Goal: Task Accomplishment & Management: Manage account settings

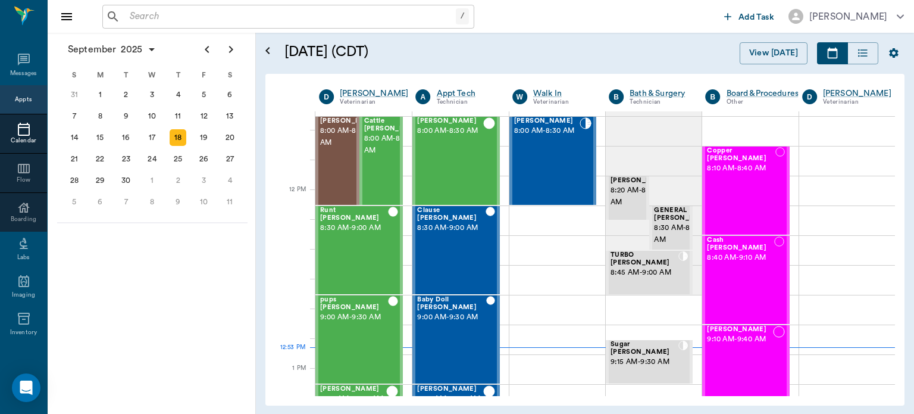
scroll to position [640, 0]
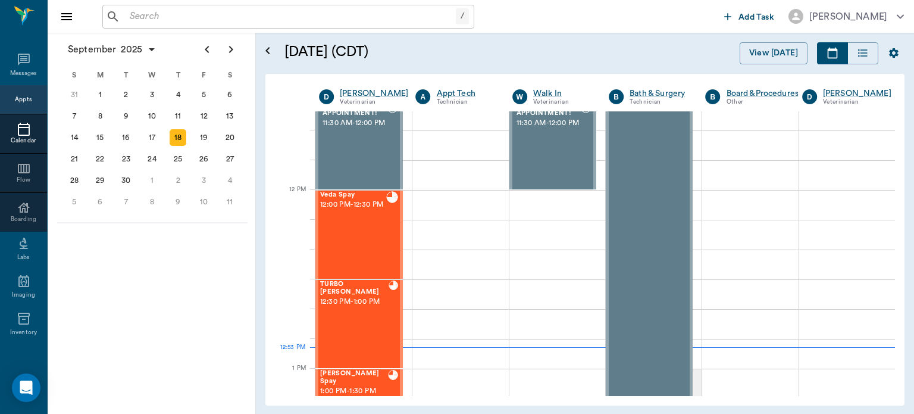
click at [204, 131] on div "19" at bounding box center [204, 137] width 17 height 17
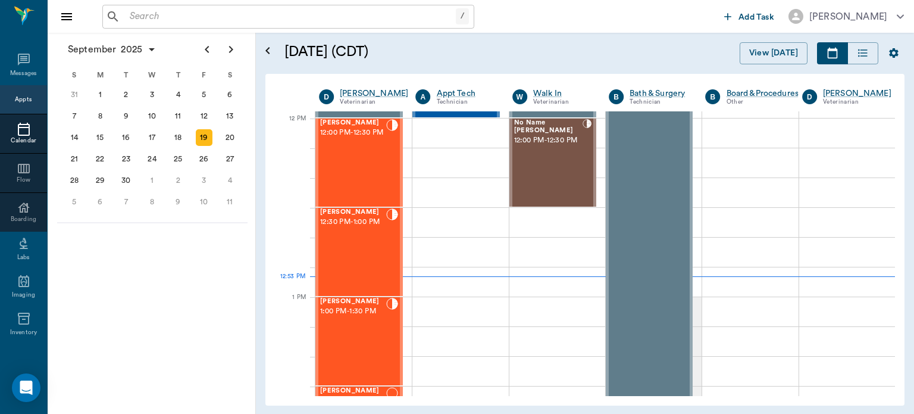
scroll to position [712, 0]
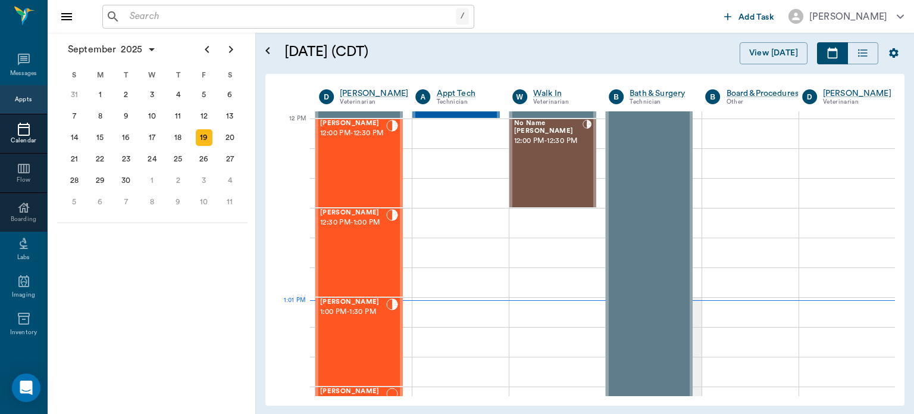
click at [359, 158] on div "[PERSON_NAME] 12:00 PM - 12:30 PM" at bounding box center [353, 163] width 66 height 87
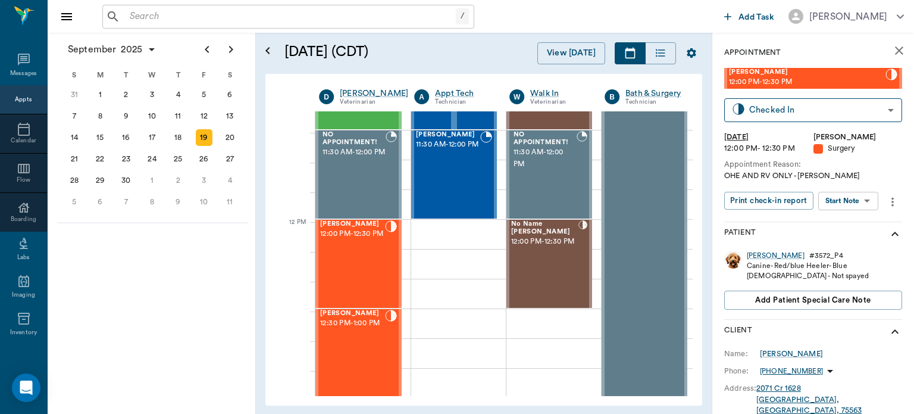
scroll to position [613, 0]
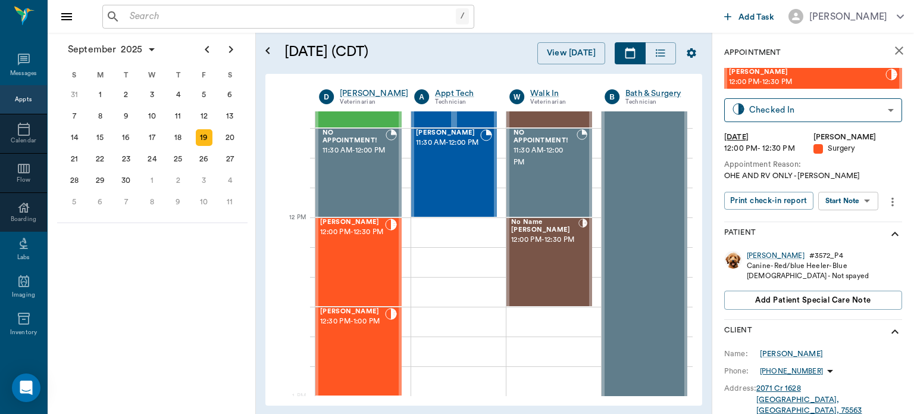
click at [356, 238] on span "12:00 PM - 12:30 PM" at bounding box center [352, 232] width 65 height 12
click at [858, 200] on body "/ ​ Add Task [PERSON_NAME] Nectar Messages Appts Calendar Flow Boarding Labs Im…" at bounding box center [457, 207] width 914 height 414
click at [852, 248] on button "Start Surgery" at bounding box center [839, 244] width 49 height 14
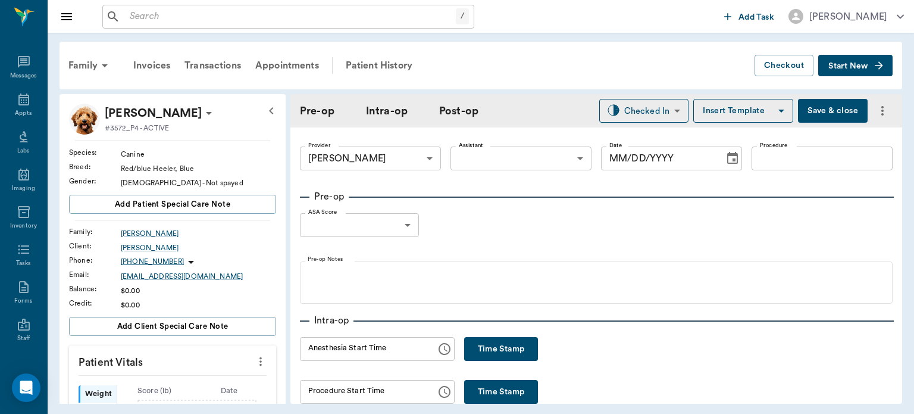
type input "63ec2f075fda476ae8351a4d"
type input "[DATE]"
click at [486, 353] on button "Time Stamp" at bounding box center [501, 349] width 74 height 24
click at [314, 352] on input "01:01 PM" at bounding box center [364, 349] width 128 height 24
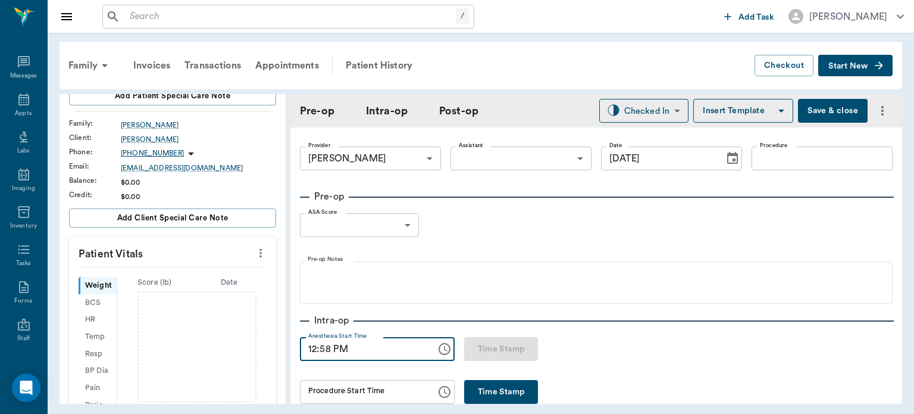
scroll to position [135, 0]
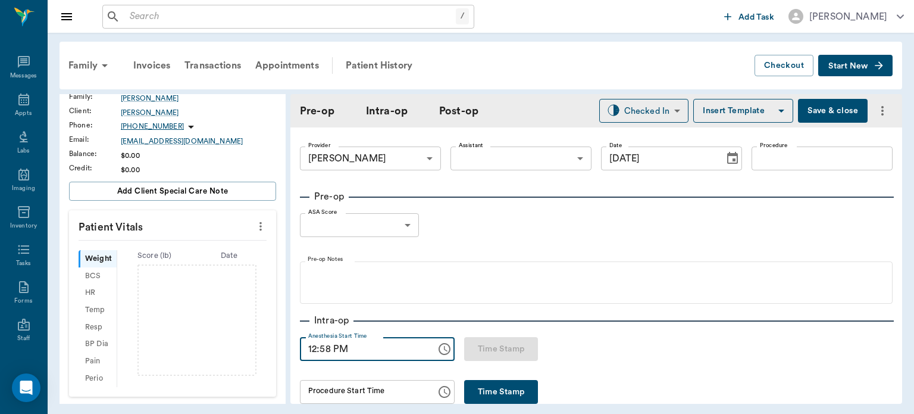
type input "12:58 PM"
click at [254, 220] on icon "more" at bounding box center [260, 226] width 13 height 14
click at [181, 249] on span "Enter Vitals" at bounding box center [202, 246] width 100 height 12
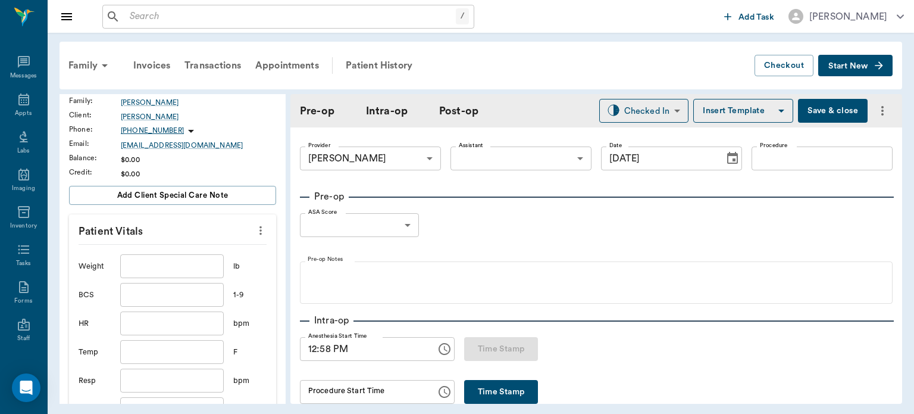
scroll to position [142, 0]
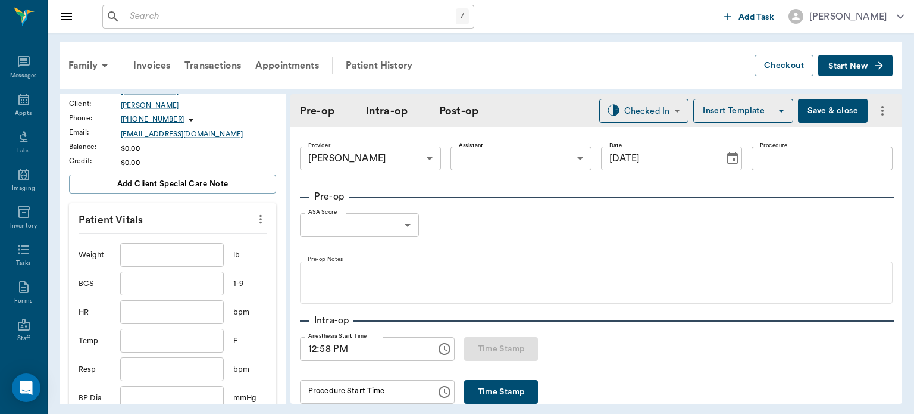
click at [182, 258] on input "text" at bounding box center [172, 255] width 104 height 24
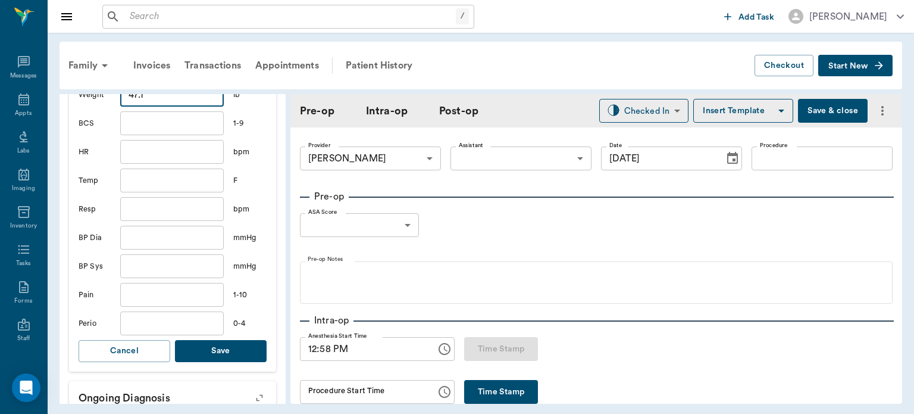
type input "47.1"
click at [238, 341] on button "Save" at bounding box center [221, 351] width 92 height 22
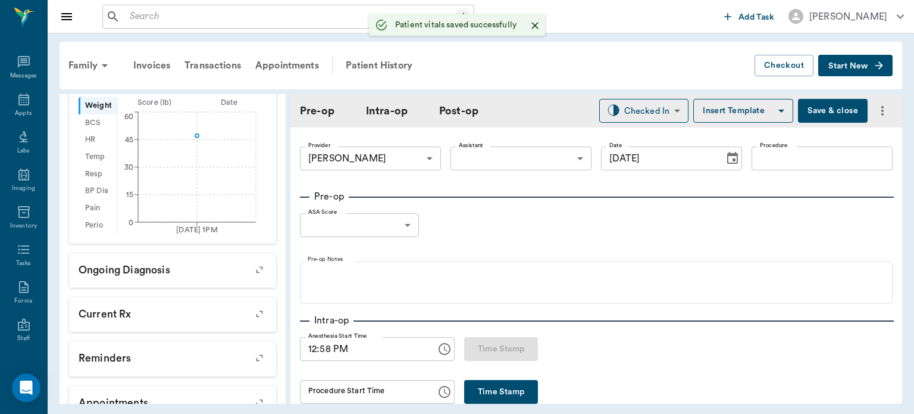
scroll to position [317, 0]
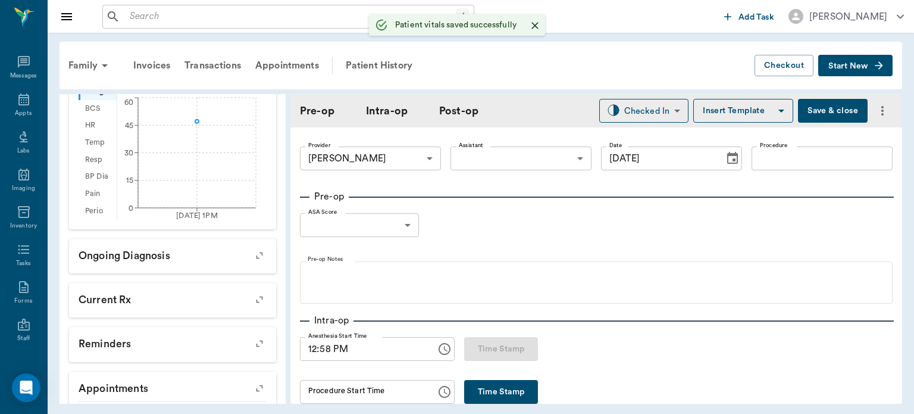
click at [539, 160] on body "/ ​ Add Task [PERSON_NAME] Nectar Messages Appts Labs Imaging Inventory Tasks F…" at bounding box center [457, 207] width 914 height 414
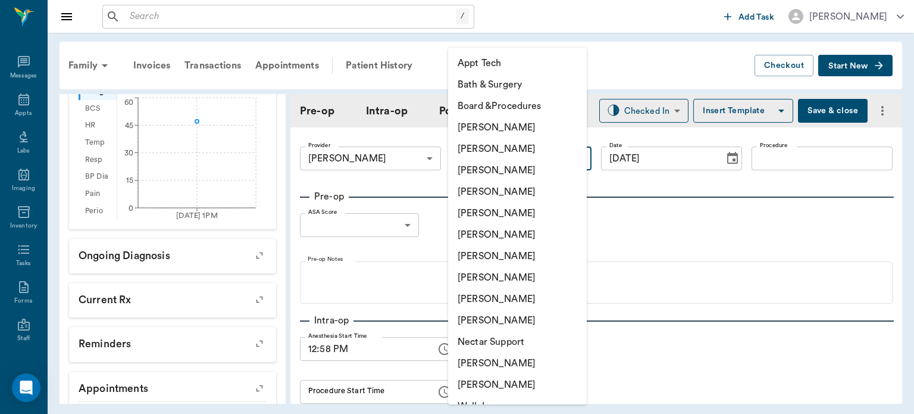
click at [508, 273] on li "[PERSON_NAME]" at bounding box center [517, 277] width 139 height 21
type input "63ec2e7e52e12b0ba117b124"
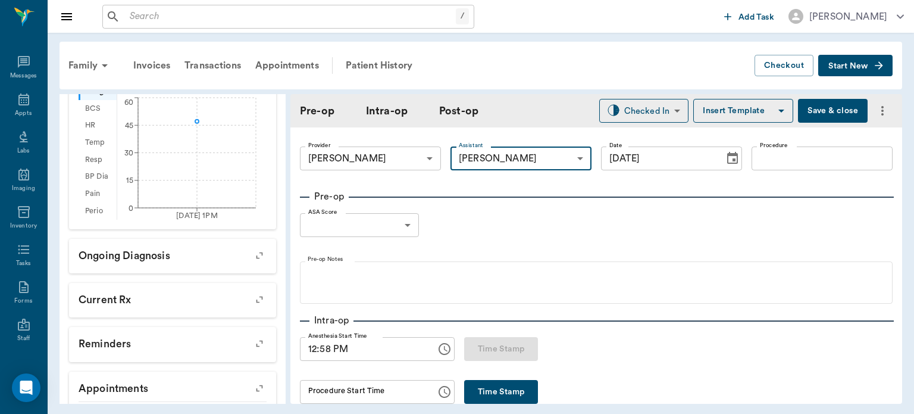
click at [388, 235] on body "/ ​ Add Task [PERSON_NAME] Nectar Messages Appts Labs Imaging Inventory Tasks F…" at bounding box center [457, 207] width 914 height 414
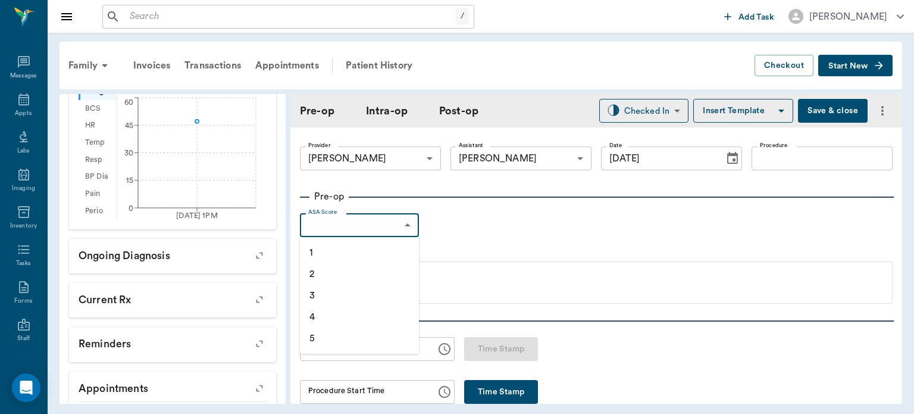
click at [321, 254] on li "1" at bounding box center [359, 252] width 119 height 21
type input "1"
click at [802, 161] on input "Procedure" at bounding box center [822, 158] width 141 height 24
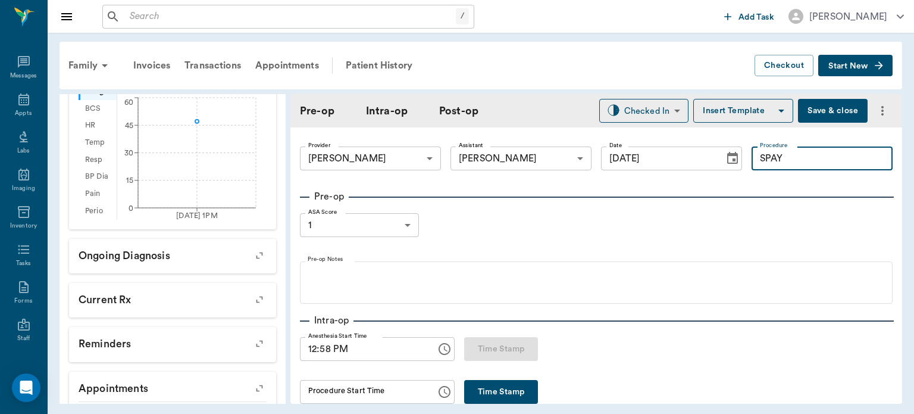
type input "SPAY"
click at [708, 112] on button "Insert Template" at bounding box center [743, 111] width 100 height 24
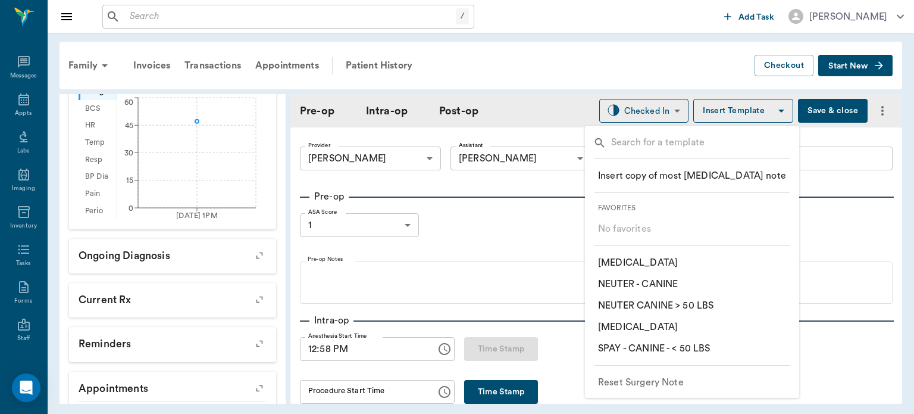
click at [633, 348] on p "​ SPAY - CANINE - < 50 LBS" at bounding box center [654, 348] width 112 height 14
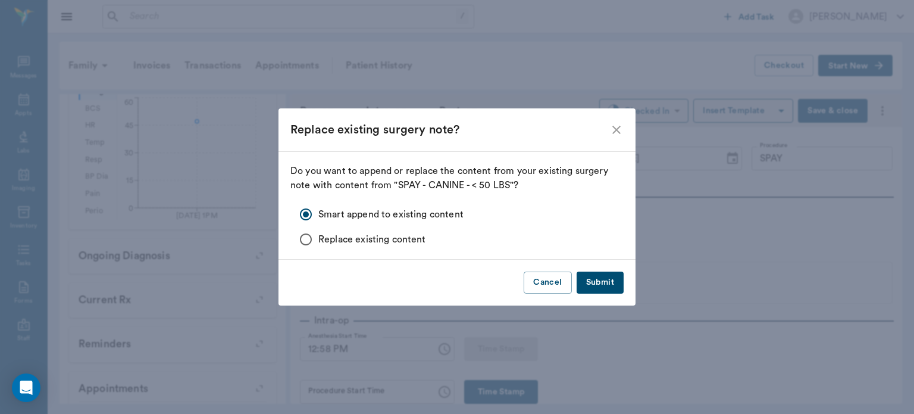
click at [602, 276] on button "Submit" at bounding box center [600, 282] width 47 height 22
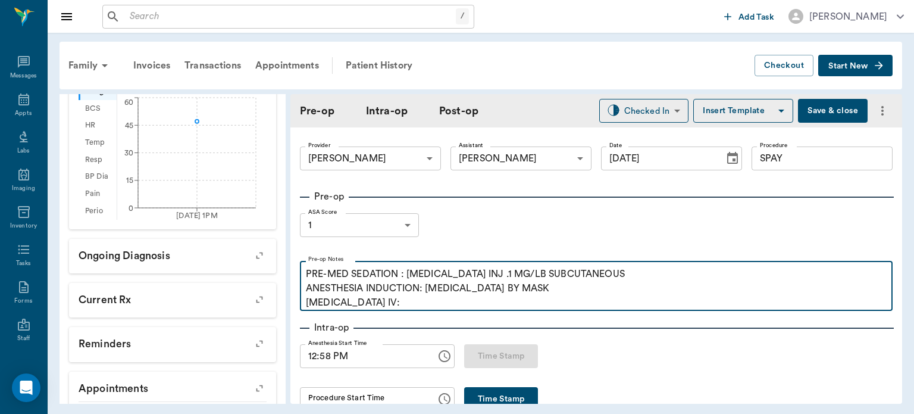
click at [383, 309] on p "PRE-MED SEDATION : [MEDICAL_DATA] INJ .1 MG/LB SUBCUTANEOUS ANESTHESIA INDUCTIO…" at bounding box center [596, 288] width 581 height 43
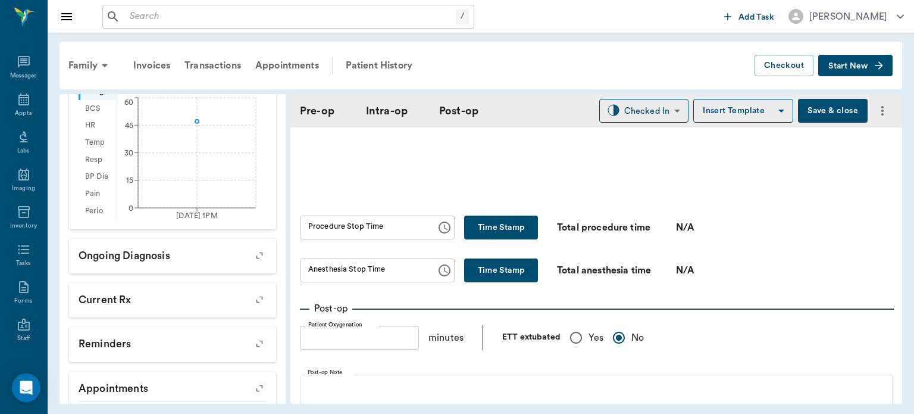
click at [565, 349] on input "Yes" at bounding box center [576, 337] width 25 height 25
radio input "true"
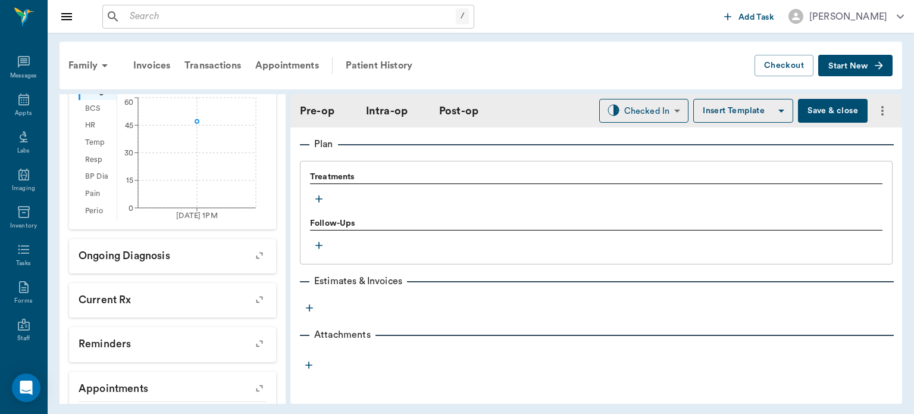
scroll to position [987, 0]
click at [322, 190] on div at bounding box center [596, 189] width 573 height 1
click at [319, 204] on icon "button" at bounding box center [319, 199] width 12 height 12
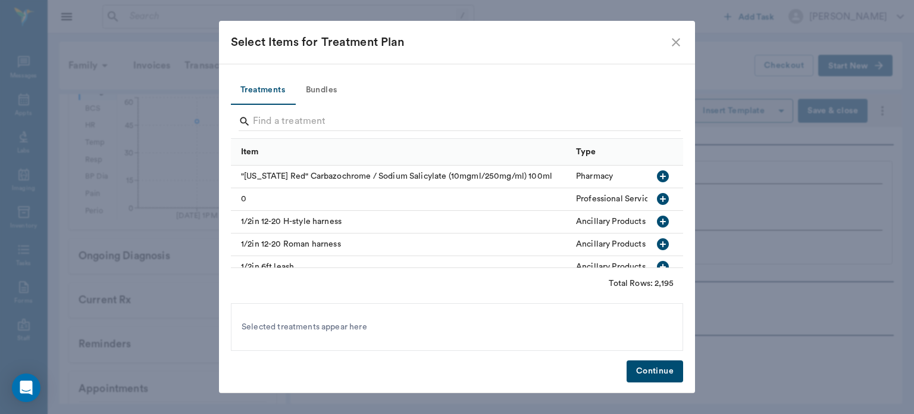
click at [318, 83] on button "Bundles" at bounding box center [322, 90] width 54 height 29
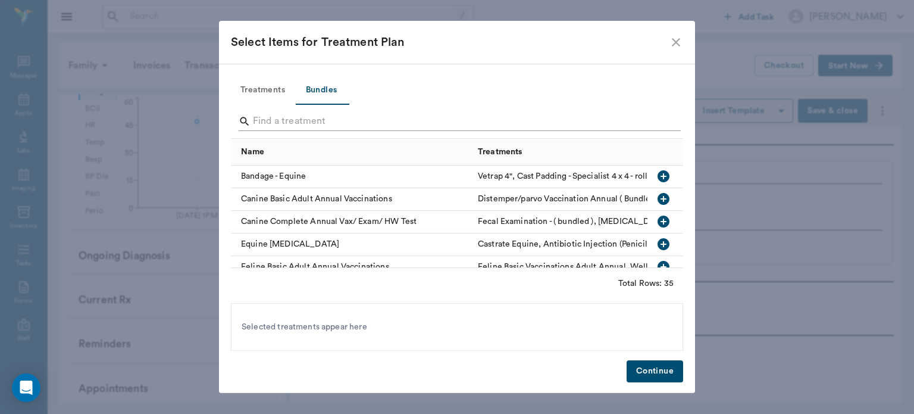
click at [264, 114] on input "Search" at bounding box center [458, 121] width 410 height 19
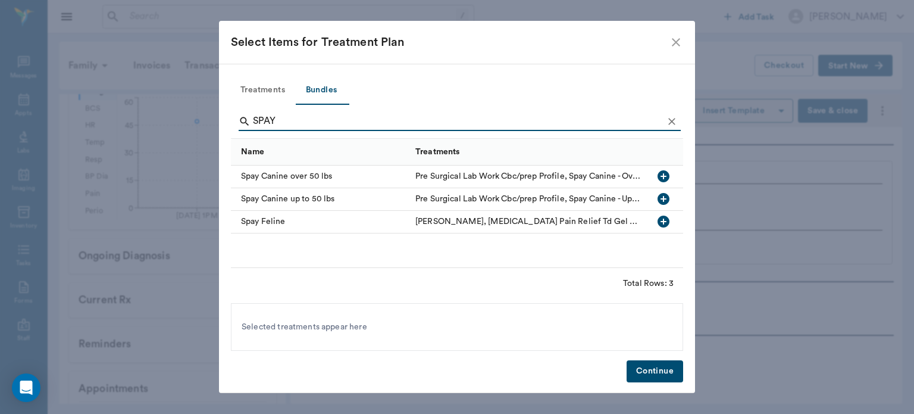
type input "SPAY"
click at [659, 198] on icon "button" at bounding box center [664, 199] width 12 height 12
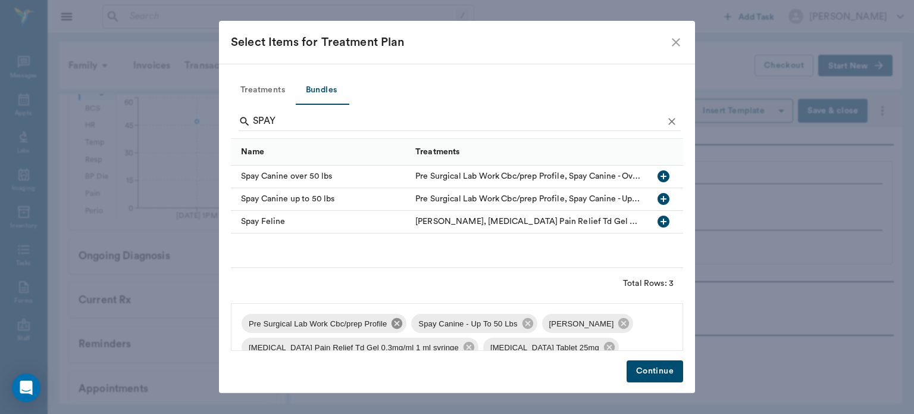
click at [398, 325] on icon at bounding box center [397, 323] width 11 height 11
click at [452, 326] on icon at bounding box center [454, 323] width 11 height 11
click at [594, 325] on icon at bounding box center [599, 323] width 11 height 11
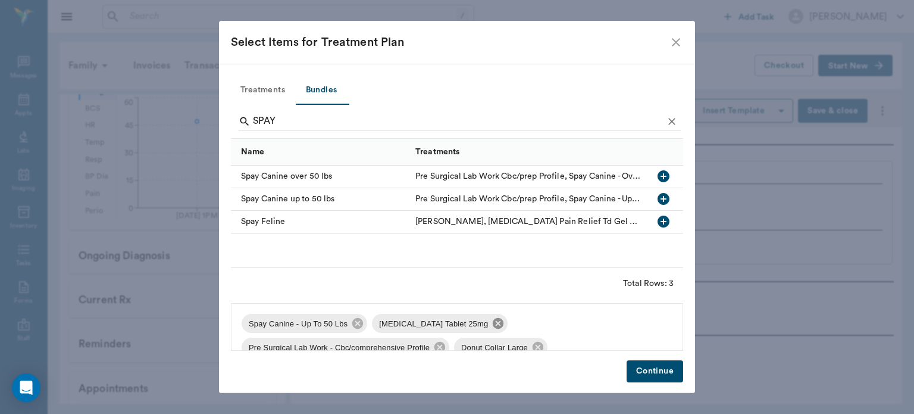
click at [493, 324] on icon at bounding box center [498, 323] width 11 height 11
click at [565, 326] on icon at bounding box center [570, 323] width 11 height 11
click at [452, 329] on icon at bounding box center [456, 323] width 11 height 11
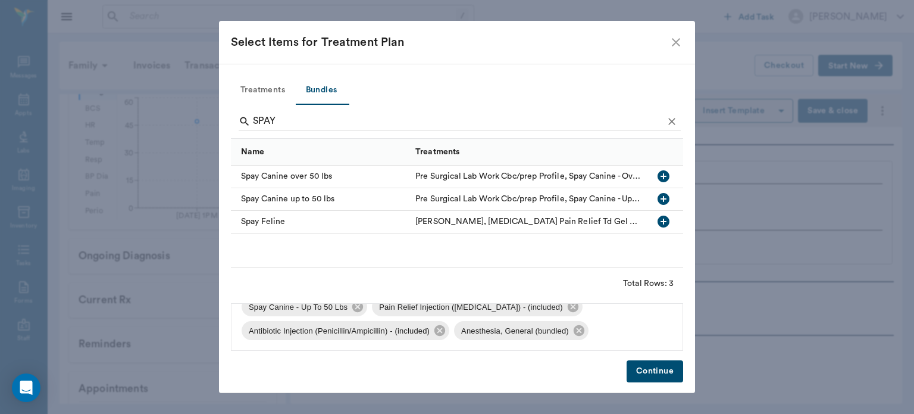
click at [629, 375] on button "Continue" at bounding box center [655, 371] width 57 height 22
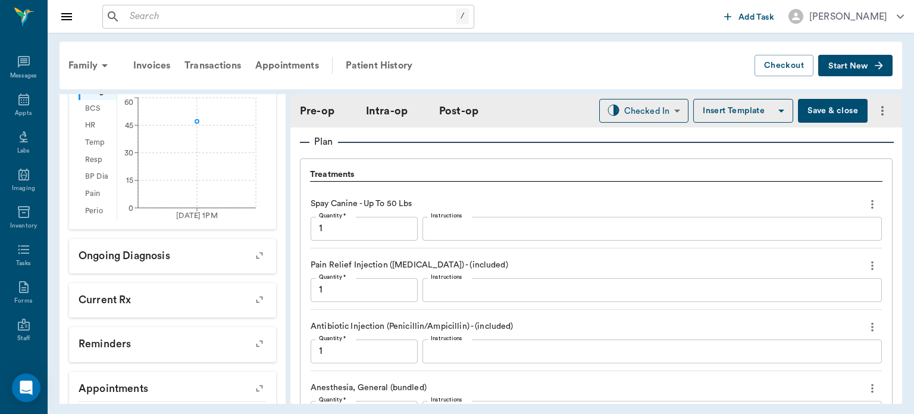
scroll to position [1189, 0]
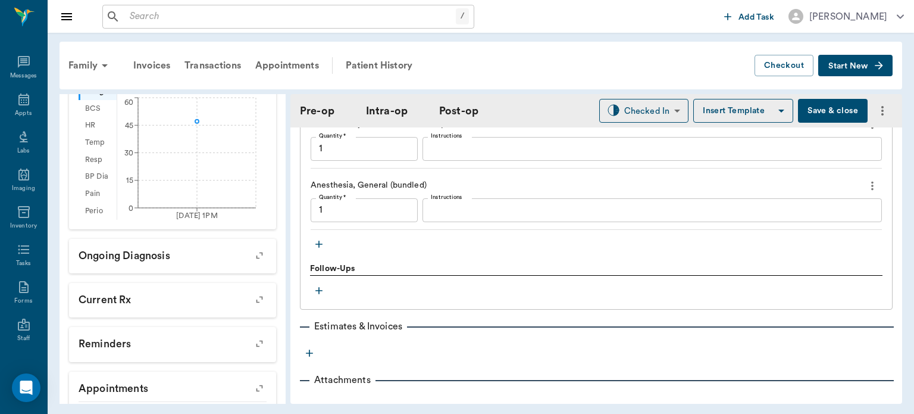
click at [319, 248] on icon "button" at bounding box center [318, 243] width 7 height 7
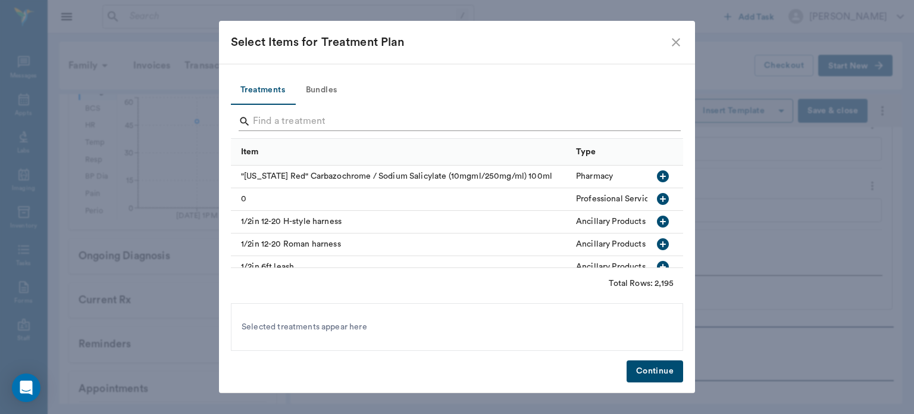
click at [263, 129] on input "Search" at bounding box center [458, 121] width 410 height 19
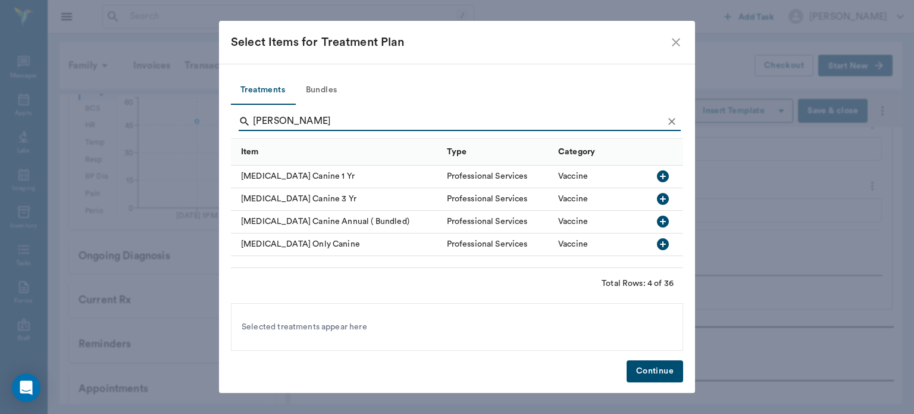
type input "[PERSON_NAME]"
click at [659, 174] on icon "button" at bounding box center [663, 176] width 12 height 12
click at [664, 374] on button "Continue" at bounding box center [655, 371] width 57 height 22
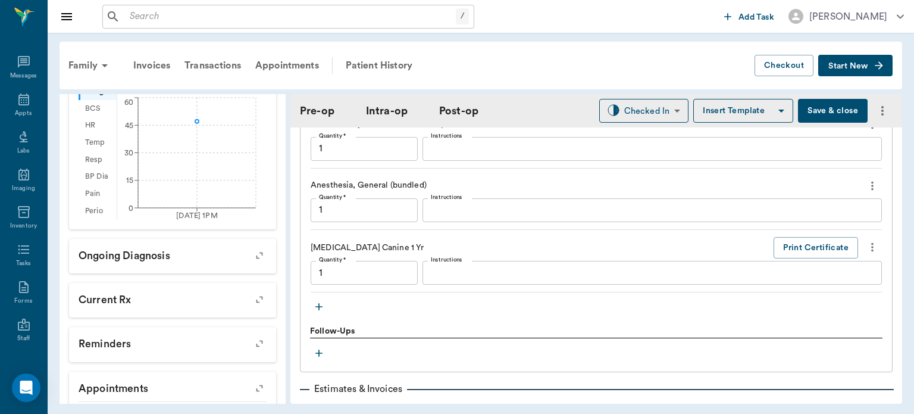
click at [811, 114] on button "Save & close" at bounding box center [833, 111] width 70 height 24
type input "1.00"
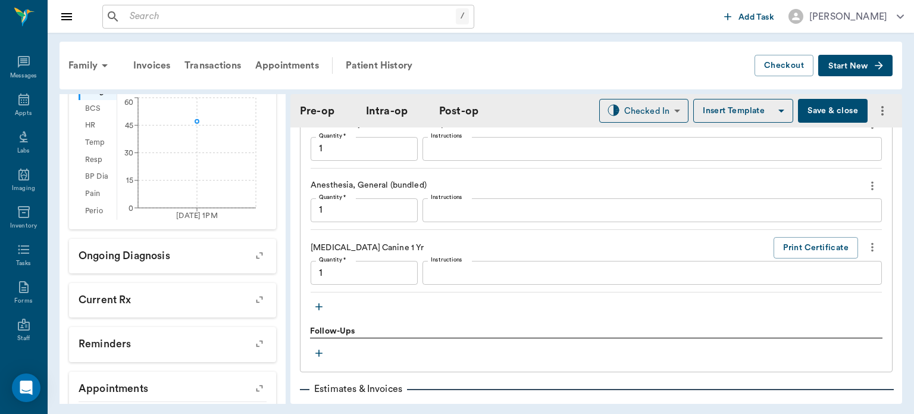
type input "1.00"
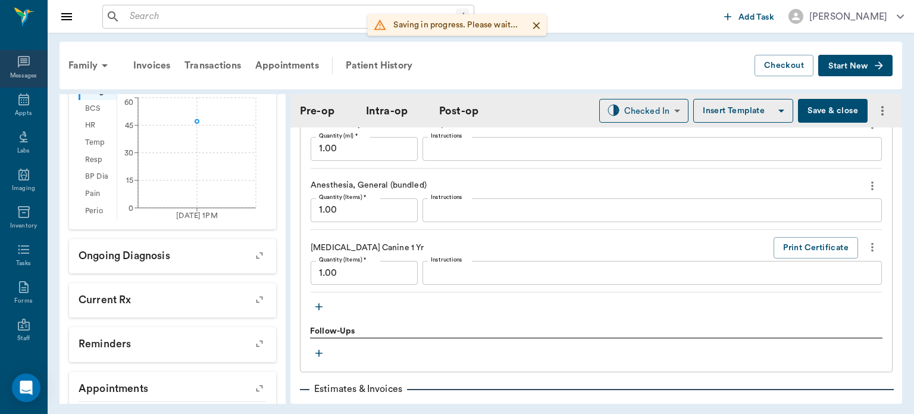
click at [10, 79] on div "Messages" at bounding box center [23, 75] width 27 height 9
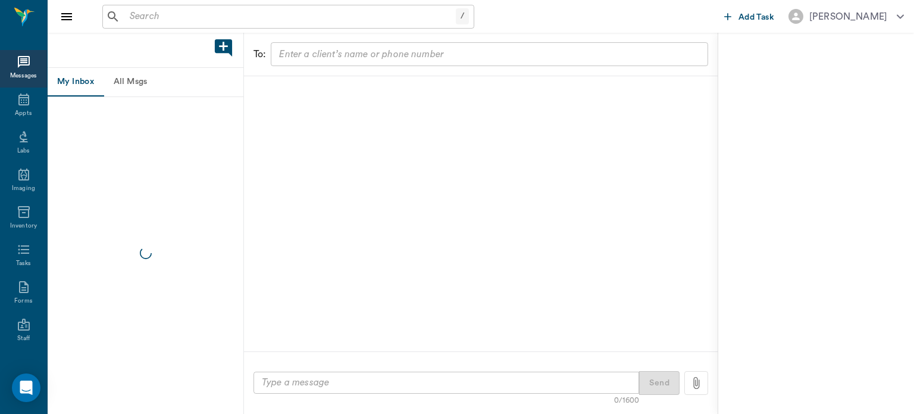
click at [17, 98] on icon at bounding box center [24, 99] width 14 height 14
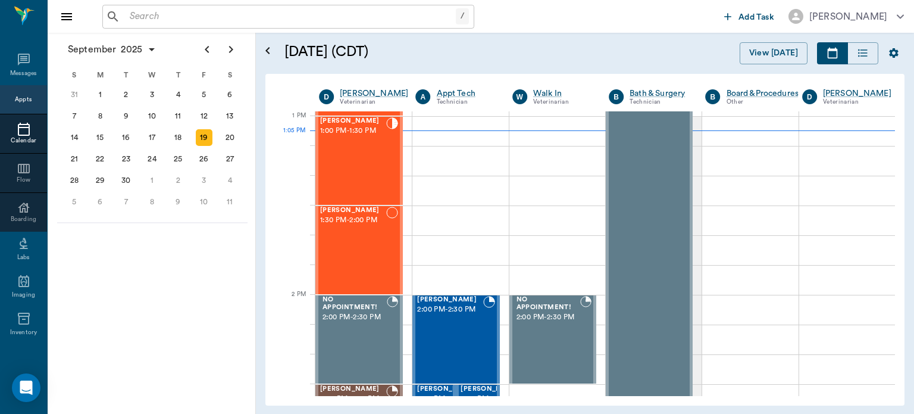
scroll to position [893, 0]
click at [337, 171] on div "Bella Spay 1:00 PM - 1:30 PM" at bounding box center [353, 160] width 66 height 87
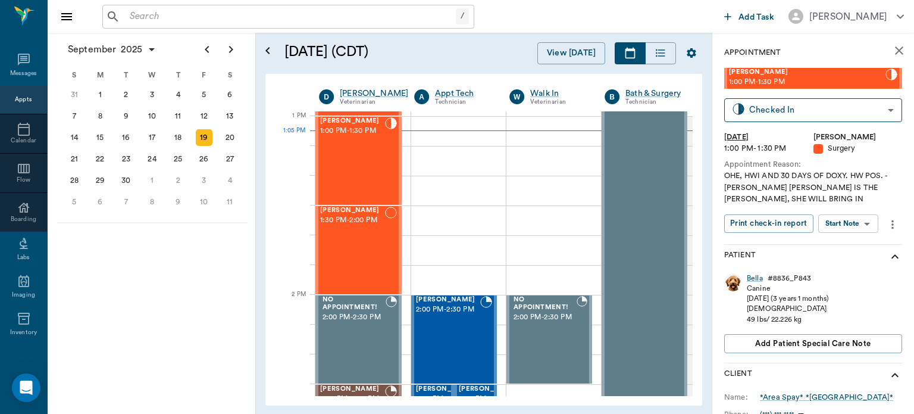
click at [840, 224] on body "/ ​ Add Task [PERSON_NAME] Nectar Messages Appts Calendar Flow Boarding Labs Im…" at bounding box center [457, 207] width 914 height 414
click at [837, 270] on button "Start Surgery" at bounding box center [839, 267] width 49 height 14
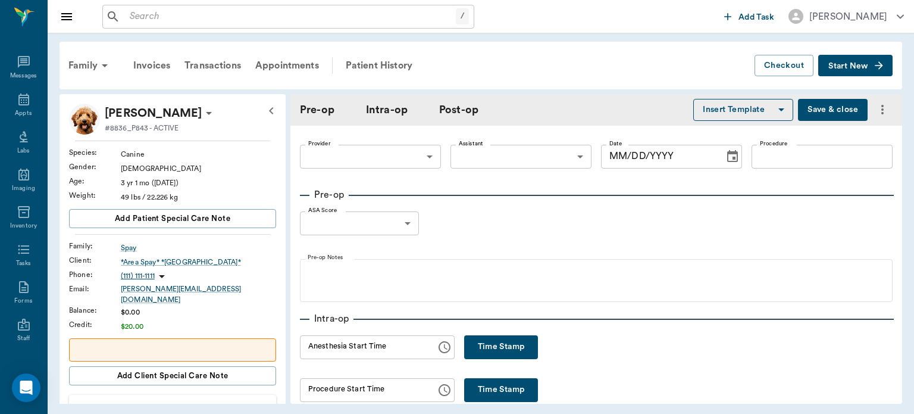
type input "63ec2f075fda476ae8351a4d"
type input "[DATE]"
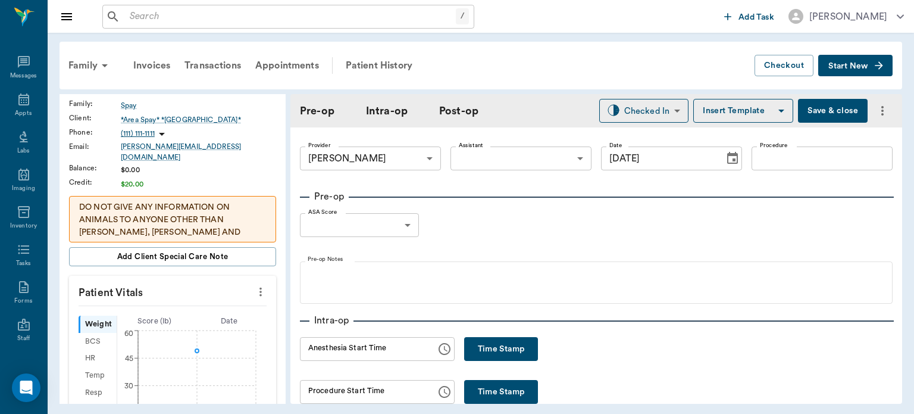
scroll to position [146, 0]
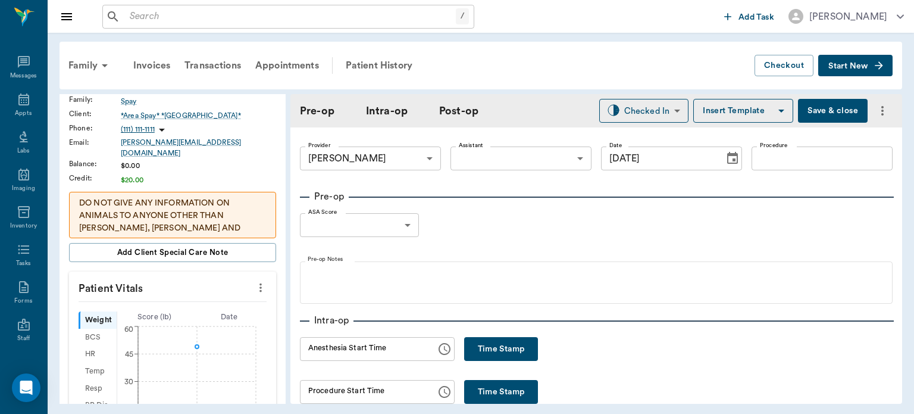
click at [252, 287] on button "more" at bounding box center [260, 287] width 19 height 20
click at [168, 296] on span "Enter Vitals" at bounding box center [202, 299] width 100 height 12
click at [137, 320] on input "text" at bounding box center [172, 323] width 104 height 24
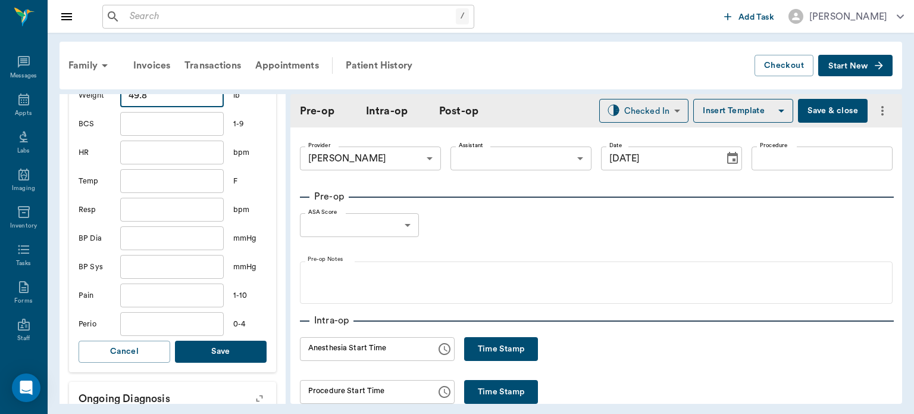
scroll to position [379, 0]
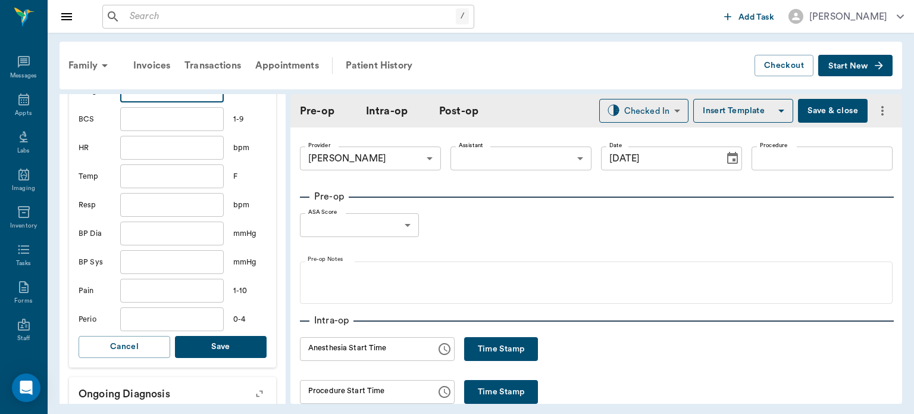
type input "49.8"
click at [210, 336] on button "Save" at bounding box center [221, 347] width 92 height 22
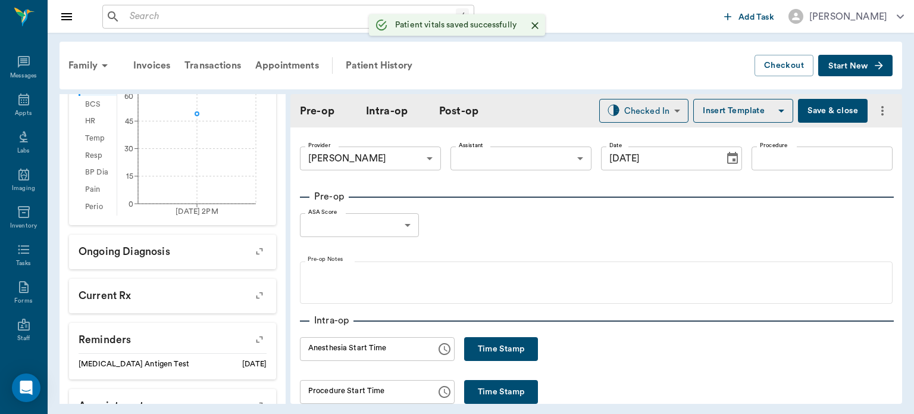
click at [489, 157] on body "/ ​ Add Task [PERSON_NAME] Nectar Messages Appts Labs Imaging Inventory Tasks F…" at bounding box center [457, 207] width 914 height 414
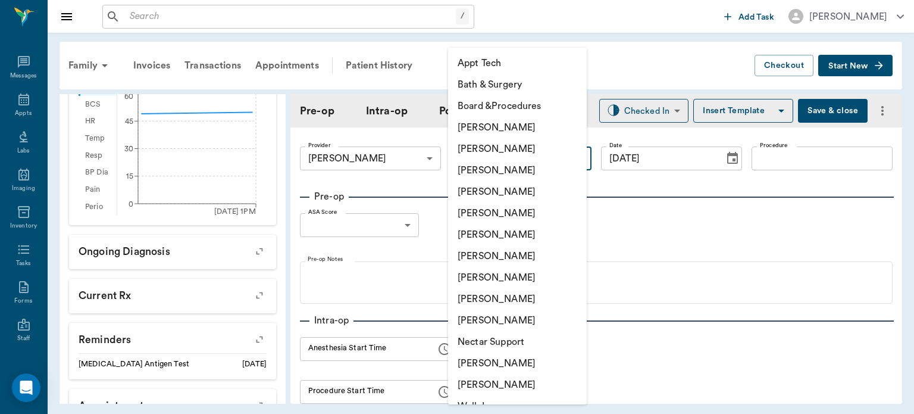
click at [483, 277] on li "[PERSON_NAME]" at bounding box center [517, 277] width 139 height 21
type input "63ec2e7e52e12b0ba117b124"
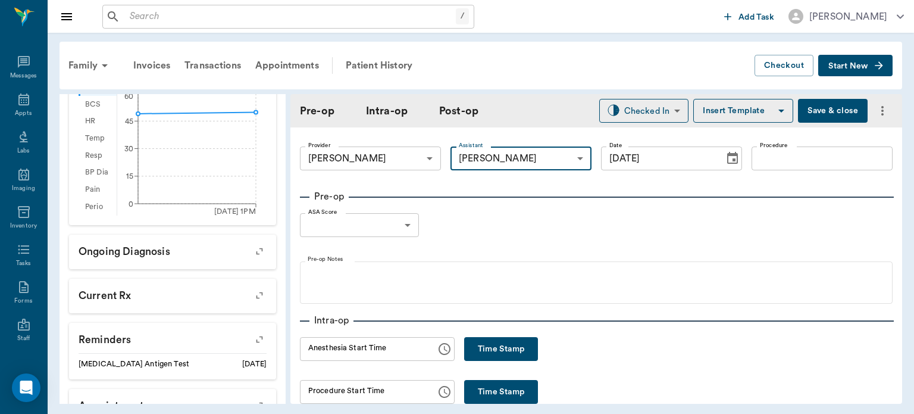
click at [768, 145] on label "Procedure" at bounding box center [774, 145] width 28 height 8
click at [768, 146] on input "Procedure" at bounding box center [822, 158] width 141 height 24
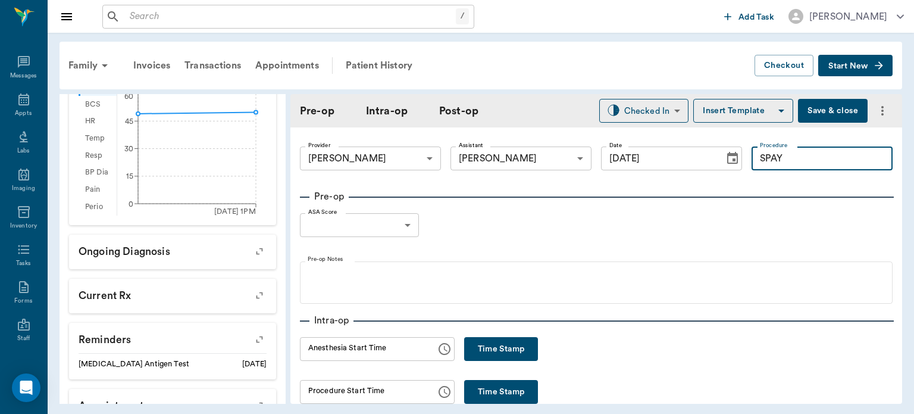
type input "SPAY"
click at [704, 108] on button "Insert Template" at bounding box center [743, 111] width 100 height 24
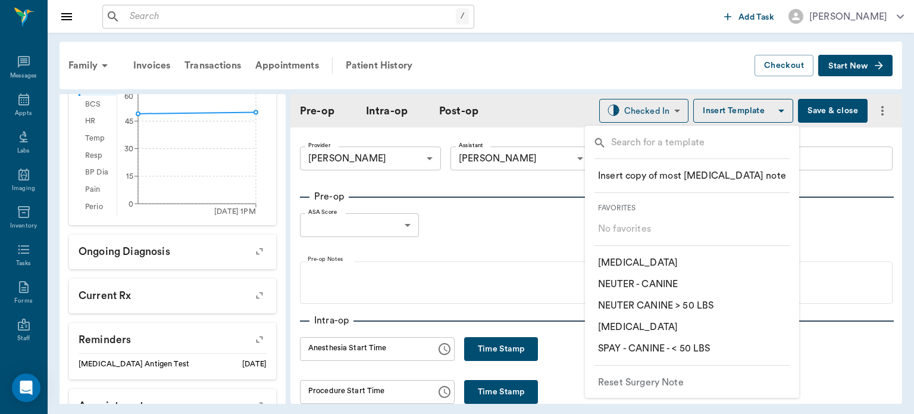
click at [648, 353] on p "​ SPAY - CANINE - < 50 LBS" at bounding box center [654, 348] width 112 height 14
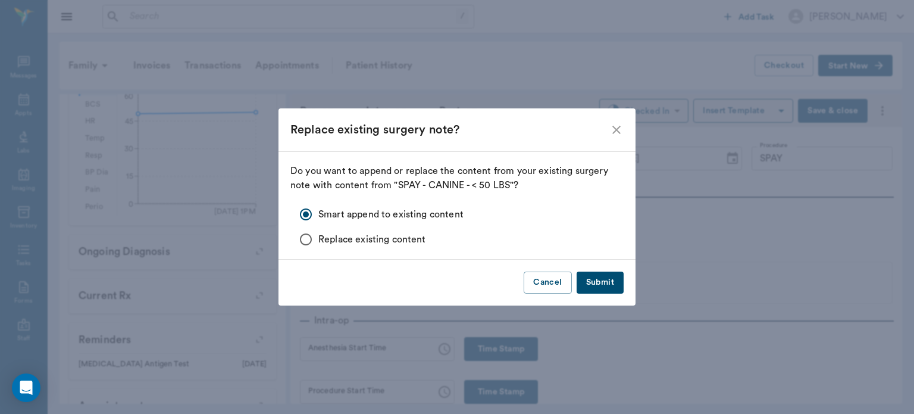
click at [595, 283] on button "Submit" at bounding box center [600, 282] width 47 height 22
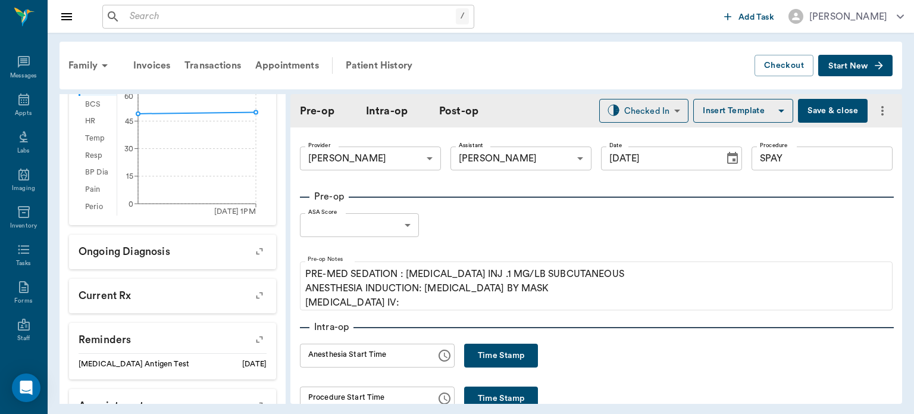
click at [358, 224] on body "/ ​ Add Task [PERSON_NAME] Nectar Messages Appts Labs Imaging Inventory Tasks F…" at bounding box center [457, 207] width 914 height 414
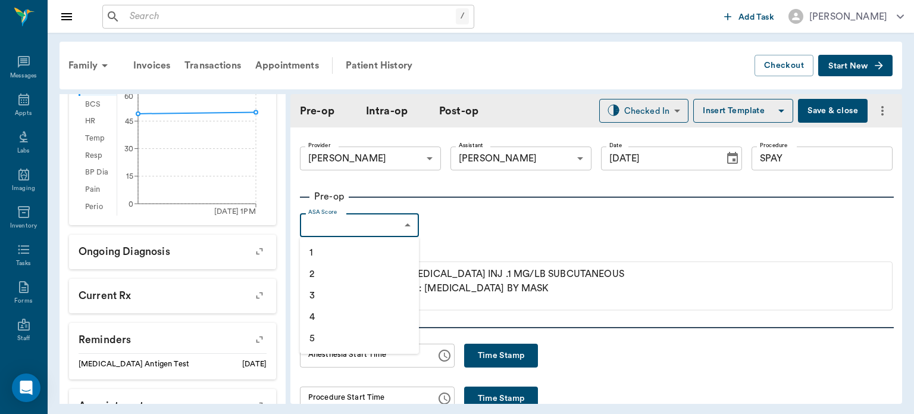
click at [323, 252] on li "1" at bounding box center [359, 252] width 119 height 21
type input "1"
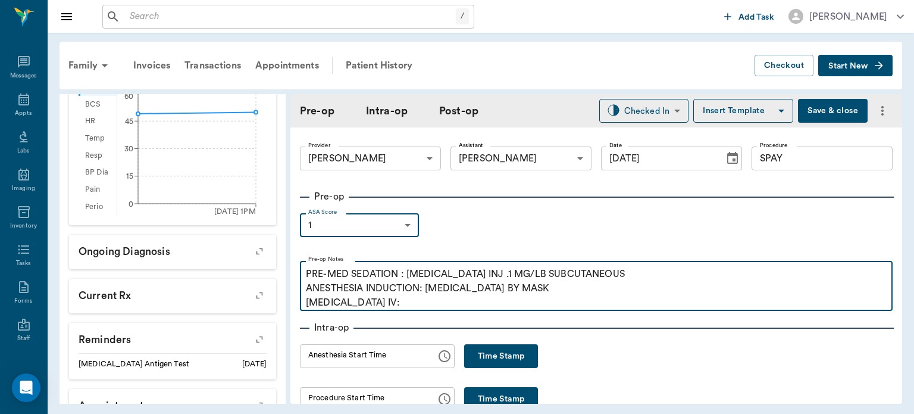
click at [371, 308] on p "PRE-MED SEDATION : [MEDICAL_DATA] INJ .1 MG/LB SUBCUTANEOUS ANESTHESIA INDUCTIO…" at bounding box center [596, 288] width 581 height 43
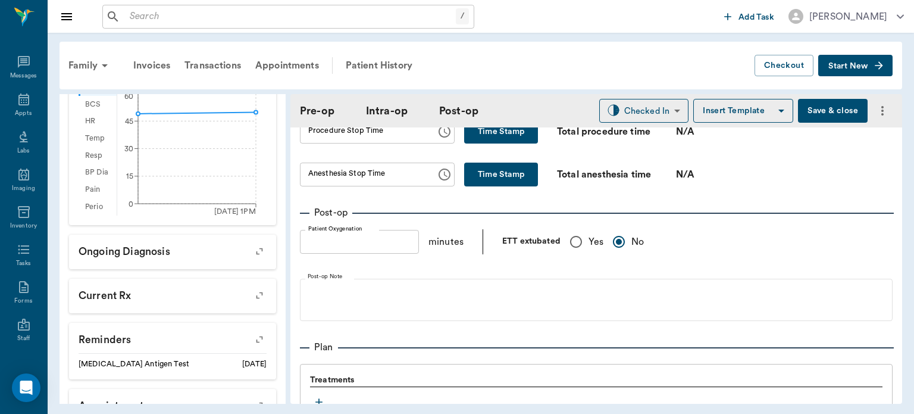
click at [572, 254] on input "Yes" at bounding box center [576, 241] width 25 height 25
radio input "true"
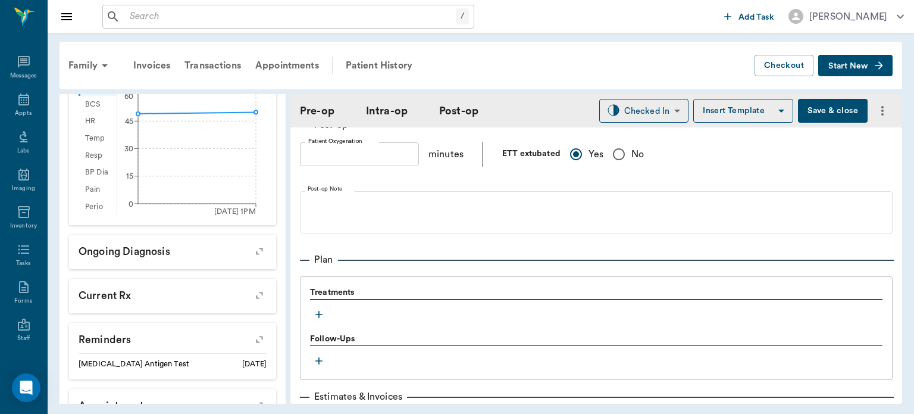
scroll to position [989, 0]
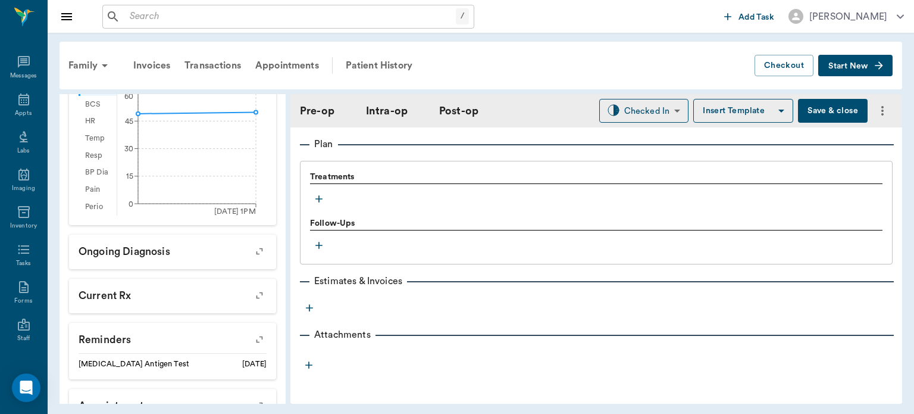
click at [324, 199] on icon "button" at bounding box center [319, 199] width 12 height 12
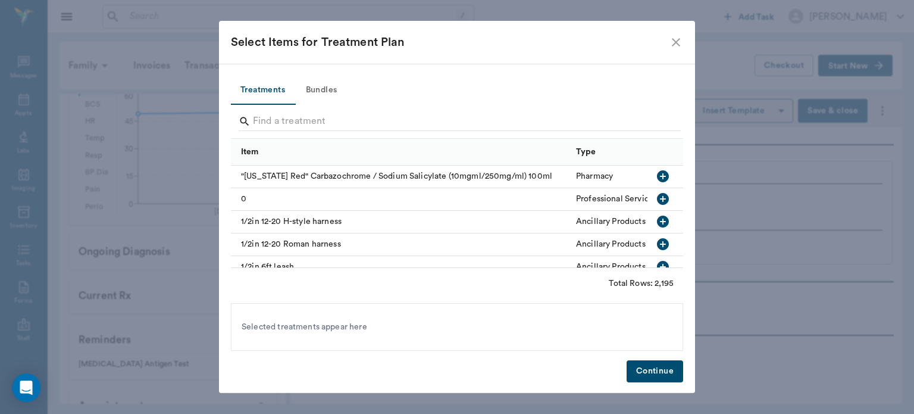
click at [329, 86] on button "Bundles" at bounding box center [322, 90] width 54 height 29
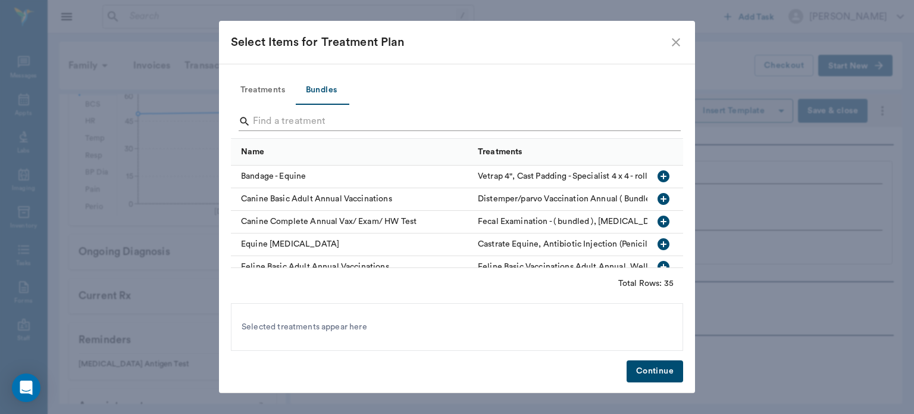
click at [262, 118] on input "Search" at bounding box center [458, 121] width 410 height 19
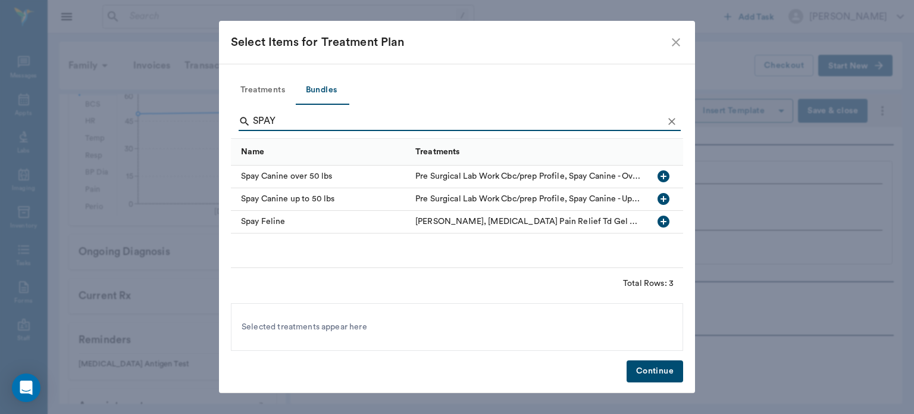
type input "SPAY"
click at [664, 195] on icon "button" at bounding box center [664, 199] width 12 height 12
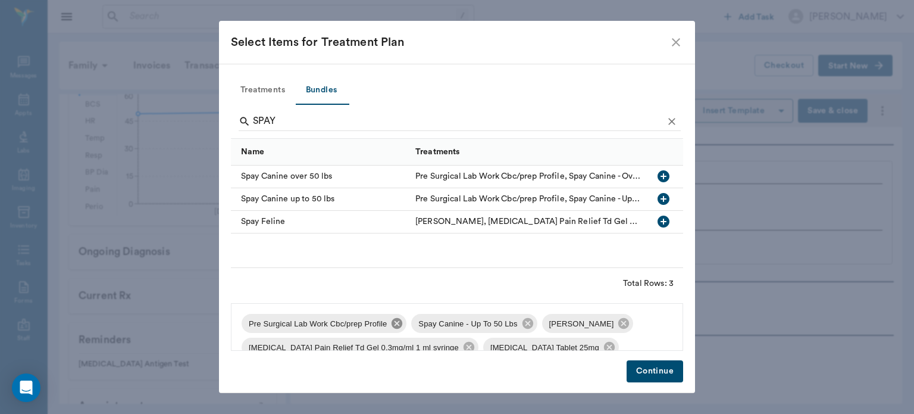
click at [390, 324] on icon at bounding box center [396, 323] width 13 height 13
click at [454, 326] on icon at bounding box center [454, 323] width 13 height 13
click at [569, 321] on span "[MEDICAL_DATA] Pain Relief Td Gel 0.3mg/ml 1 ml syringe" at bounding box center [484, 324] width 224 height 12
click at [594, 326] on icon at bounding box center [599, 323] width 11 height 11
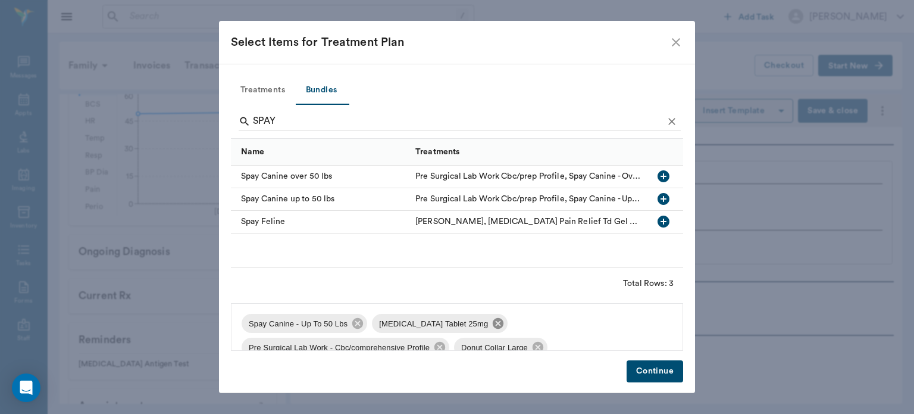
click at [493, 322] on icon at bounding box center [498, 323] width 11 height 11
click at [557, 327] on span "Pre Surgical Lab Work - Cbc/comprehensive Profile" at bounding box center [469, 324] width 195 height 12
click at [565, 324] on icon at bounding box center [570, 323] width 11 height 11
click at [449, 320] on icon at bounding box center [455, 323] width 13 height 13
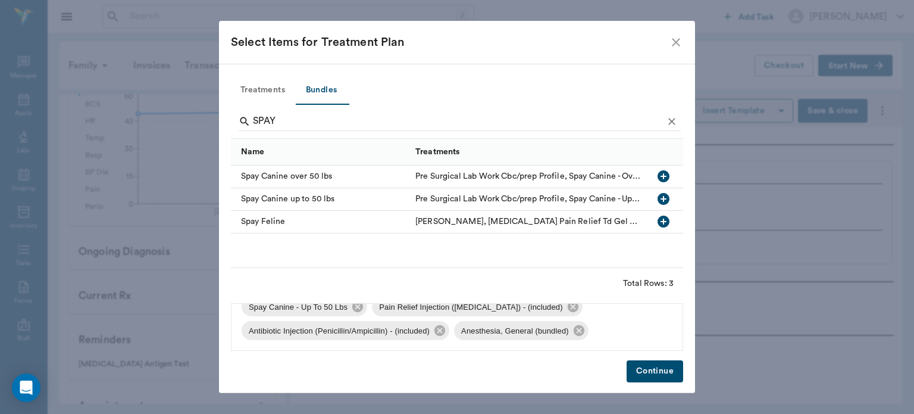
click at [648, 368] on button "Continue" at bounding box center [655, 371] width 57 height 22
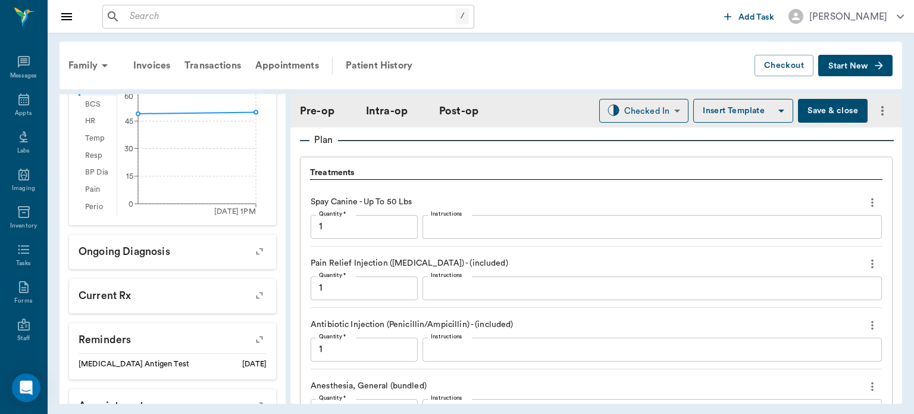
scroll to position [1189, 0]
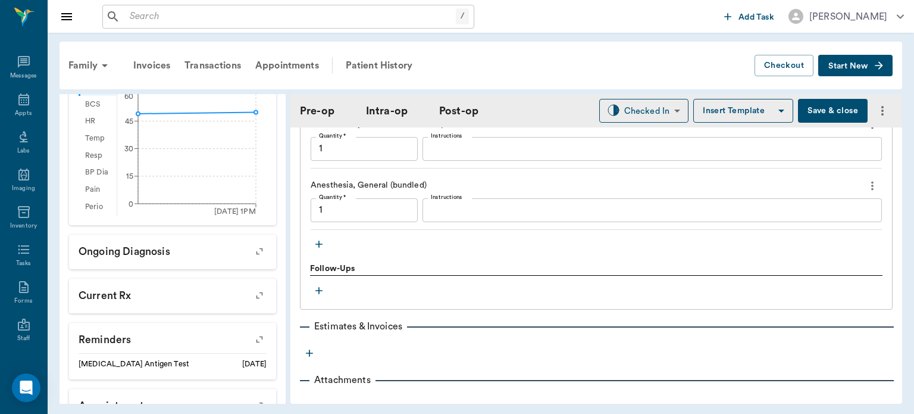
click at [315, 246] on icon "button" at bounding box center [319, 244] width 12 height 12
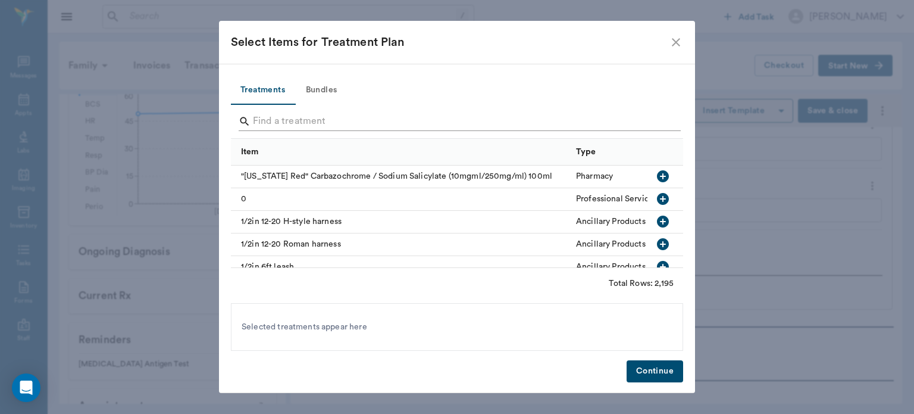
click at [290, 118] on input "Search" at bounding box center [458, 121] width 410 height 19
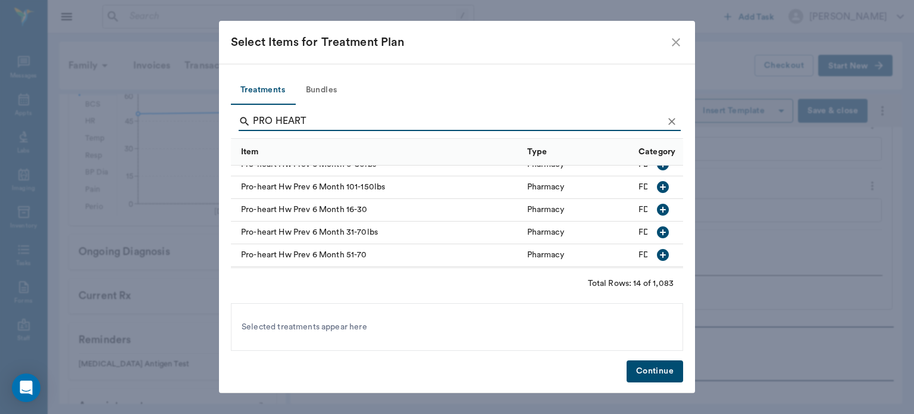
scroll to position [174, 0]
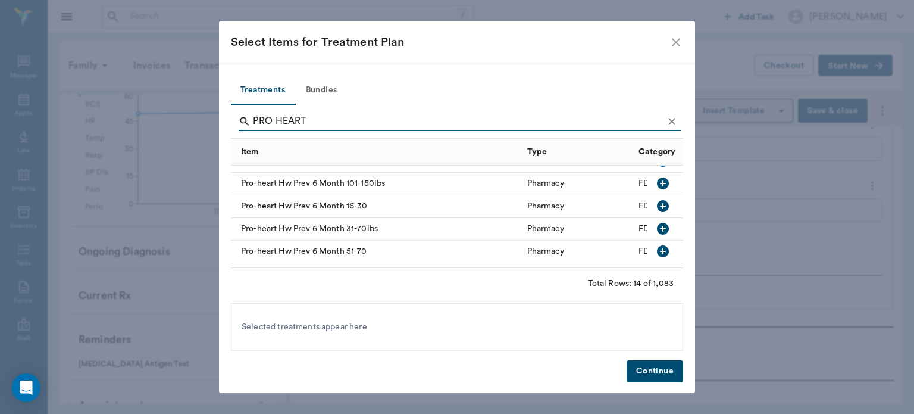
type input "PRO HEART"
click at [657, 226] on icon "button" at bounding box center [663, 229] width 12 height 12
click at [656, 368] on button "Continue" at bounding box center [655, 371] width 57 height 22
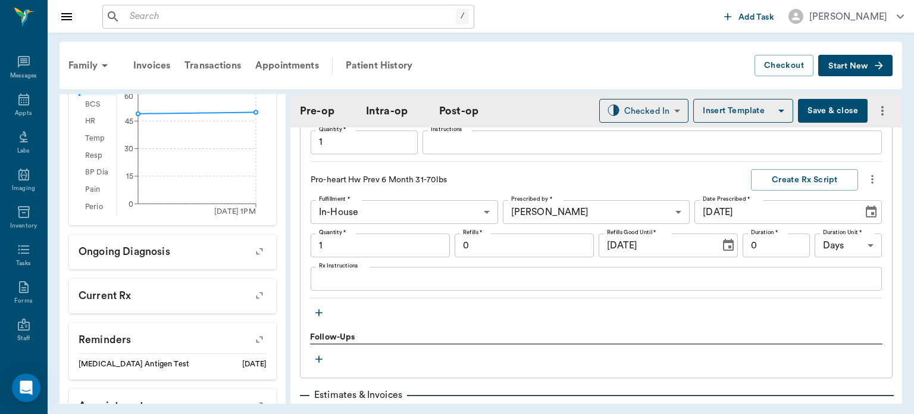
scroll to position [1258, 0]
click at [321, 318] on icon "button" at bounding box center [319, 312] width 12 height 12
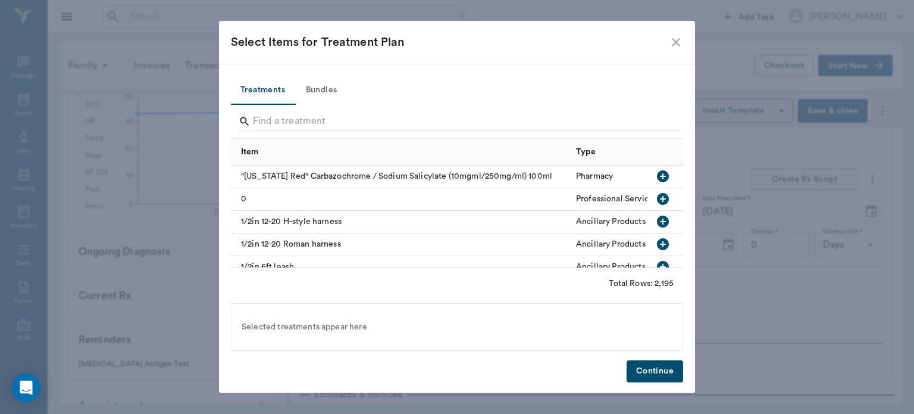
click at [679, 21] on div "Select Items for Treatment Plan" at bounding box center [457, 42] width 476 height 43
click at [677, 29] on div "Select Items for Treatment Plan" at bounding box center [457, 42] width 476 height 43
click at [668, 35] on div "Select Items for Treatment Plan" at bounding box center [450, 42] width 438 height 19
click at [679, 40] on icon "close" at bounding box center [676, 42] width 14 height 14
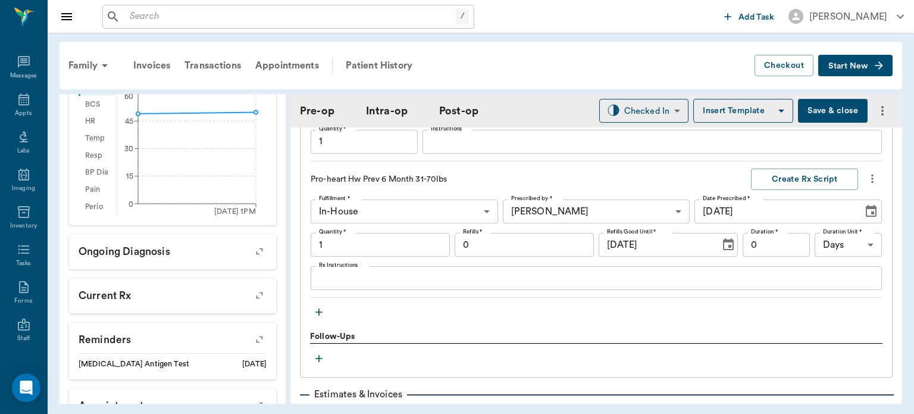
click at [815, 119] on button "Save & close" at bounding box center [833, 111] width 70 height 24
type input "1.00"
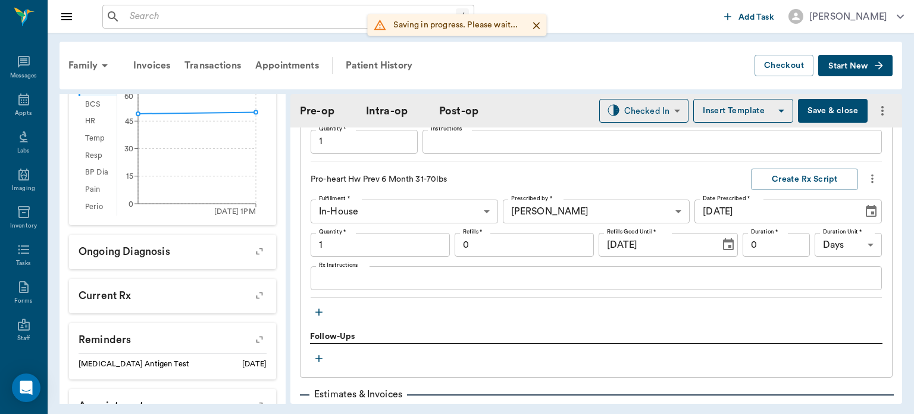
type input "1.00"
click at [17, 112] on div "Appts" at bounding box center [23, 113] width 17 height 9
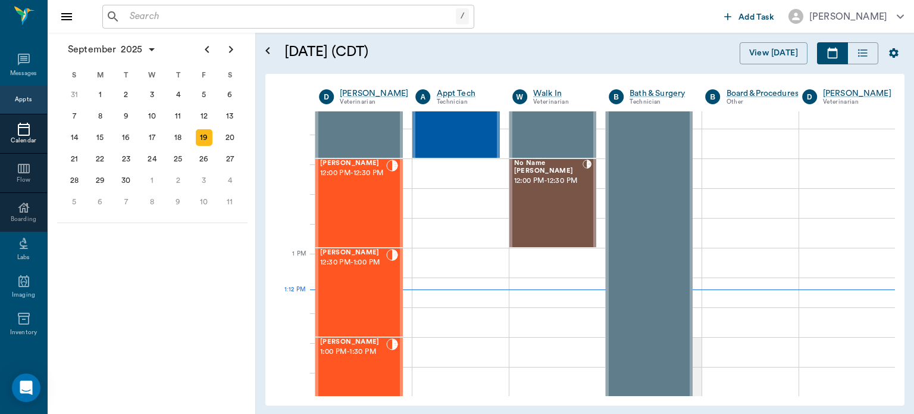
scroll to position [663, 0]
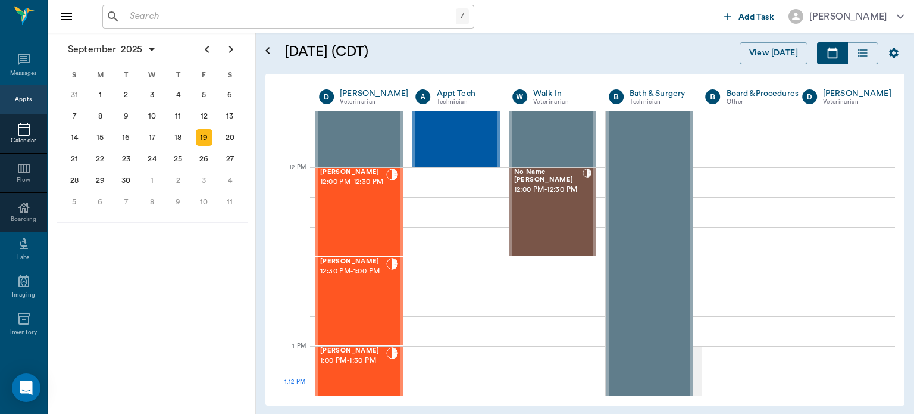
click at [355, 223] on div "[PERSON_NAME] 12:00 PM - 12:30 PM" at bounding box center [353, 211] width 66 height 87
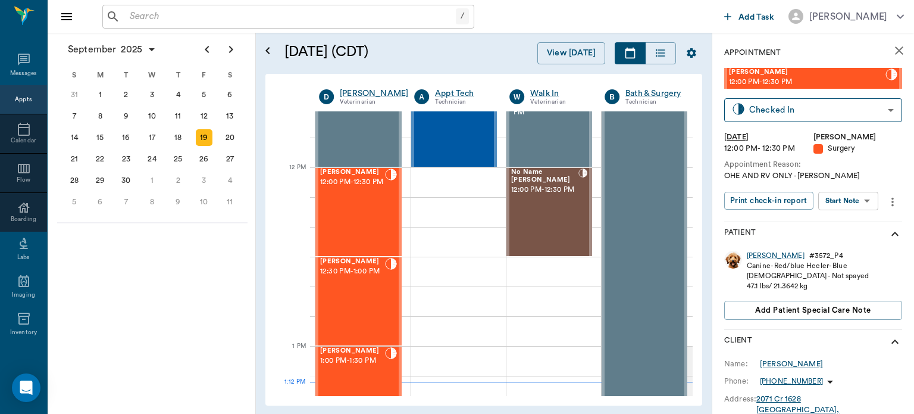
click at [848, 201] on body "/ ​ Add Task [PERSON_NAME] Nectar Messages Appts Calendar Flow Boarding Labs Im…" at bounding box center [457, 207] width 914 height 414
click at [852, 248] on button "View Surgery" at bounding box center [839, 244] width 49 height 14
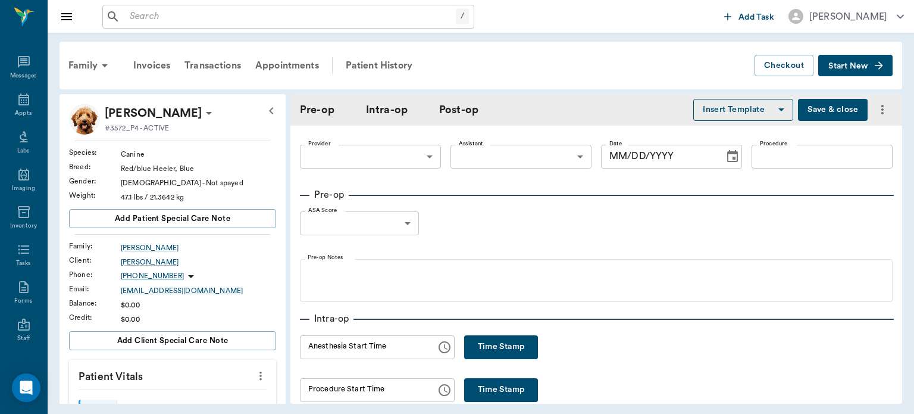
type input "63ec2f075fda476ae8351a4d"
type input "63ec2e7e52e12b0ba117b124"
type input "SPAY"
type input "1"
radio input "true"
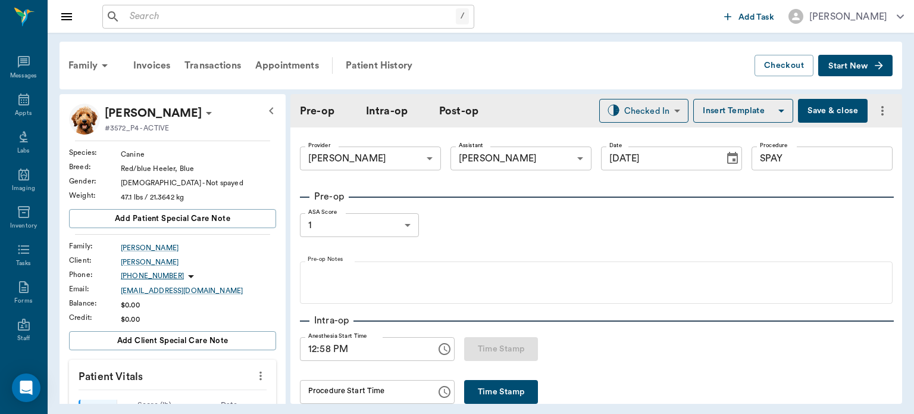
type input "[DATE]"
type input "12:58 PM"
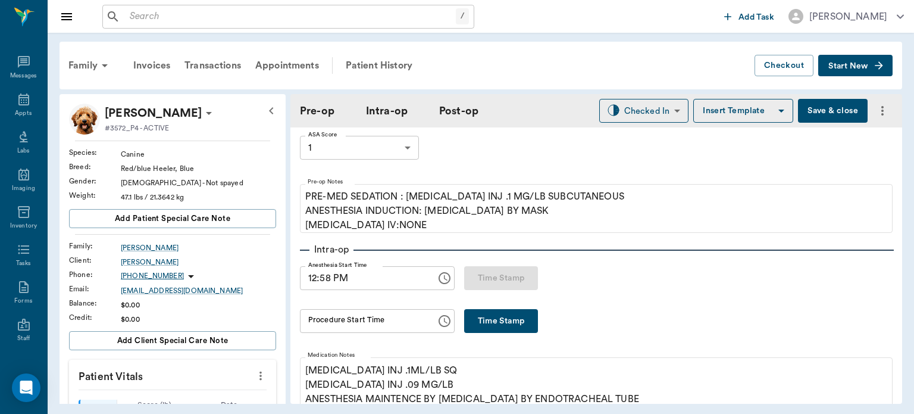
scroll to position [83, 0]
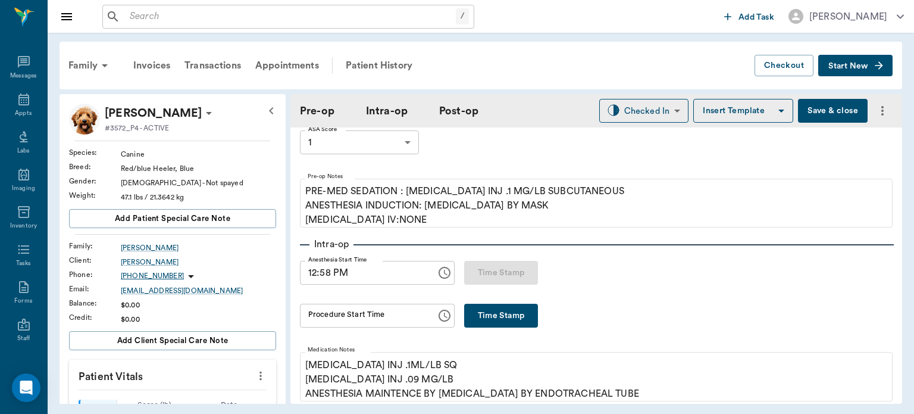
click at [527, 320] on button "Time Stamp" at bounding box center [501, 316] width 74 height 24
type input "01:12 PM"
click at [826, 113] on button "Save & close" at bounding box center [833, 111] width 70 height 24
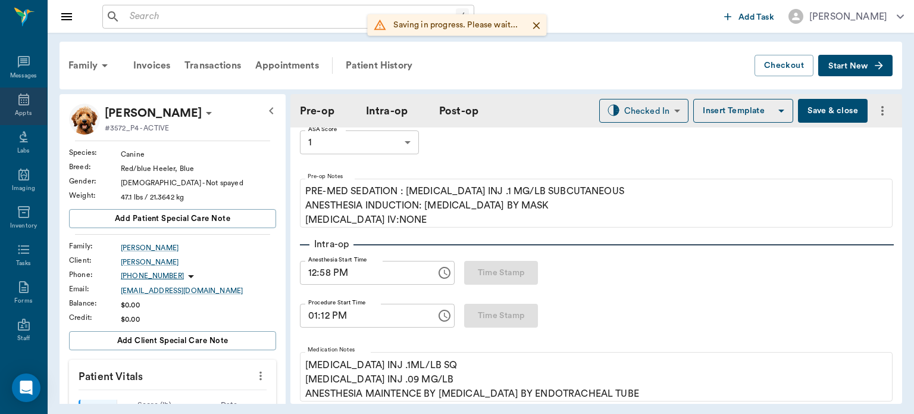
click at [21, 102] on icon at bounding box center [23, 99] width 11 height 12
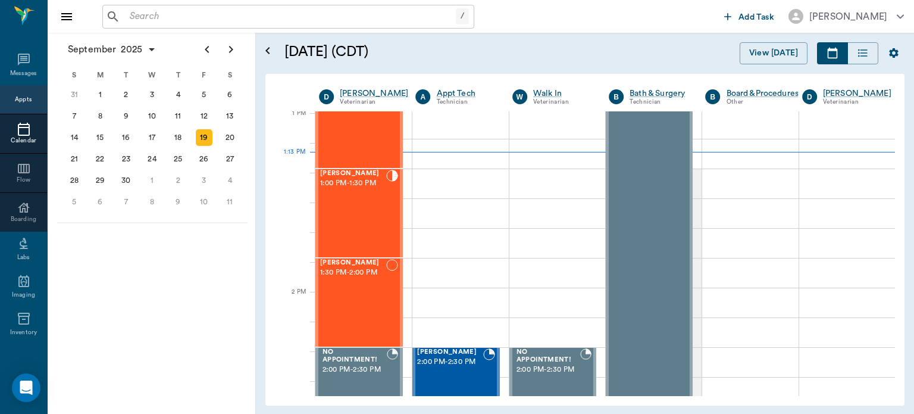
scroll to position [829, 0]
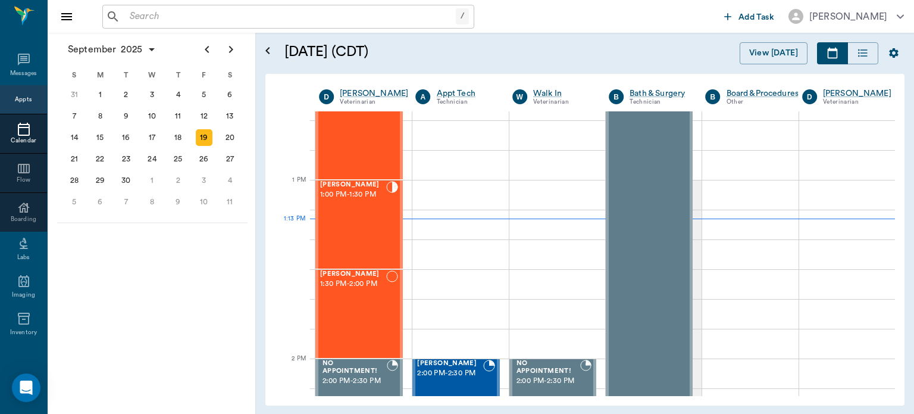
click at [355, 224] on div "Bella Spay 1:00 PM - 1:30 PM" at bounding box center [353, 224] width 66 height 87
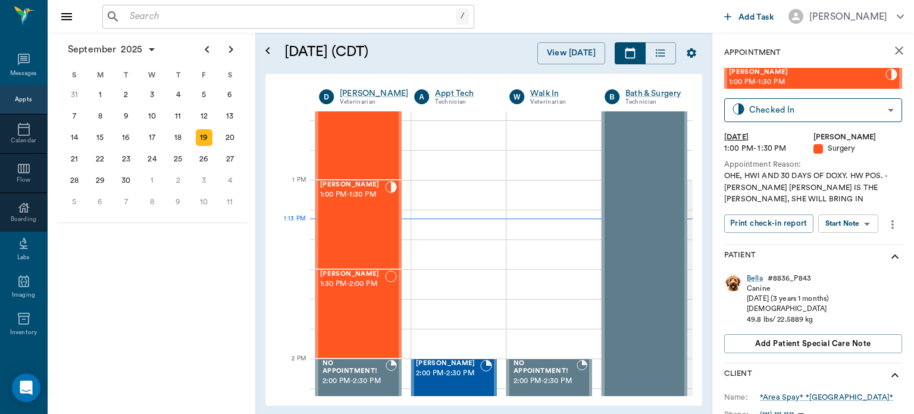
click at [859, 224] on body "/ ​ Add Task [PERSON_NAME] Nectar Messages Appts Calendar Flow Boarding Labs Im…" at bounding box center [457, 207] width 914 height 414
click at [845, 265] on button "View Surgery" at bounding box center [839, 267] width 49 height 14
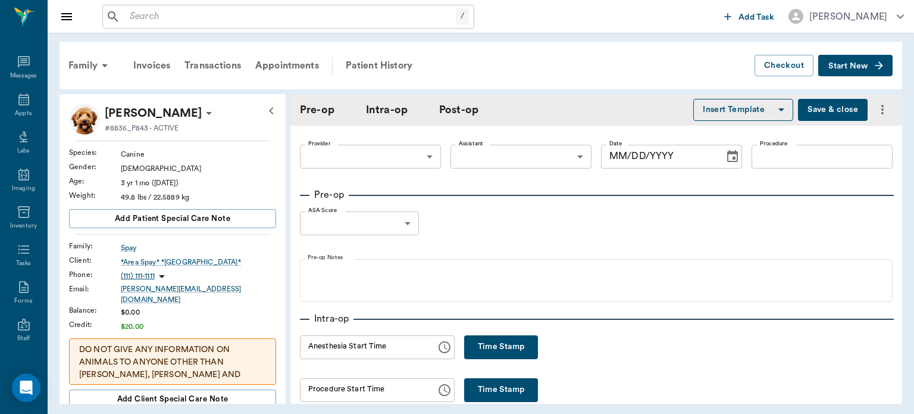
type input "63ec2f075fda476ae8351a4d"
type input "63ec2e7e52e12b0ba117b124"
type input "SPAY"
type input "1"
radio input "true"
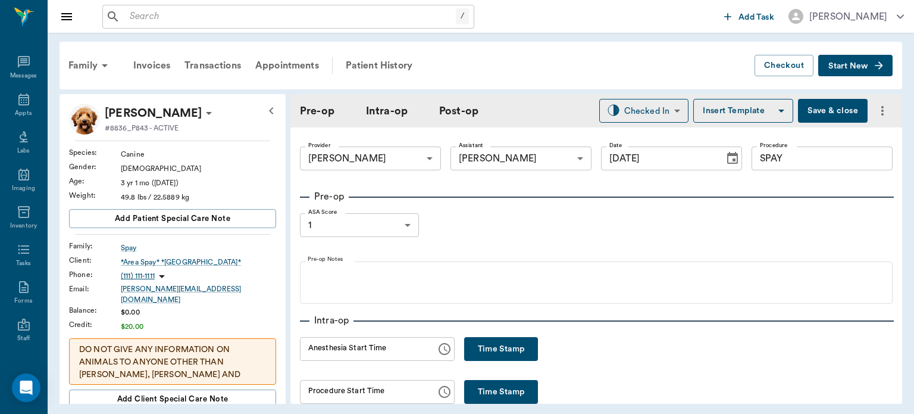
type input "[DATE]"
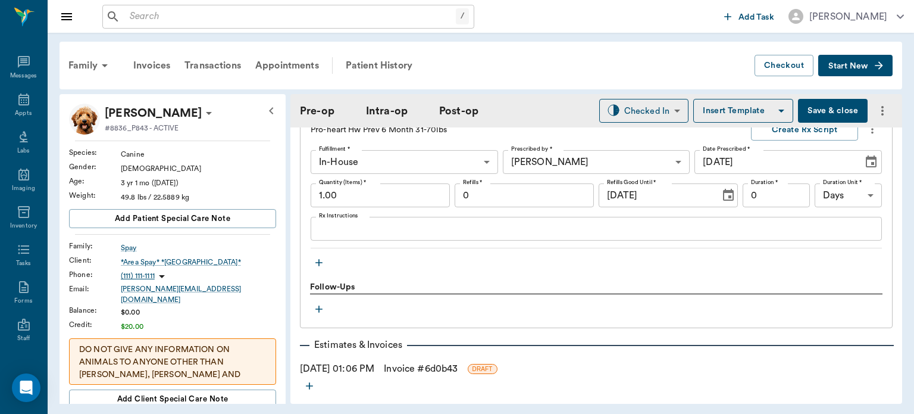
scroll to position [1315, 0]
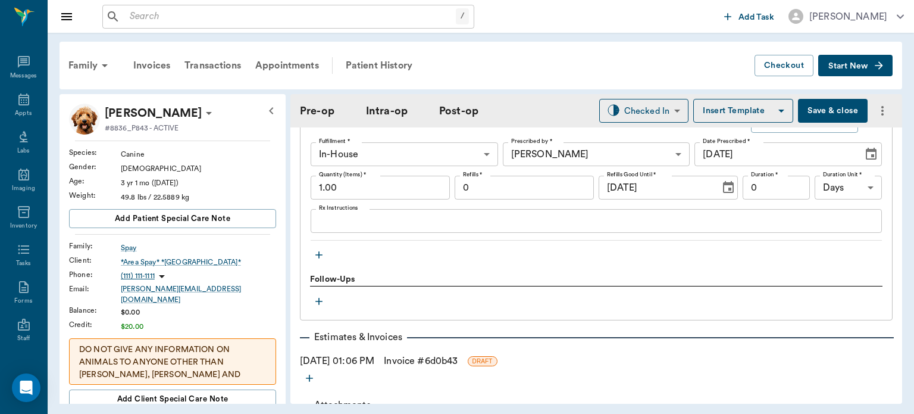
click at [315, 261] on icon "button" at bounding box center [319, 255] width 12 height 12
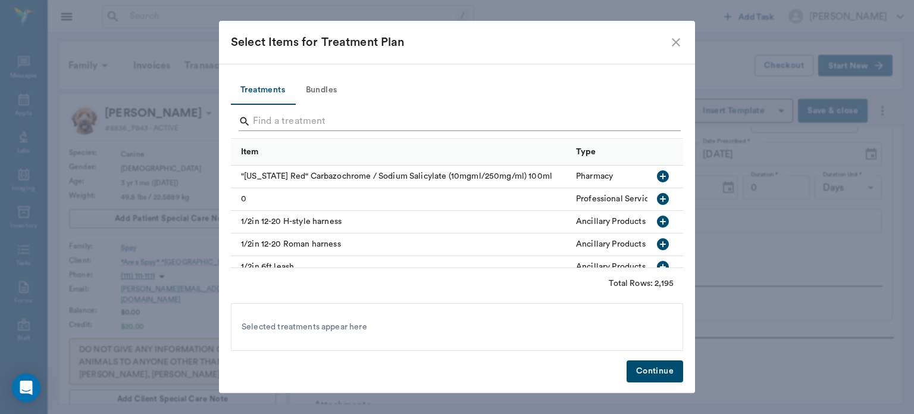
click at [292, 121] on input "Search" at bounding box center [458, 121] width 410 height 19
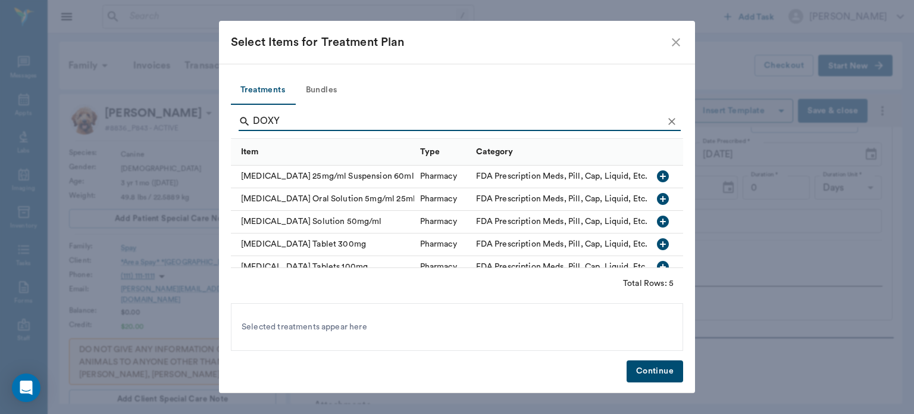
type input "DOXY"
click at [657, 248] on icon "button" at bounding box center [663, 244] width 12 height 12
click at [673, 374] on button "Continue" at bounding box center [655, 371] width 57 height 22
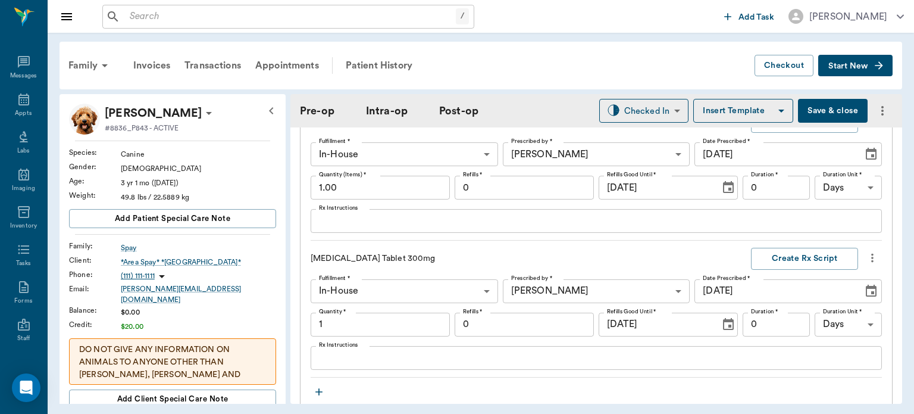
scroll to position [1316, 0]
click at [400, 329] on input "1" at bounding box center [380, 323] width 139 height 24
type input "30"
click at [364, 363] on textarea "Rx Instructions" at bounding box center [596, 356] width 555 height 14
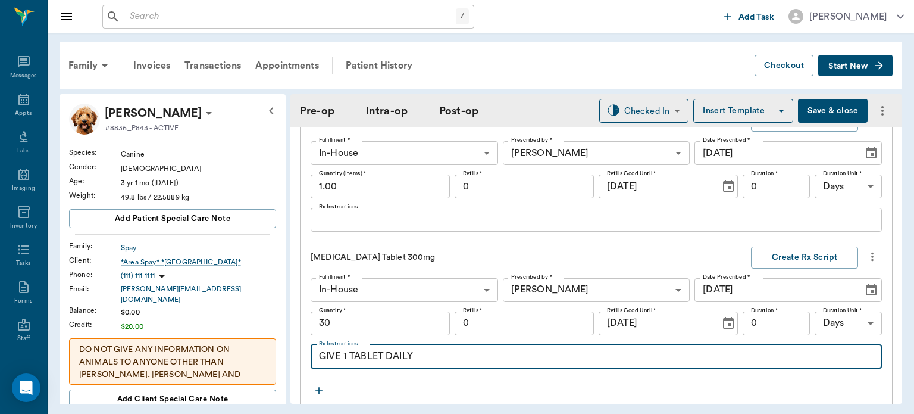
type textarea "GIVE 1 TABLET DAILY"
click at [848, 107] on button "Save & close" at bounding box center [833, 111] width 70 height 24
click at [840, 106] on button "Save & close" at bounding box center [833, 111] width 70 height 24
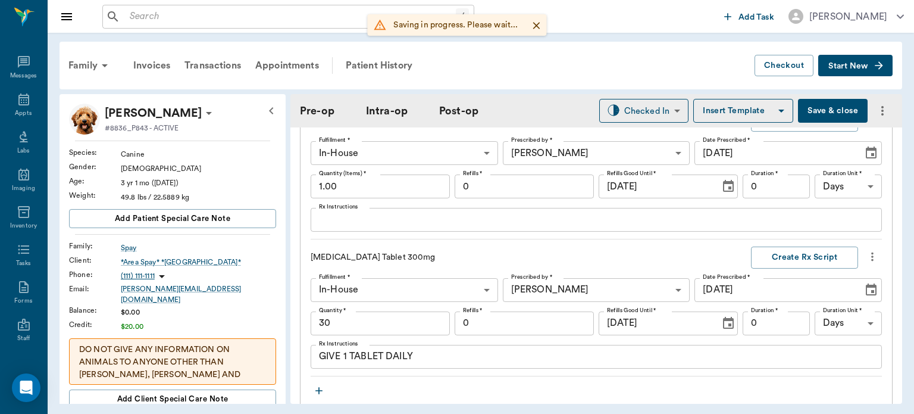
type input "30.00"
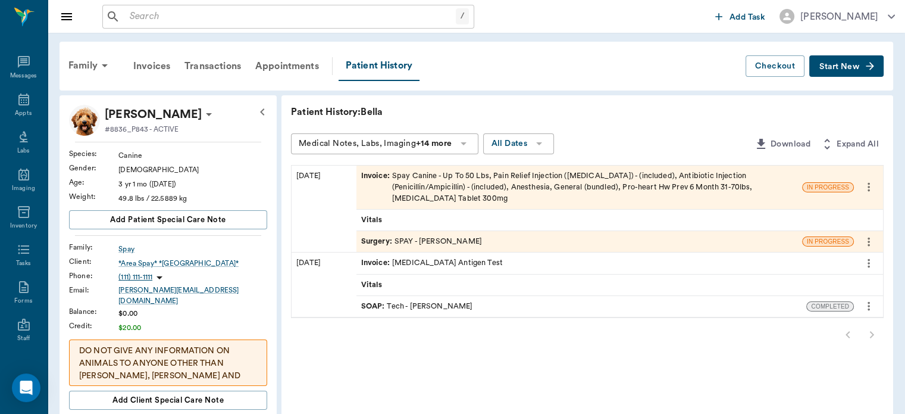
click at [24, 102] on icon at bounding box center [23, 99] width 11 height 12
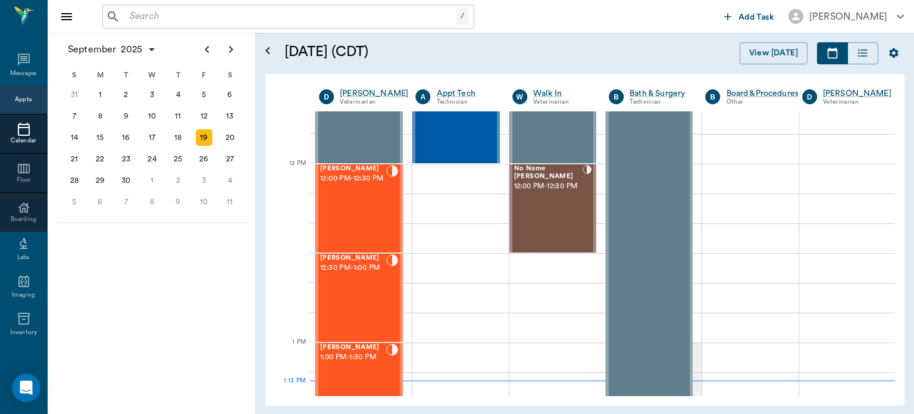
scroll to position [665, 0]
click at [357, 212] on div "[PERSON_NAME] 12:00 PM - 12:30 PM" at bounding box center [353, 209] width 66 height 87
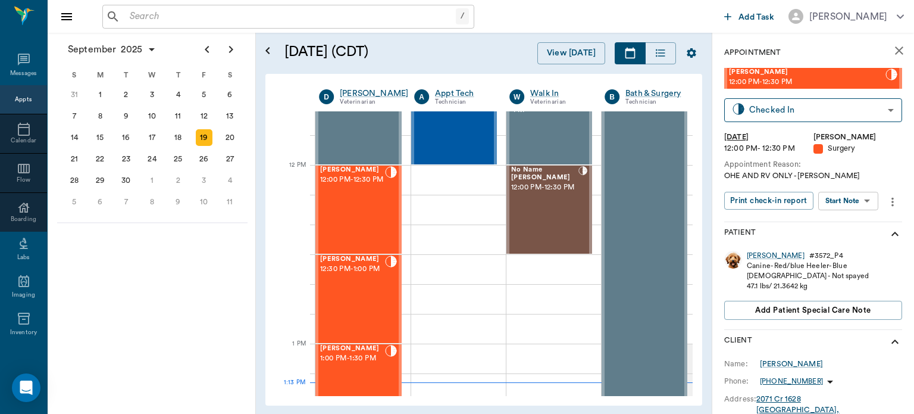
click at [850, 207] on body "/ ​ Add Task [PERSON_NAME] Nectar Messages Appts Calendar Flow Boarding Labs Im…" at bounding box center [457, 207] width 914 height 414
click at [848, 245] on button "View Surgery" at bounding box center [839, 244] width 49 height 14
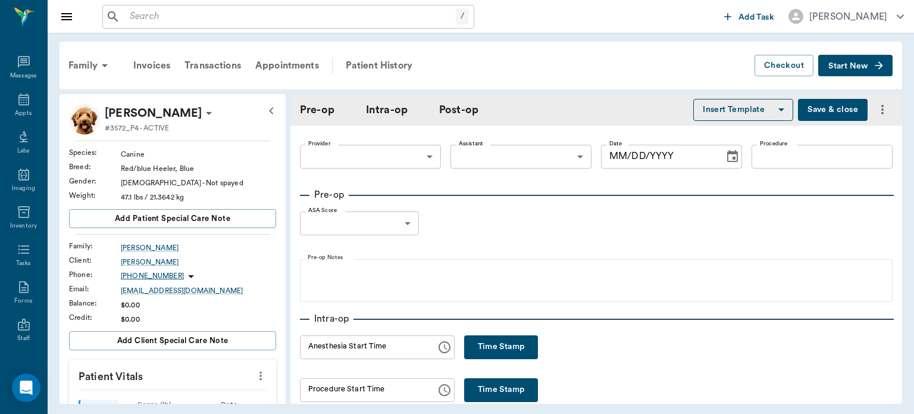
type input "63ec2f075fda476ae8351a4d"
type input "63ec2e7e52e12b0ba117b124"
type input "SPAY"
type input "1"
radio input "true"
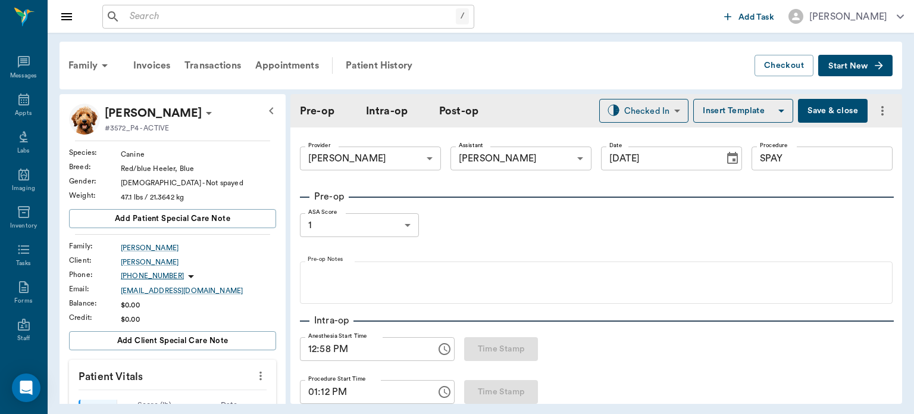
type input "[DATE]"
type input "12:58 PM"
type input "01:12 PM"
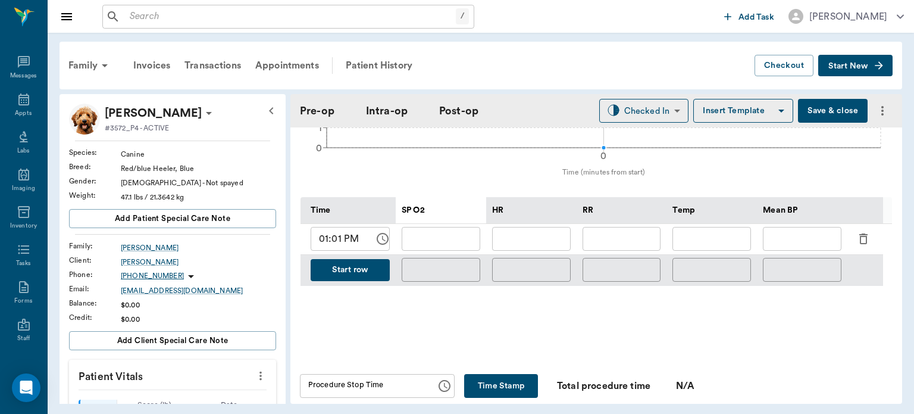
scroll to position [513, 0]
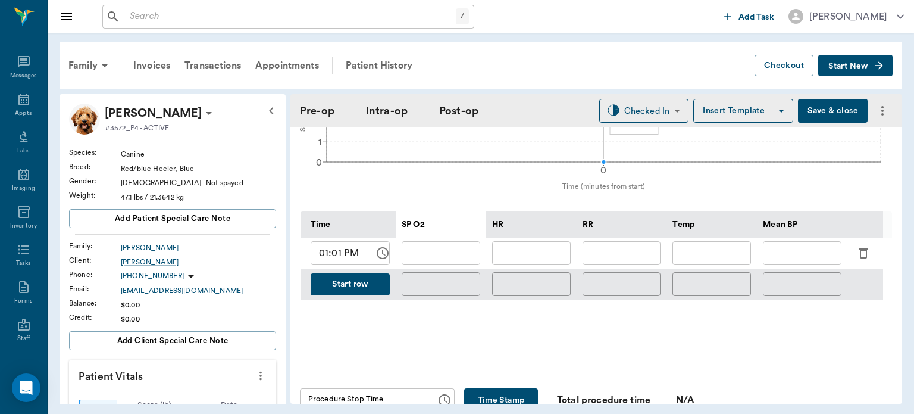
click at [859, 254] on icon "button" at bounding box center [863, 253] width 14 height 14
click at [530, 256] on input "text" at bounding box center [531, 253] width 79 height 24
type input "94"
click at [438, 258] on input "text" at bounding box center [441, 253] width 79 height 24
type input "97"
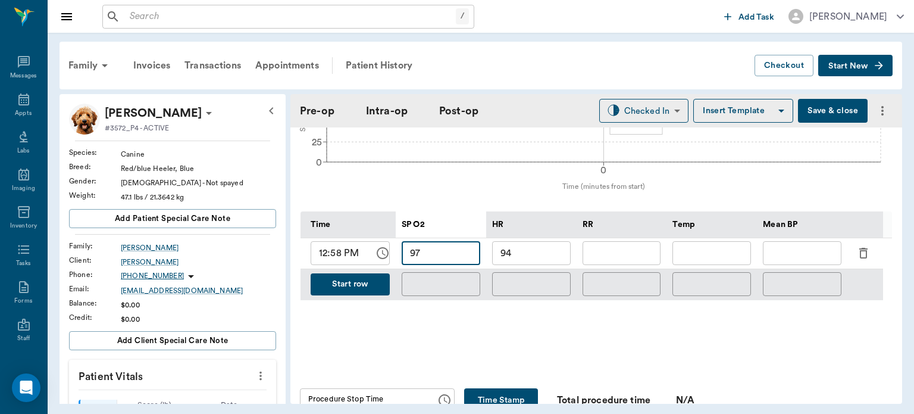
click at [798, 262] on input "text" at bounding box center [802, 253] width 79 height 24
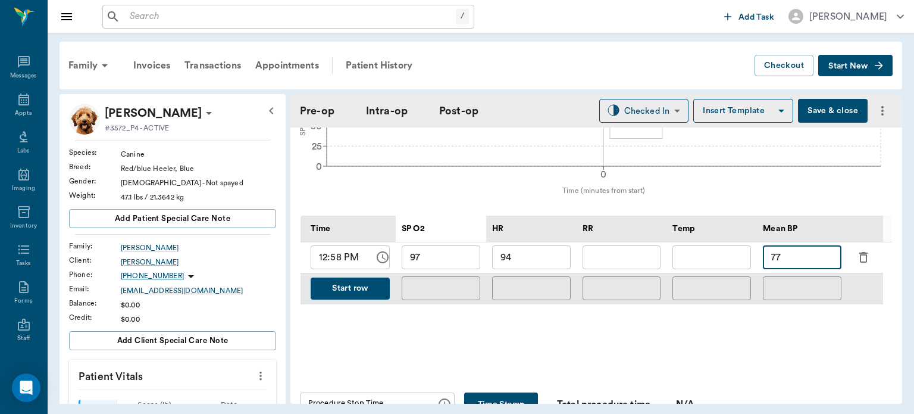
scroll to position [506, 0]
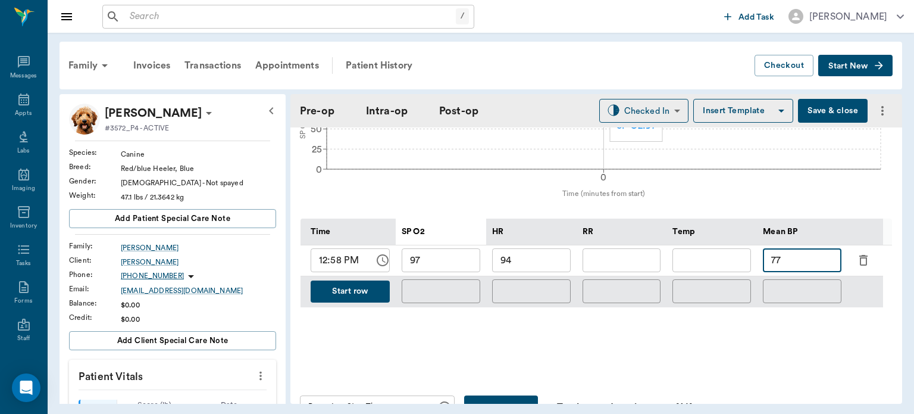
type input "77"
click at [609, 240] on div "RR" at bounding box center [622, 231] width 79 height 27
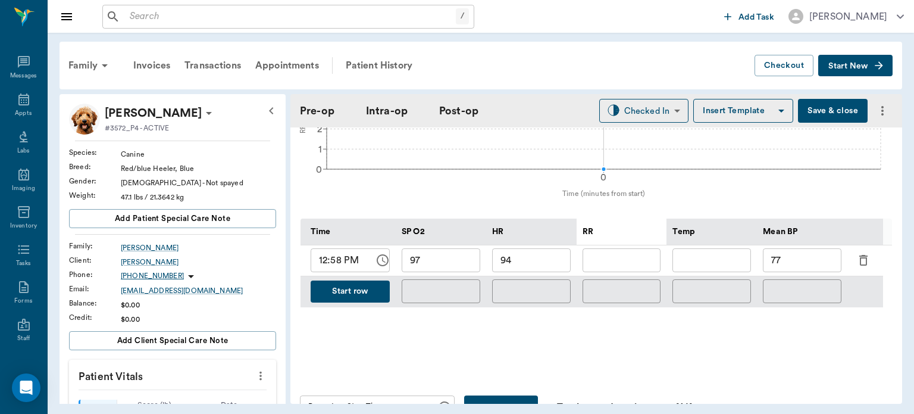
click at [640, 270] on input "text" at bounding box center [622, 260] width 79 height 24
type input "6"
type input "28"
click at [338, 295] on button "Start row" at bounding box center [350, 291] width 79 height 22
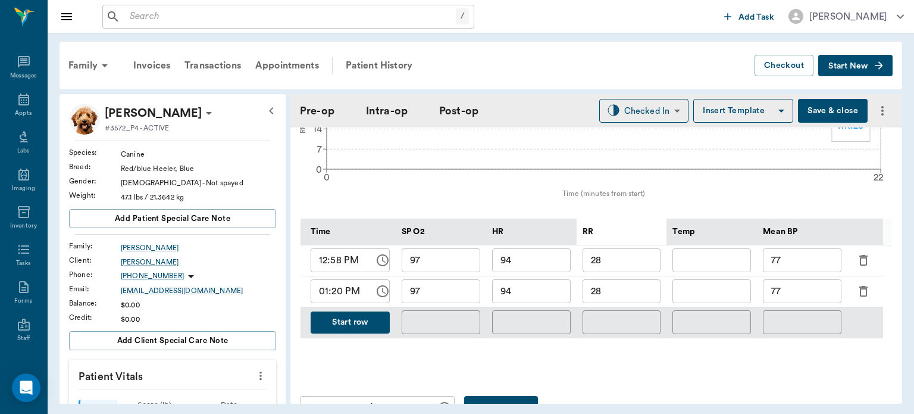
click at [551, 300] on input "94" at bounding box center [531, 291] width 79 height 24
type input "98"
click at [471, 303] on input "97" at bounding box center [441, 291] width 79 height 24
type input "98"
click at [648, 302] on input "28" at bounding box center [622, 291] width 79 height 24
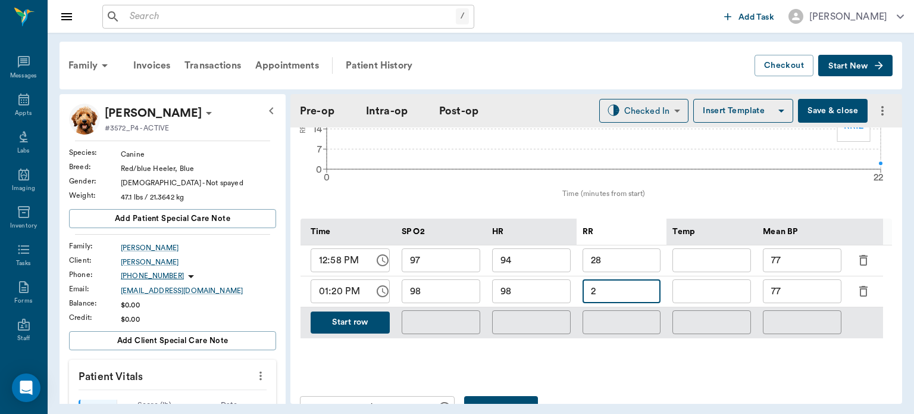
type input "2"
type input "7"
click at [808, 299] on input "77" at bounding box center [802, 291] width 79 height 24
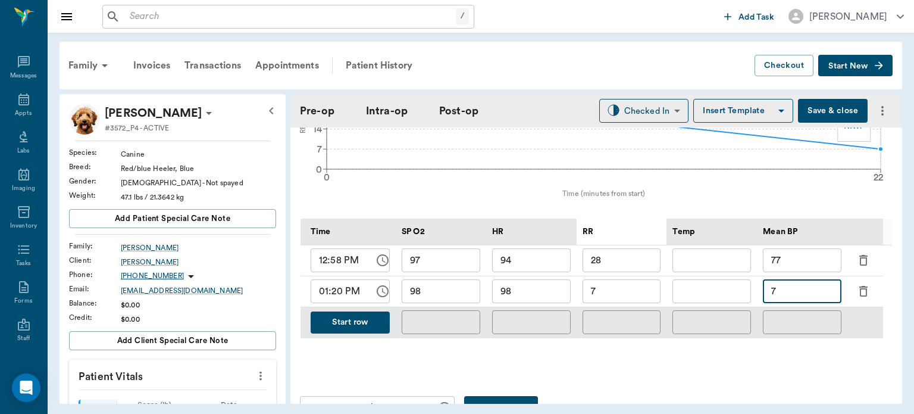
type input "7"
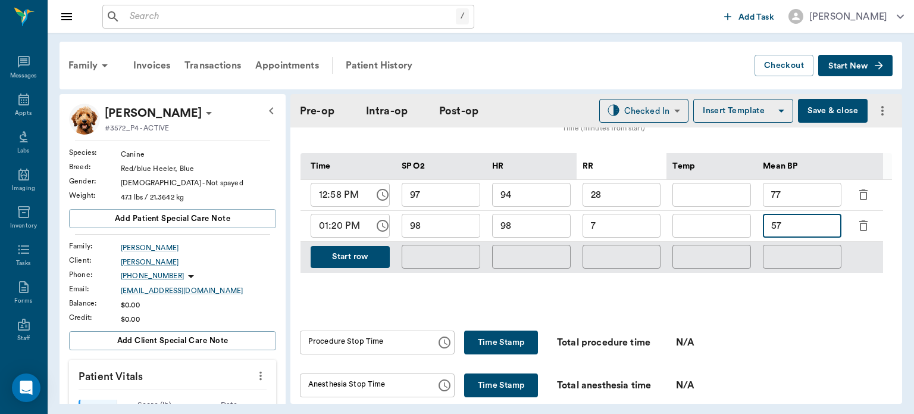
scroll to position [576, 0]
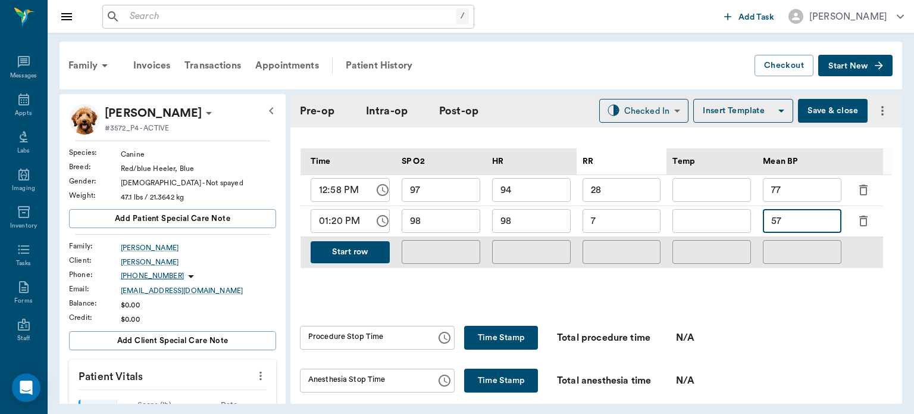
type input "57"
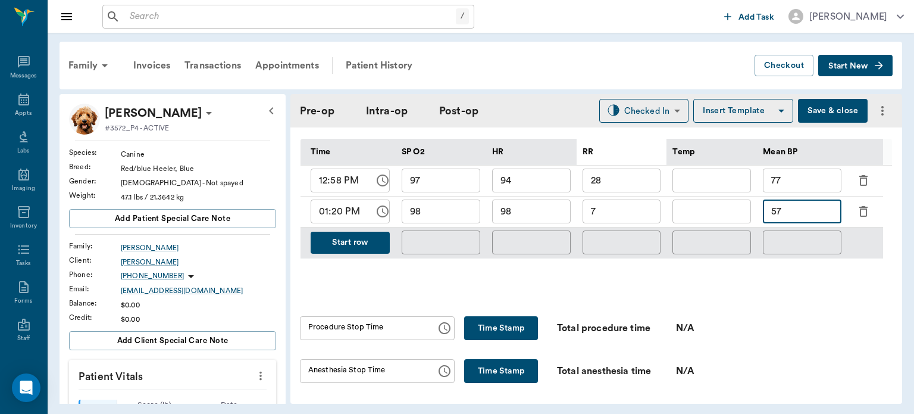
scroll to position [587, 0]
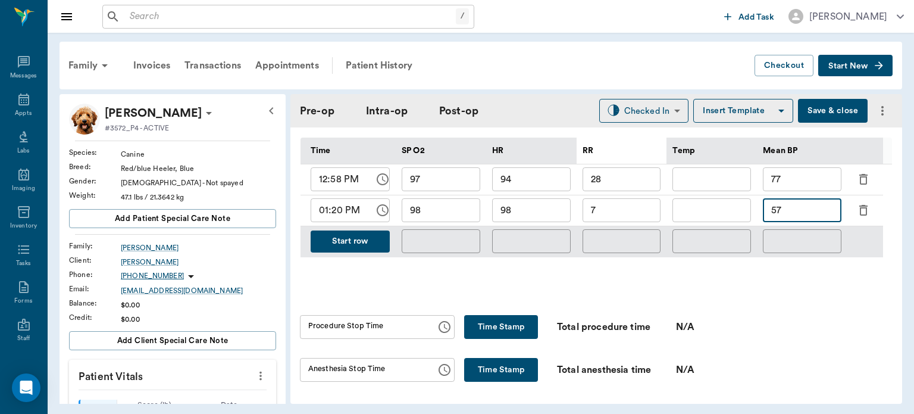
click at [348, 240] on button "Start row" at bounding box center [350, 241] width 79 height 22
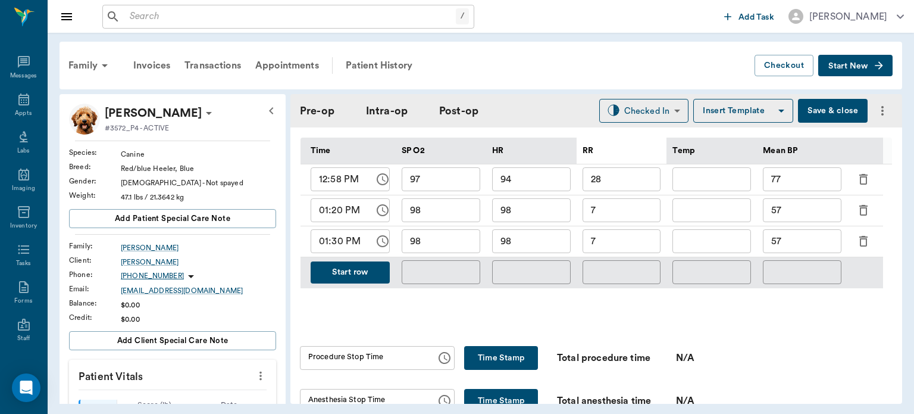
click at [533, 245] on input "98" at bounding box center [531, 241] width 79 height 24
type input "97"
click at [451, 250] on input "98" at bounding box center [441, 241] width 79 height 24
type input "97"
click at [628, 252] on input "7" at bounding box center [622, 241] width 79 height 24
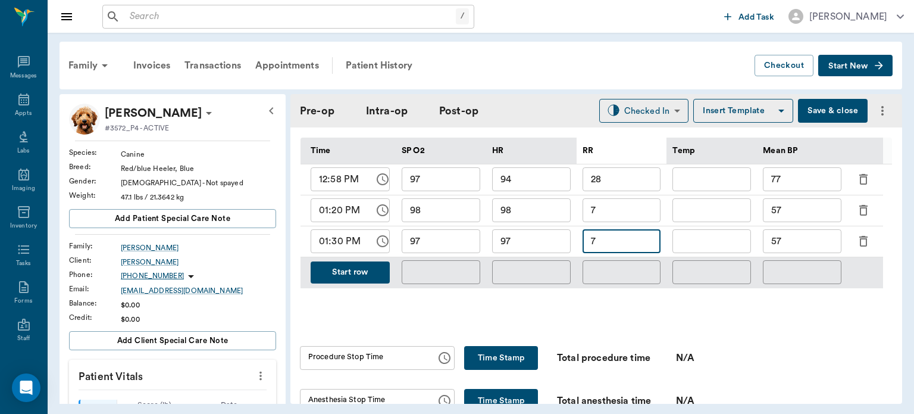
type input "7"
type input "9"
click at [813, 251] on input "57" at bounding box center [802, 241] width 79 height 24
type input "5"
type input "101"
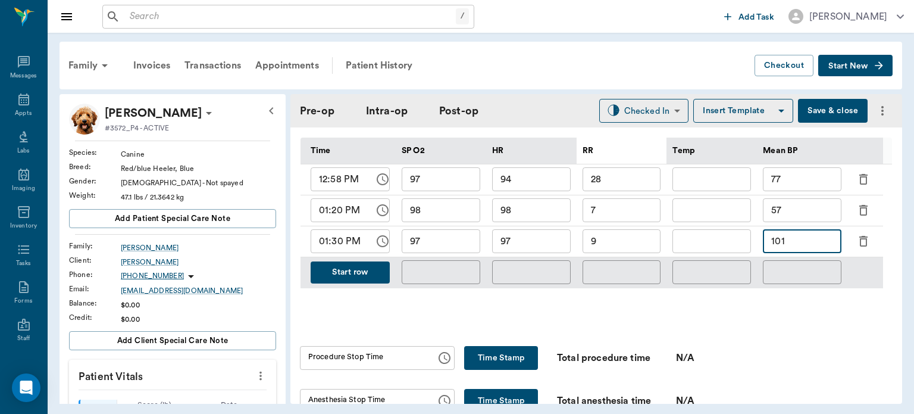
click at [809, 101] on button "Save & close" at bounding box center [833, 111] width 70 height 24
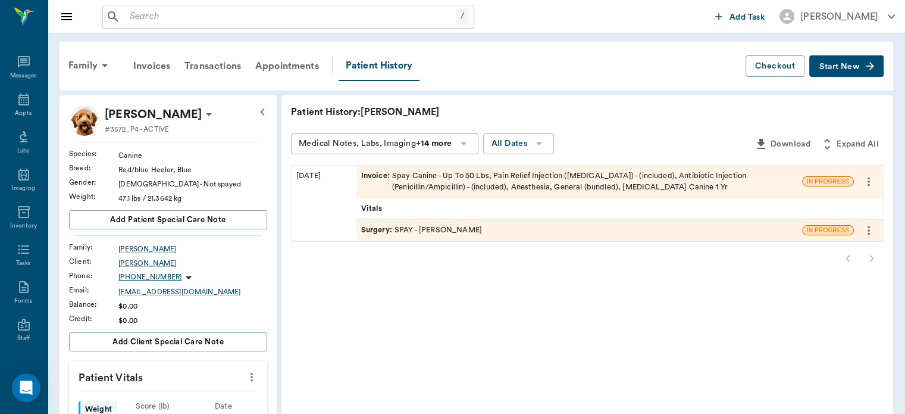
click at [18, 110] on div "Appts" at bounding box center [23, 113] width 17 height 9
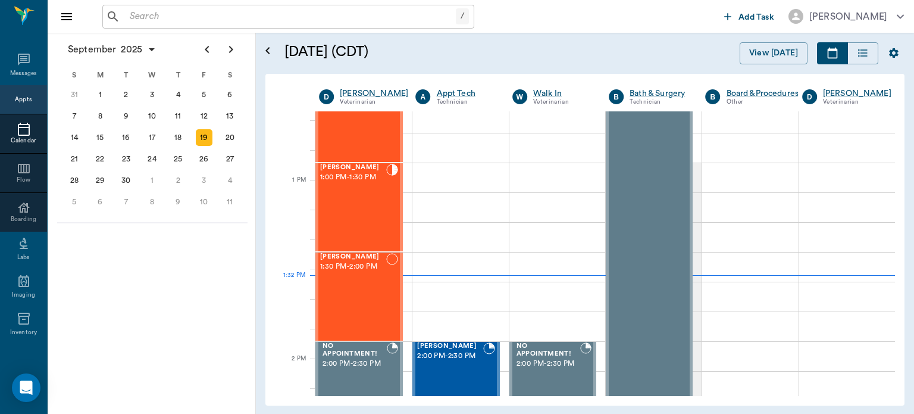
scroll to position [827, 0]
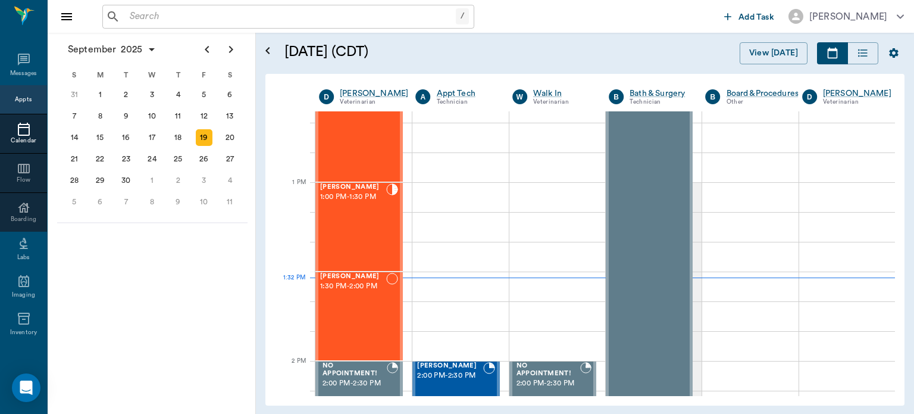
click at [347, 219] on div "Bella Spay 1:00 PM - 1:30 PM" at bounding box center [353, 226] width 66 height 87
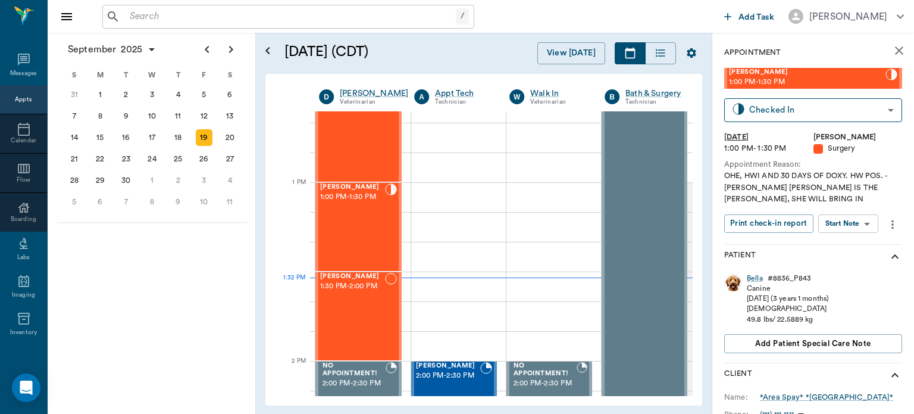
click at [857, 225] on body "/ ​ Add Task [PERSON_NAME] Nectar Messages Appts Calendar Flow Boarding Labs Im…" at bounding box center [457, 207] width 914 height 414
click at [850, 266] on button "View Surgery" at bounding box center [839, 267] width 49 height 14
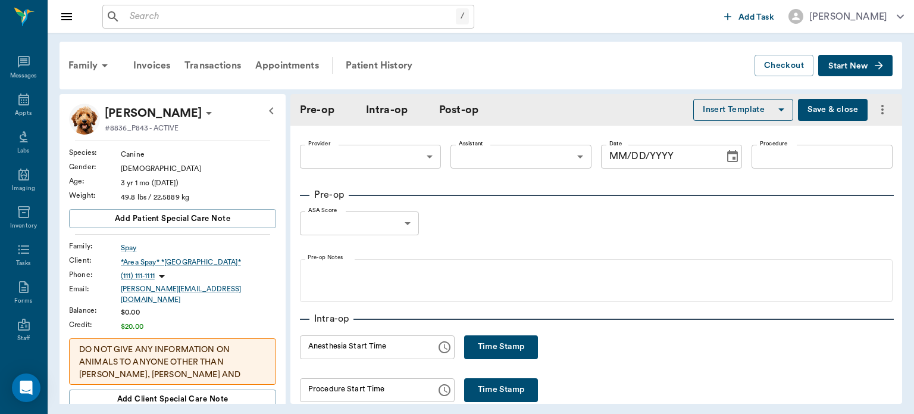
type input "63ec2f075fda476ae8351a4d"
type input "63ec2e7e52e12b0ba117b124"
type input "SPAY"
type input "1"
radio input "true"
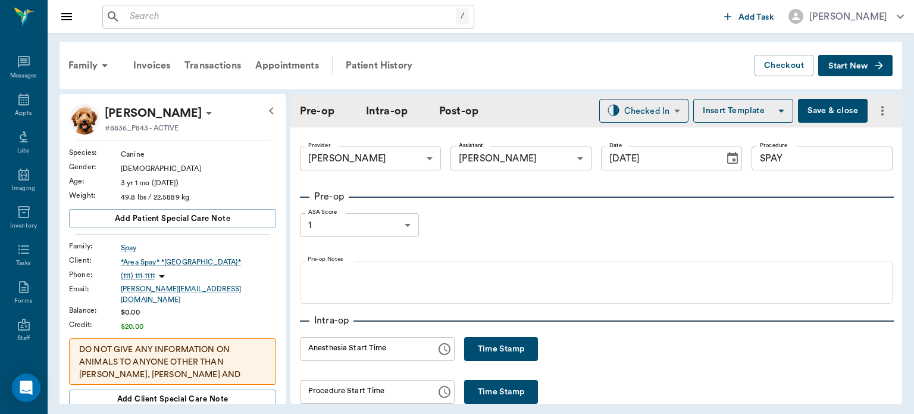
type input "[DATE]"
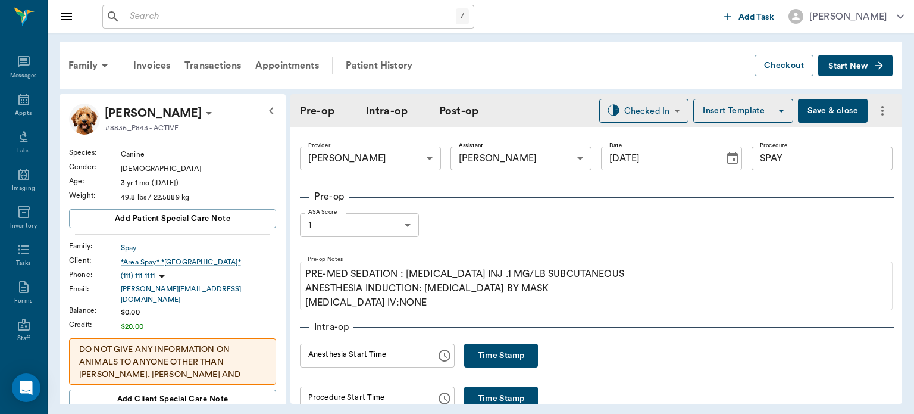
click at [484, 352] on button "Time Stamp" at bounding box center [501, 355] width 74 height 24
type input "01:32 PM"
click at [826, 115] on button "Save & close" at bounding box center [833, 111] width 70 height 24
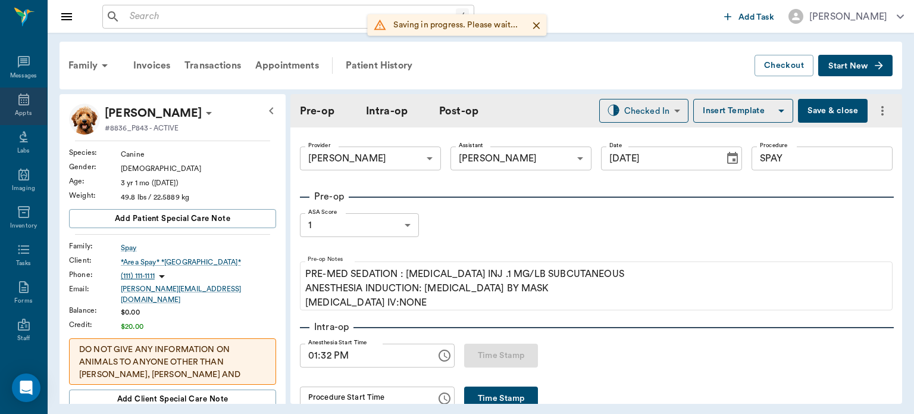
click at [17, 103] on icon at bounding box center [24, 99] width 14 height 14
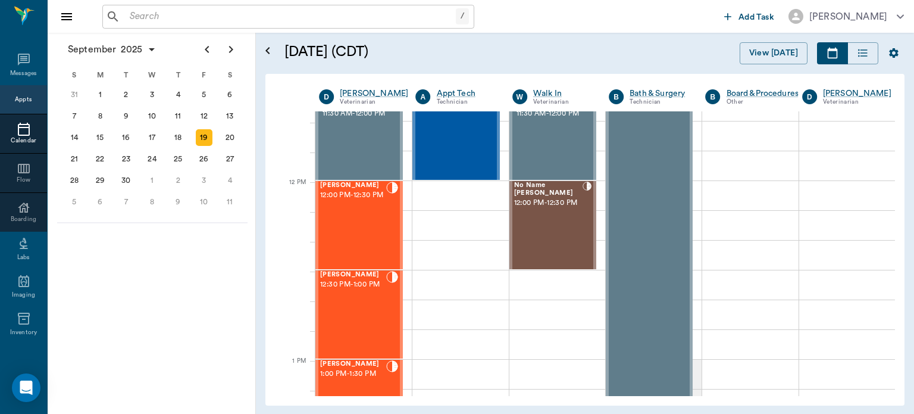
scroll to position [648, 0]
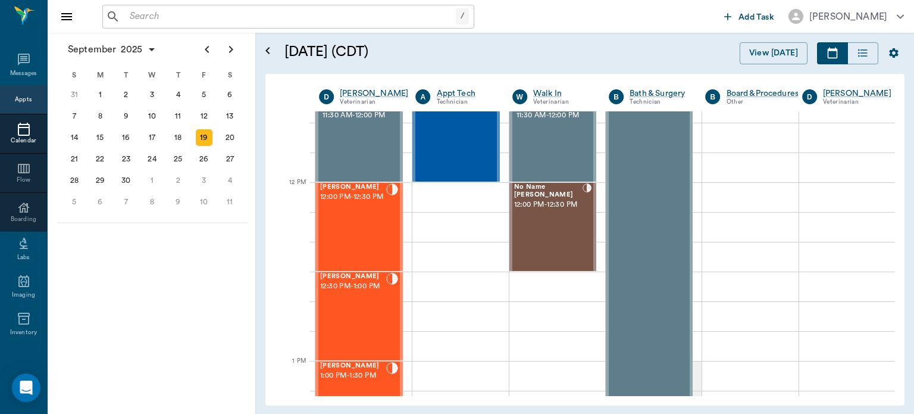
click at [362, 221] on div "[PERSON_NAME] 12:00 PM - 12:30 PM" at bounding box center [353, 226] width 66 height 87
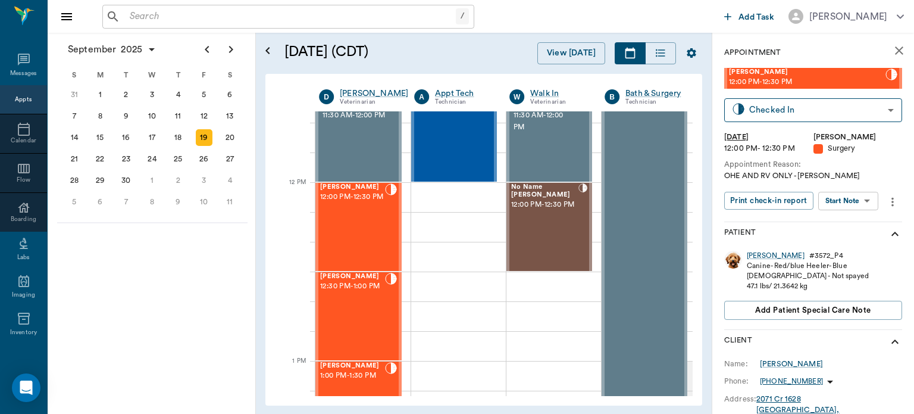
click at [852, 195] on body "/ ​ Add Task [PERSON_NAME] Nectar Messages Appts Calendar Flow Boarding Labs Im…" at bounding box center [457, 207] width 914 height 414
click at [859, 246] on button "View Surgery" at bounding box center [839, 244] width 49 height 14
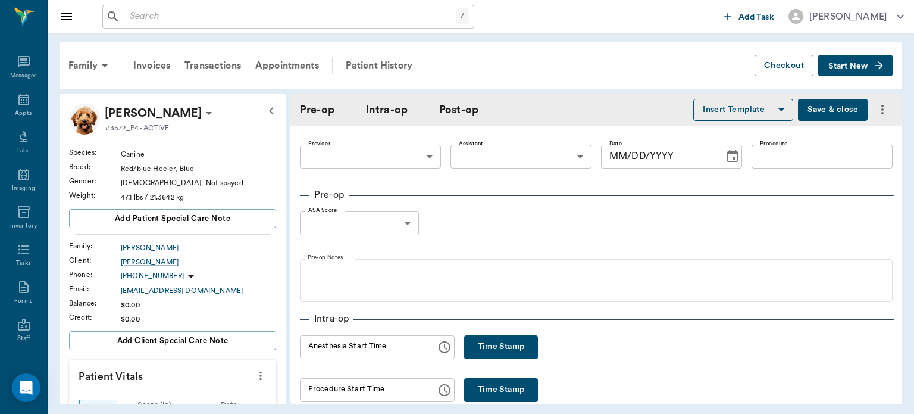
type input "63ec2f075fda476ae8351a4d"
type input "63ec2e7e52e12b0ba117b124"
type input "SPAY"
type input "1"
radio input "true"
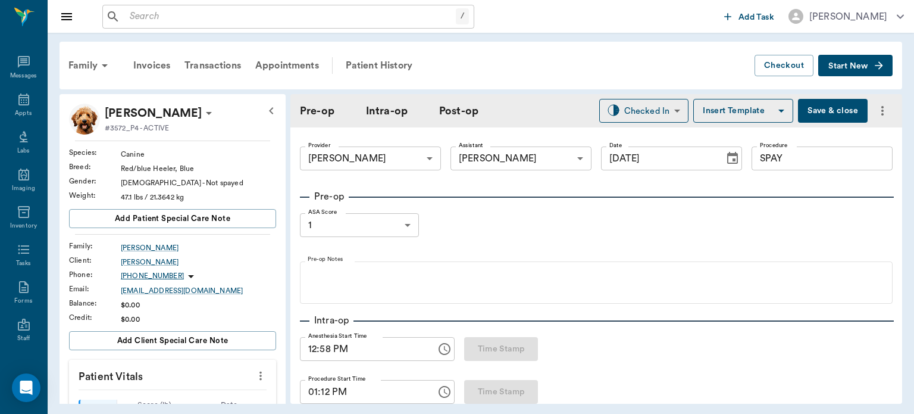
type input "[DATE]"
type input "12:58 PM"
type input "01:12 PM"
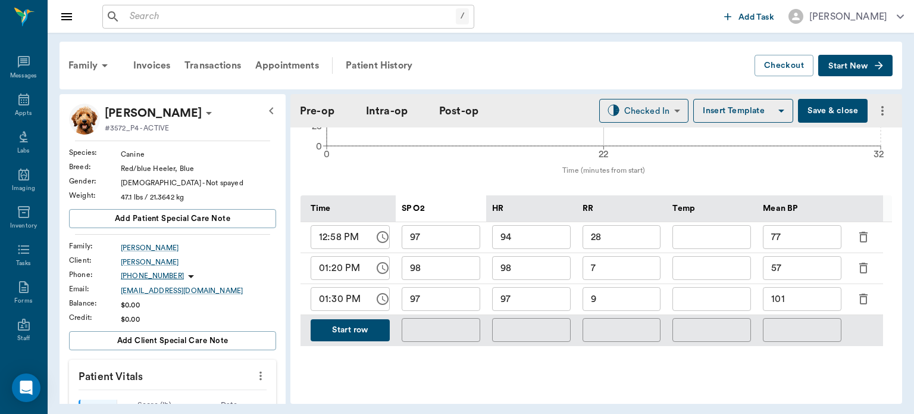
scroll to position [567, 0]
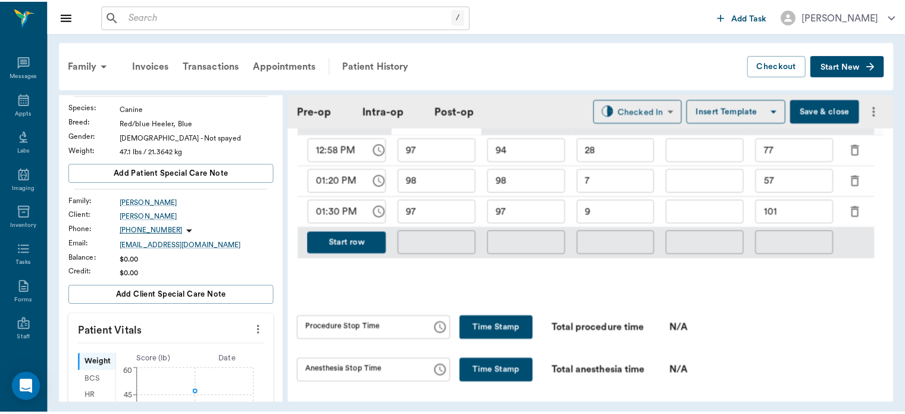
scroll to position [615, 0]
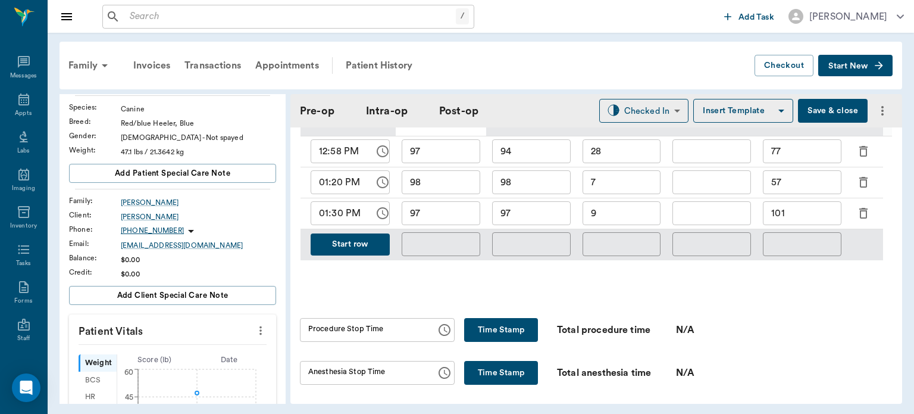
click at [829, 110] on button "Save & close" at bounding box center [833, 111] width 70 height 24
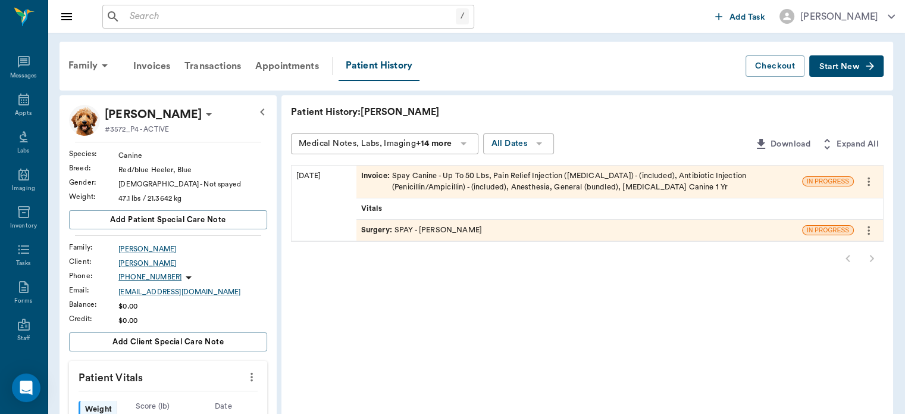
click at [22, 111] on div "Appts" at bounding box center [23, 113] width 17 height 9
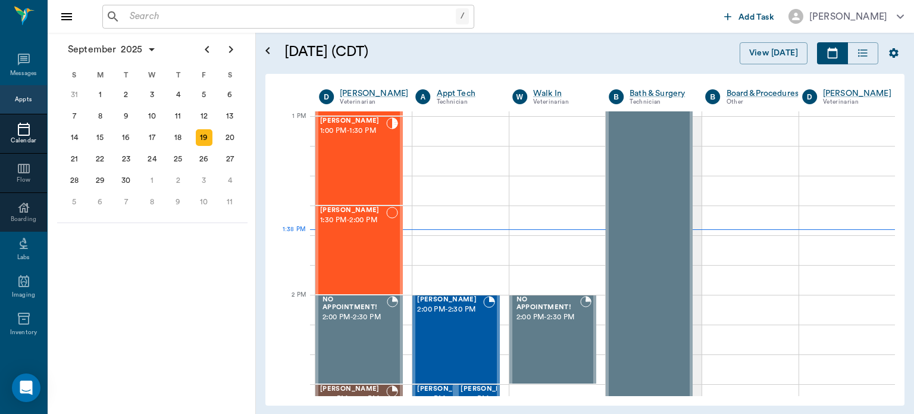
scroll to position [893, 0]
click at [367, 190] on div "Bella Spay 1:00 PM - 1:30 PM" at bounding box center [353, 160] width 66 height 87
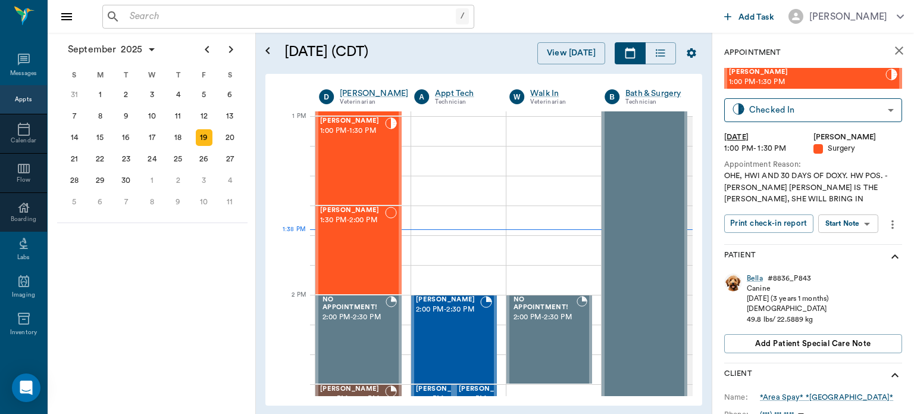
click at [858, 223] on body "/ ​ Add Task Dr. Bert Ellsworth Nectar Messages Appts Calendar Flow Boarding La…" at bounding box center [457, 207] width 914 height 414
click at [847, 267] on button "View Surgery" at bounding box center [839, 267] width 49 height 14
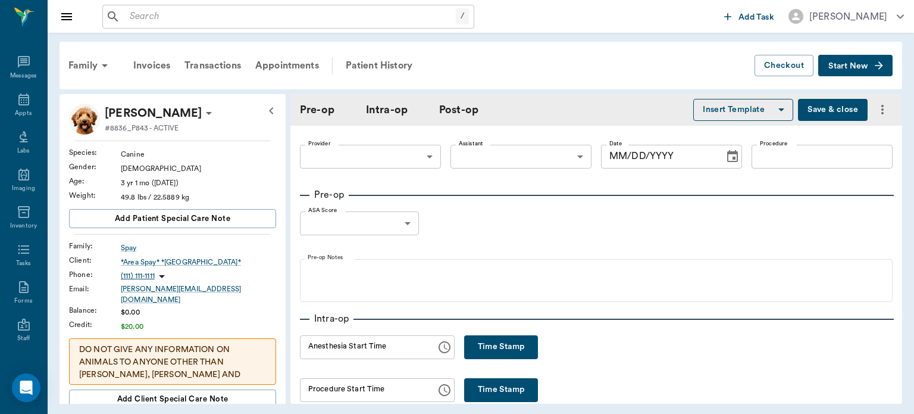
type input "63ec2f075fda476ae8351a4d"
type input "63ec2e7e52e12b0ba117b124"
type input "SPAY"
type input "1"
radio input "true"
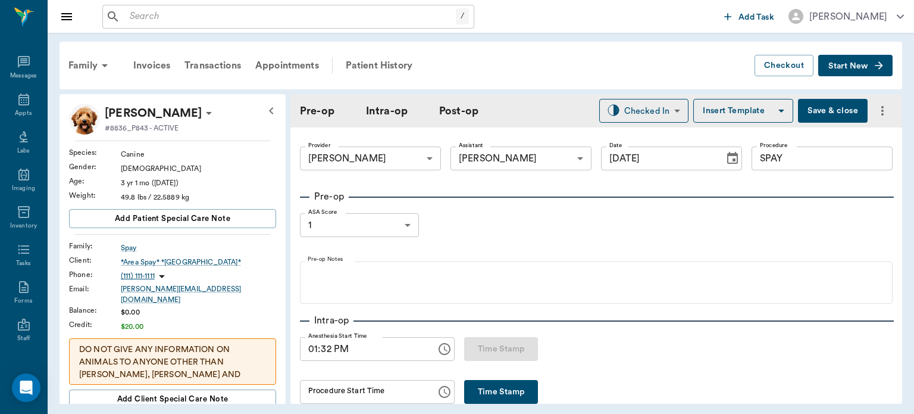
type input "[DATE]"
type input "01:32 PM"
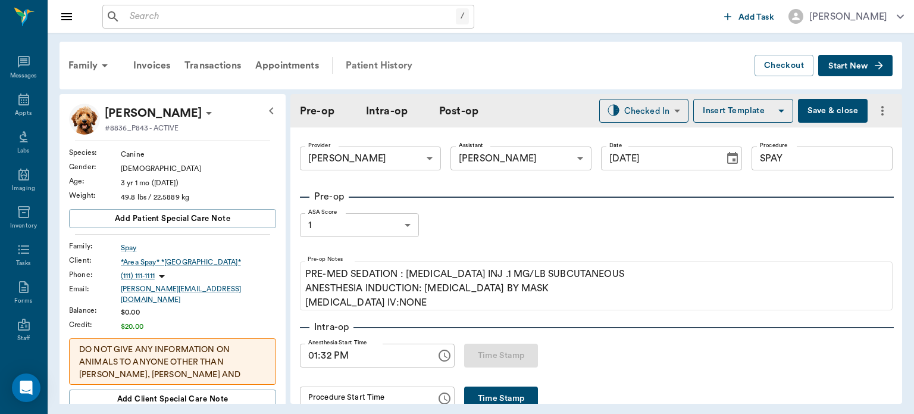
click at [387, 65] on div "Patient History" at bounding box center [379, 65] width 81 height 29
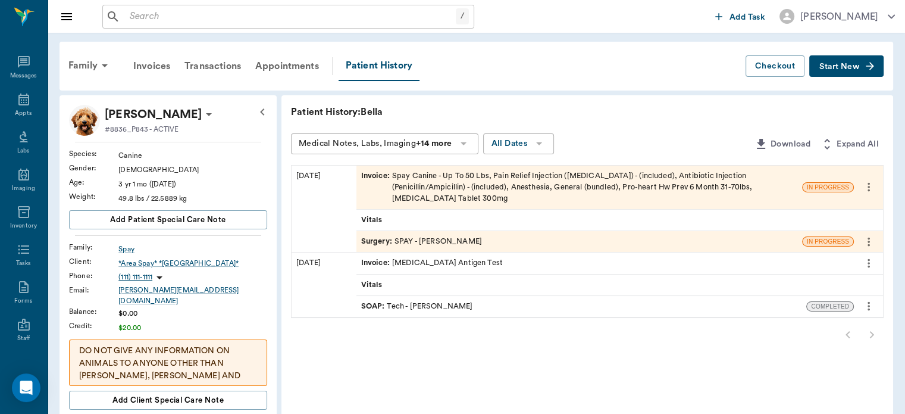
click at [870, 185] on icon "more" at bounding box center [869, 187] width 2 height 9
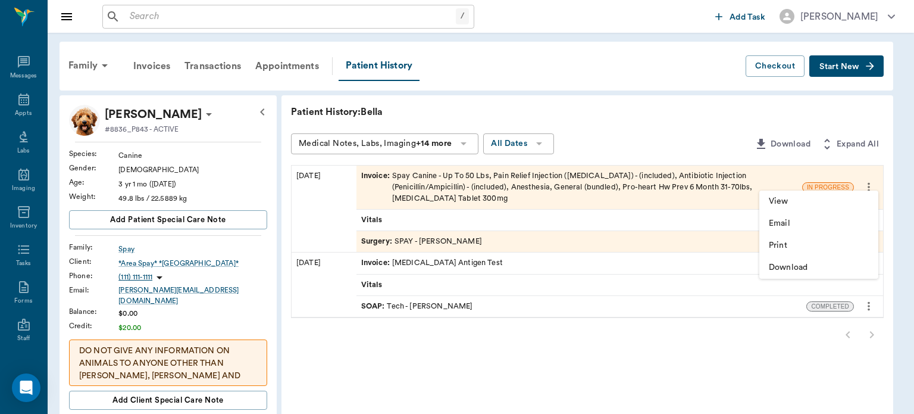
click at [710, 112] on div at bounding box center [457, 207] width 914 height 414
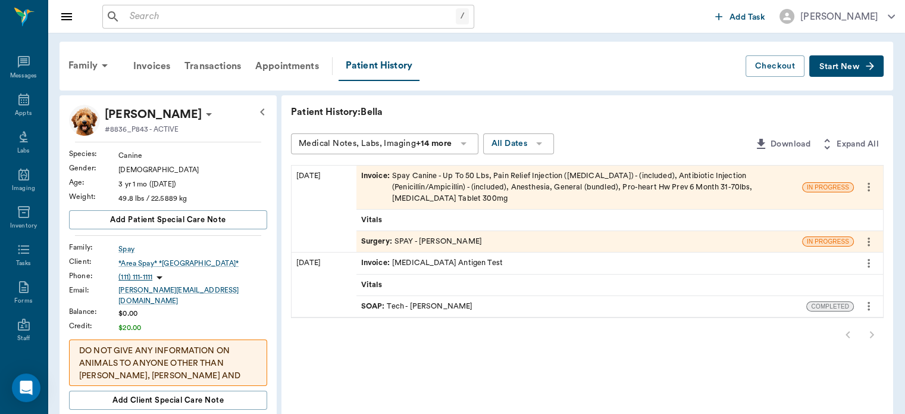
click at [869, 235] on icon "more" at bounding box center [868, 242] width 13 height 14
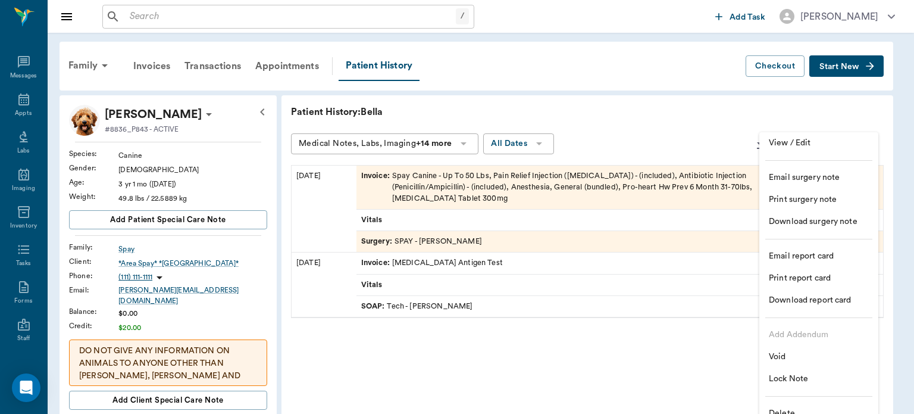
click at [788, 412] on span "Delete" at bounding box center [819, 413] width 100 height 12
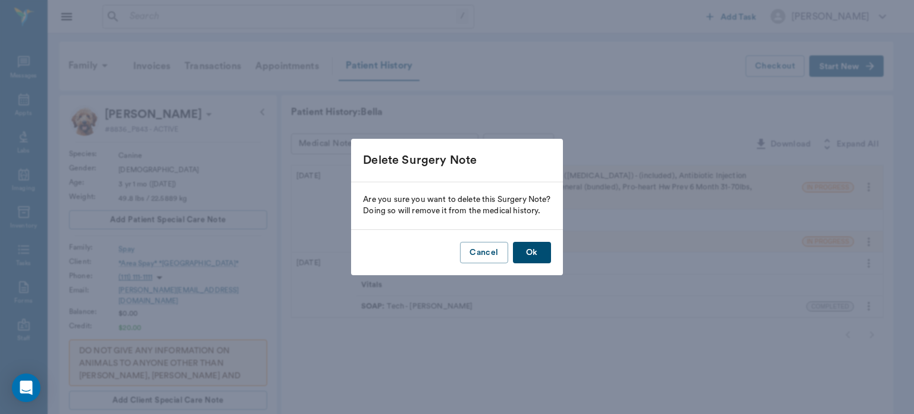
click at [542, 252] on button "Ok" at bounding box center [532, 253] width 38 height 22
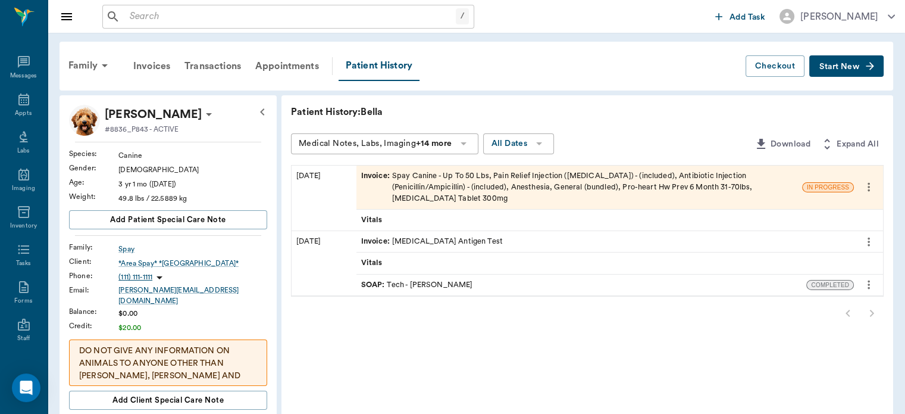
click at [836, 67] on span "Start New" at bounding box center [840, 67] width 40 height 0
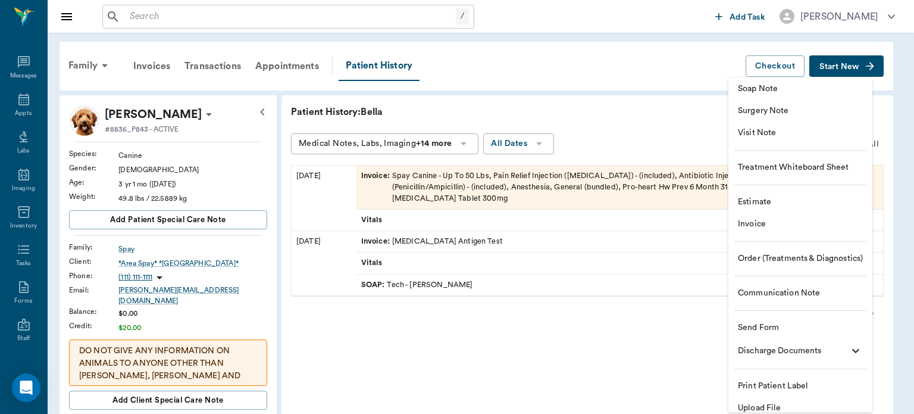
click at [785, 136] on span "Visit Note" at bounding box center [800, 133] width 125 height 12
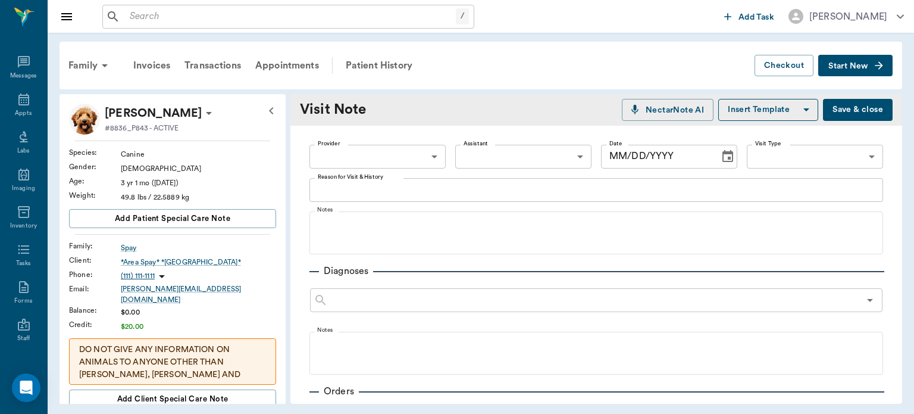
type input "63ec2f075fda476ae8351a4a"
type input "[DATE]"
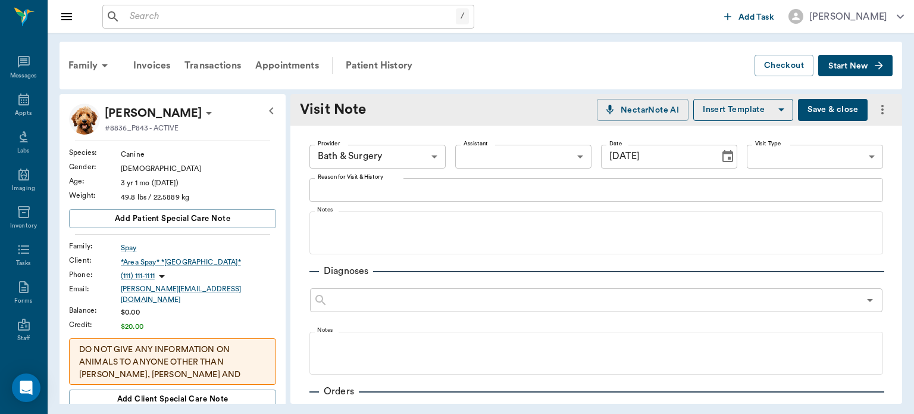
click at [431, 149] on body "/ ​ Add Task Dr. Bert Ellsworth Nectar Messages Appts Labs Imaging Inventory Ta…" at bounding box center [457, 207] width 914 height 414
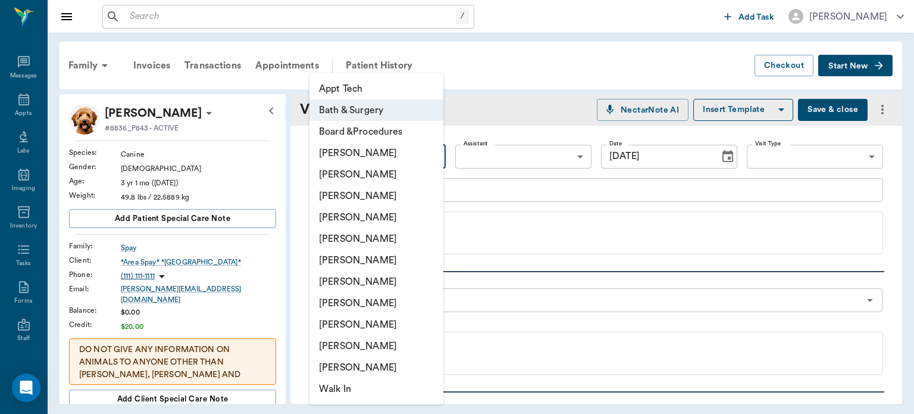
click at [398, 217] on li "[PERSON_NAME]" at bounding box center [376, 217] width 134 height 21
type input "63ec2f075fda476ae8351a4d"
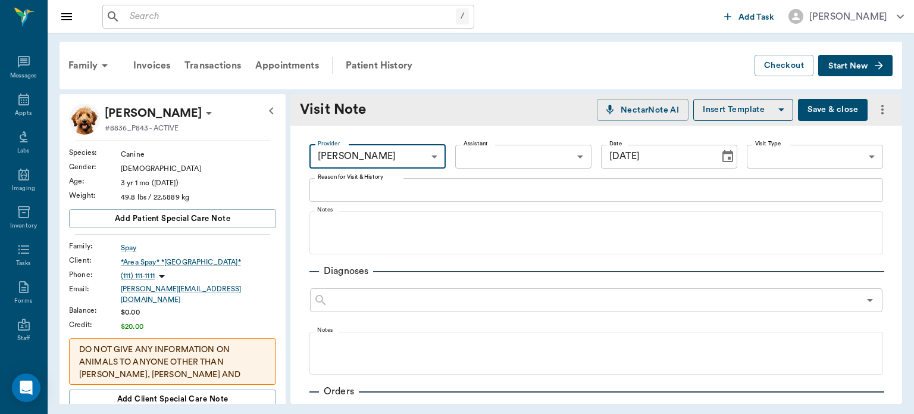
click at [505, 152] on body "/ ​ Add Task Dr. Bert Ellsworth Nectar Messages Appts Labs Imaging Inventory Ta…" at bounding box center [457, 207] width 914 height 414
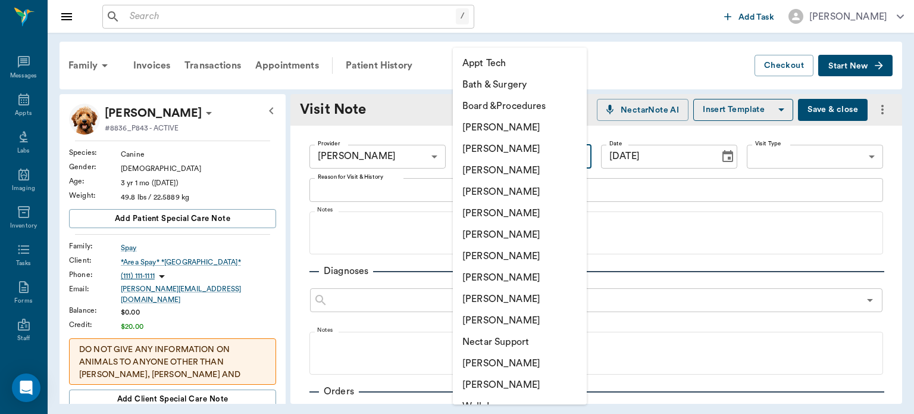
click at [509, 270] on li "[PERSON_NAME]" at bounding box center [520, 277] width 134 height 21
type input "63ec2e7e52e12b0ba117b124"
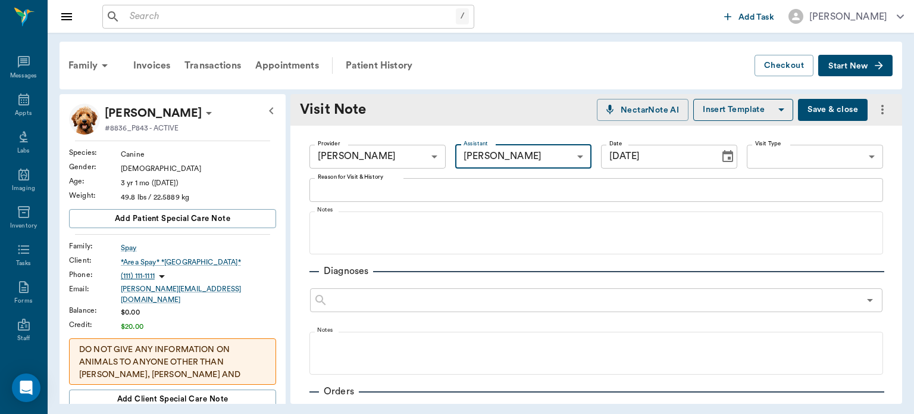
click at [390, 190] on textarea "Reason for Visit & History" at bounding box center [596, 190] width 557 height 14
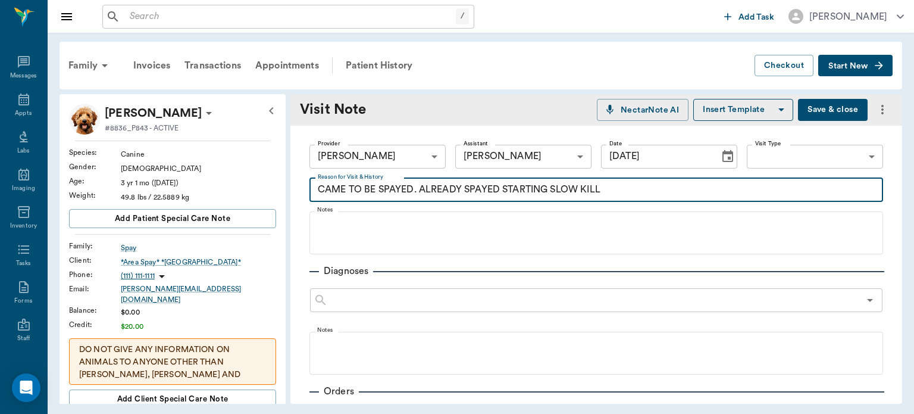
type textarea "CAME TO BE SPAYED. ALREADY SPAYED STARTING SLOW KILL"
click at [825, 110] on button "Save & close" at bounding box center [833, 110] width 70 height 22
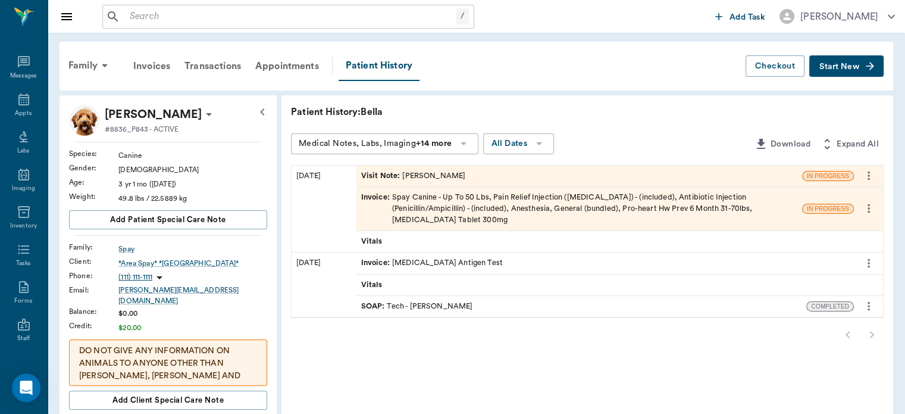
click at [379, 301] on span "SOAP :" at bounding box center [374, 306] width 26 height 11
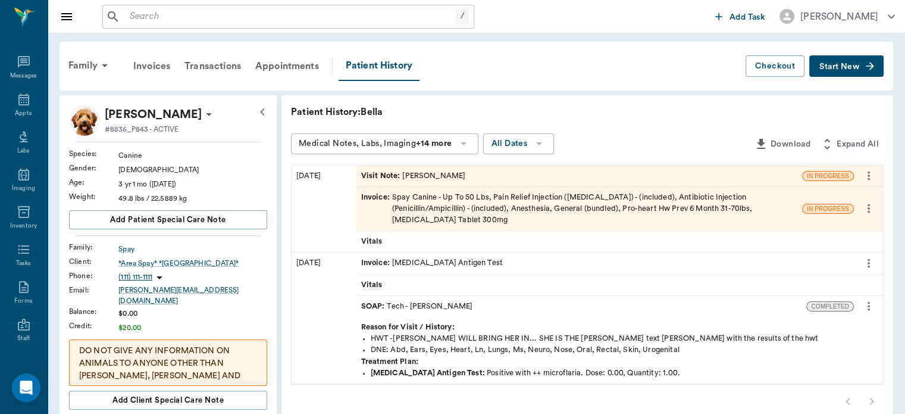
click at [869, 299] on icon "more" at bounding box center [868, 306] width 13 height 14
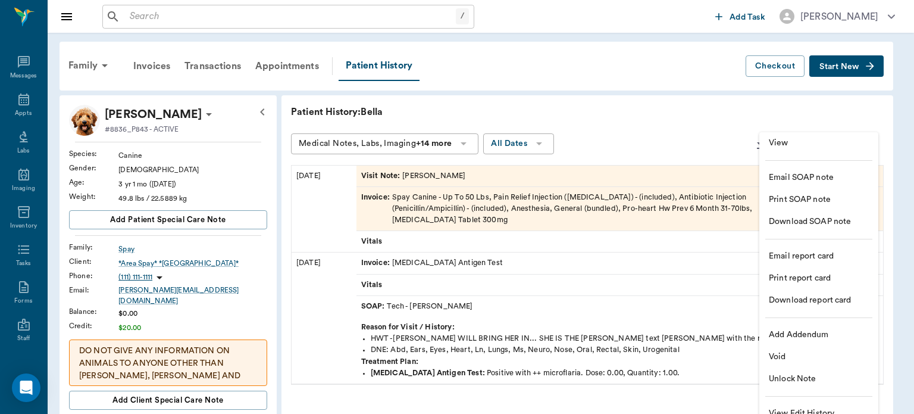
click at [816, 146] on span "View" at bounding box center [819, 143] width 100 height 12
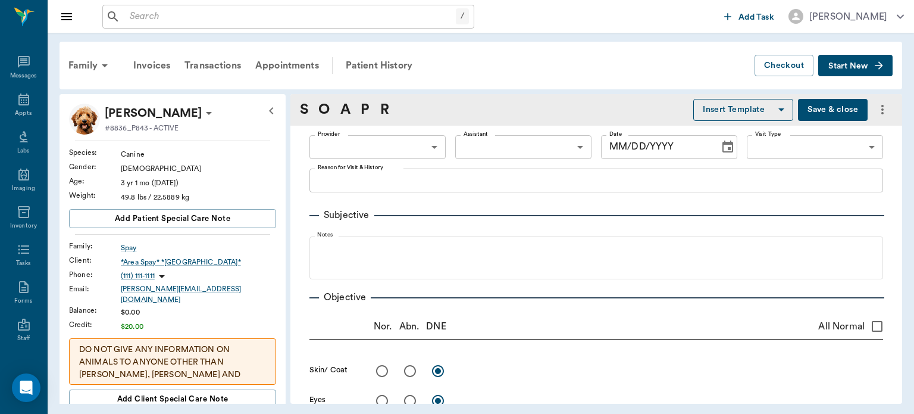
type input "682b670d8bdc6f7f8feef3db"
type input "63ec2f075fda476ae8351a4c"
type input "65d2be4f46e3a538d89b8c1a"
type textarea "HWT -LORY ALISHA WILL BRING HER IN... SHE IS THE FOSTER text heather with the r…"
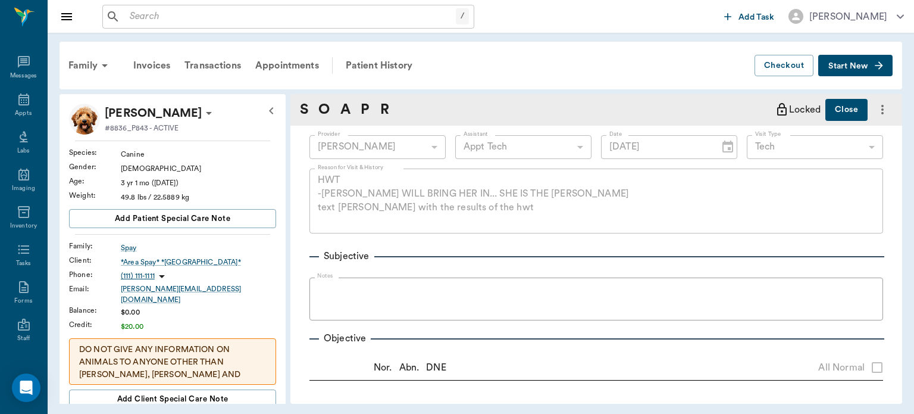
type input "08/15/2025"
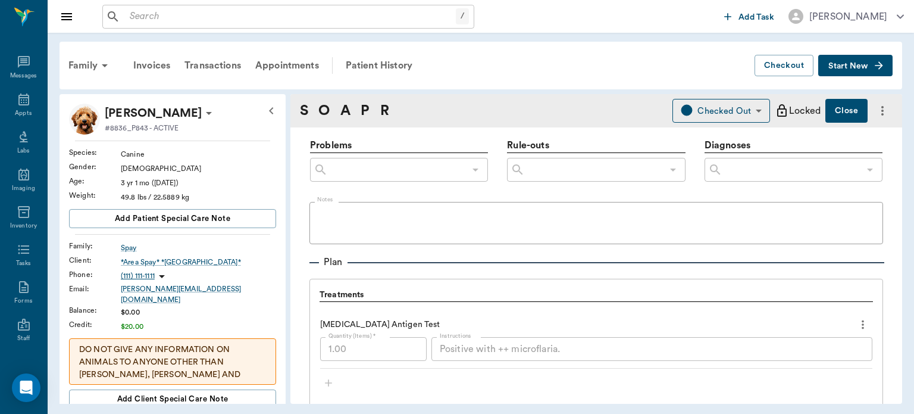
click at [799, 314] on div "[MEDICAL_DATA] Antigen Test" at bounding box center [596, 324] width 552 height 20
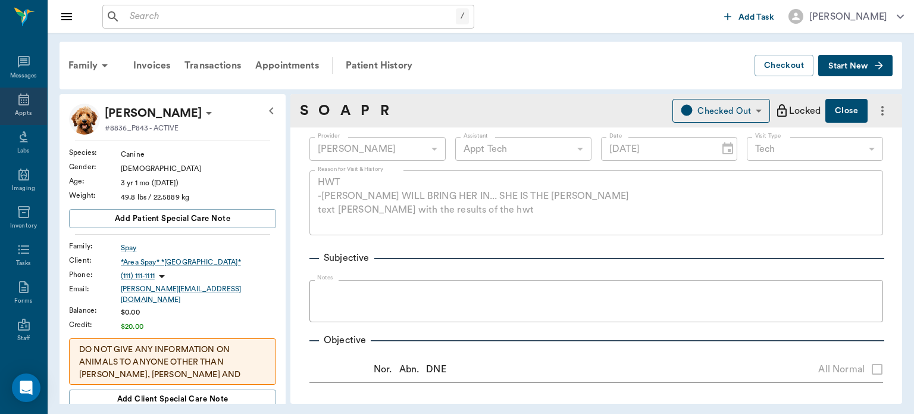
click at [18, 111] on div "Appts" at bounding box center [23, 113] width 17 height 9
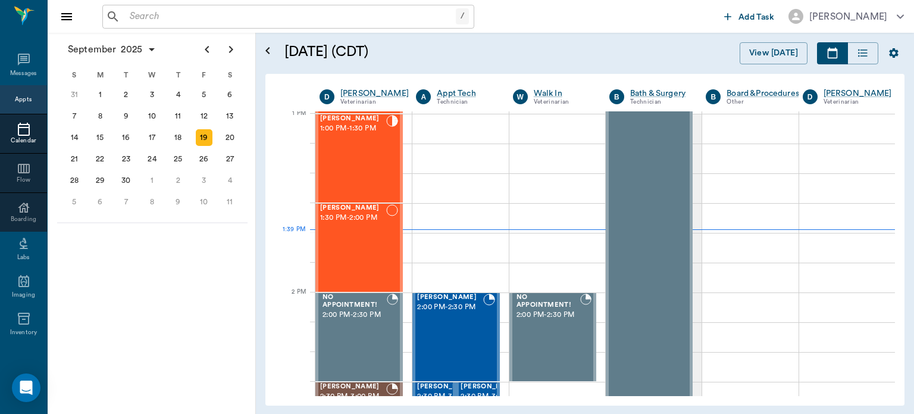
scroll to position [895, 0]
click at [337, 155] on div "Bella Spay 1:00 PM - 1:30 PM" at bounding box center [353, 158] width 66 height 87
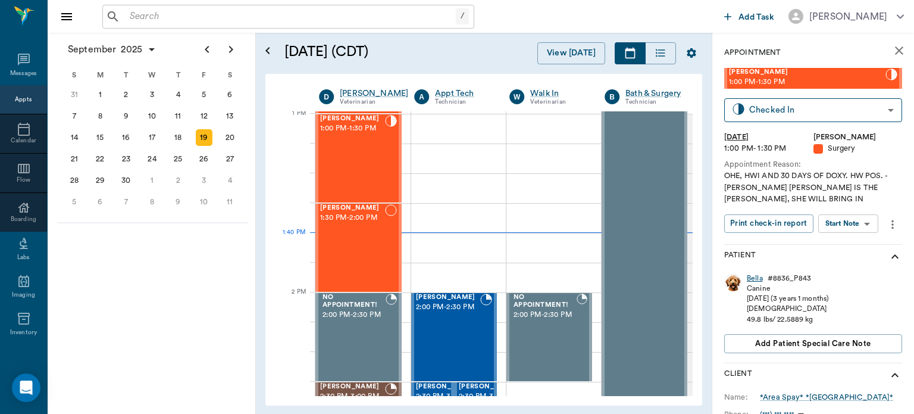
click at [762, 280] on div "Bella" at bounding box center [755, 278] width 16 height 10
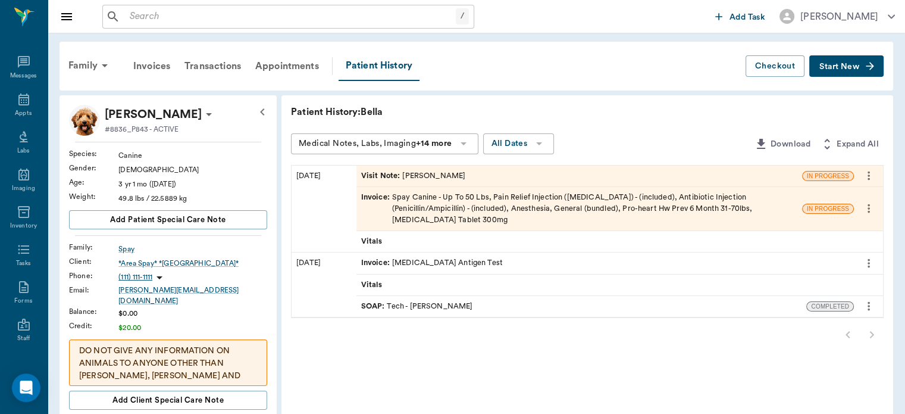
click at [869, 176] on icon "more" at bounding box center [869, 175] width 2 height 9
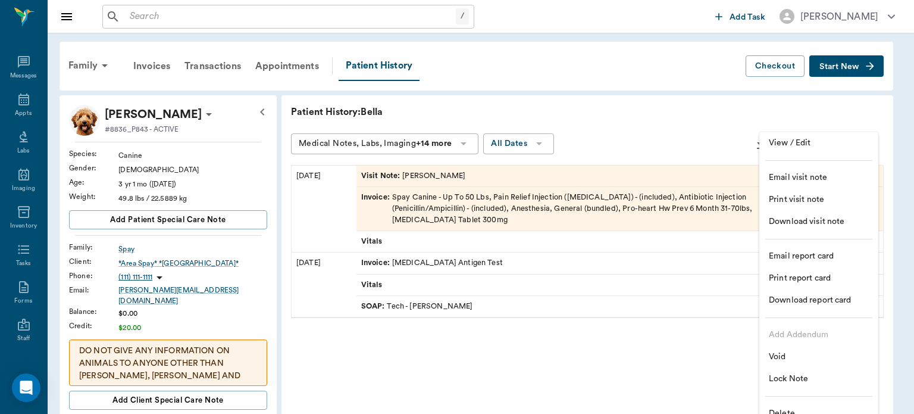
click at [817, 140] on span "View / Edit" at bounding box center [819, 143] width 100 height 12
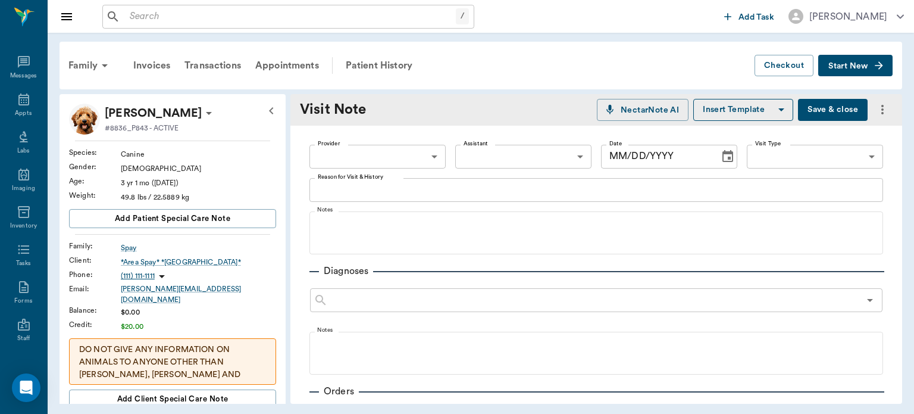
type input "63ec2f075fda476ae8351a4d"
type input "63ec2e7e52e12b0ba117b124"
type textarea "CAME TO BE SPAYED. ALREADY SPAYED STARTING SLOW KILL"
type input "[DATE]"
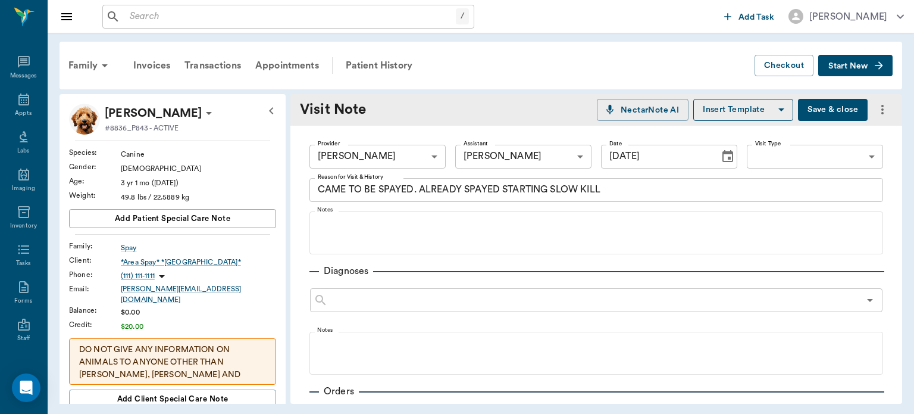
click at [615, 191] on textarea "CAME TO BE SPAYED. ALREADY SPAYED STARTING SLOW KILL" at bounding box center [596, 190] width 557 height 14
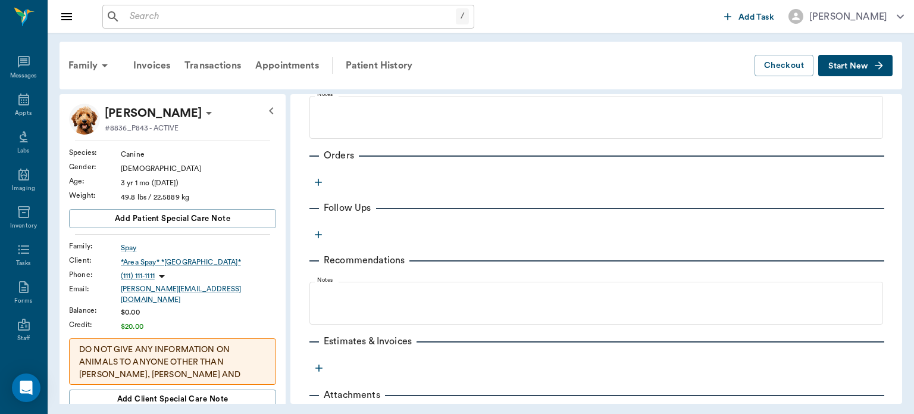
scroll to position [284, 0]
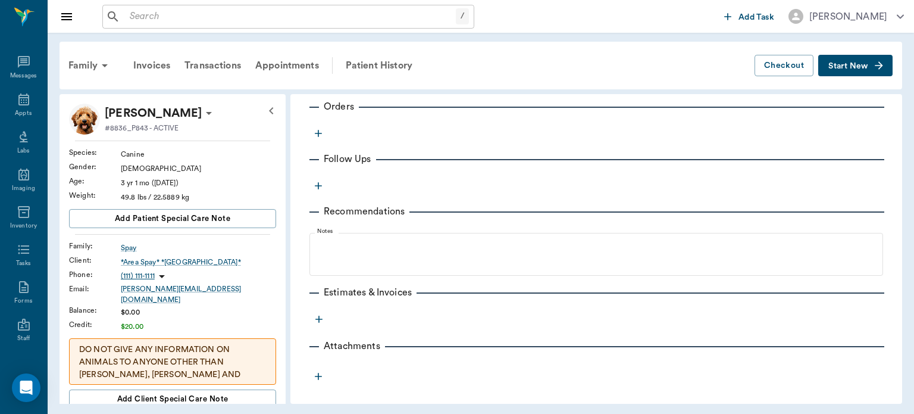
type textarea "CAME TO BE SPAYED. ALREADY SPAYED STARTING HW TX"
click at [320, 133] on icon "button" at bounding box center [318, 133] width 12 height 12
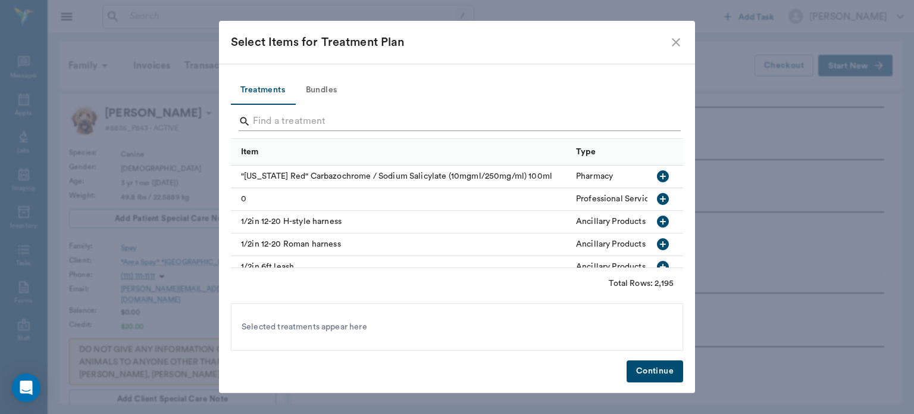
click at [283, 117] on input "Search" at bounding box center [458, 121] width 410 height 19
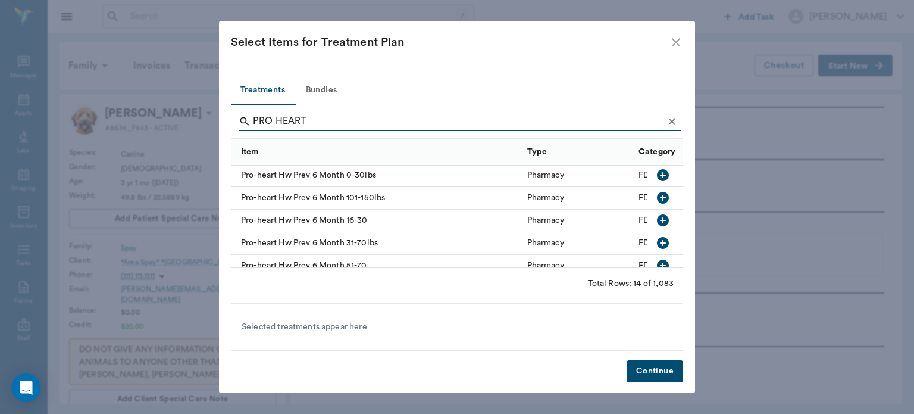
scroll to position [161, 0]
type input "PRO HEART"
click at [514, 217] on div "Pro-heart Hw Prev 6 Month 16-30" at bounding box center [376, 219] width 290 height 23
click at [653, 255] on button "button" at bounding box center [663, 264] width 20 height 20
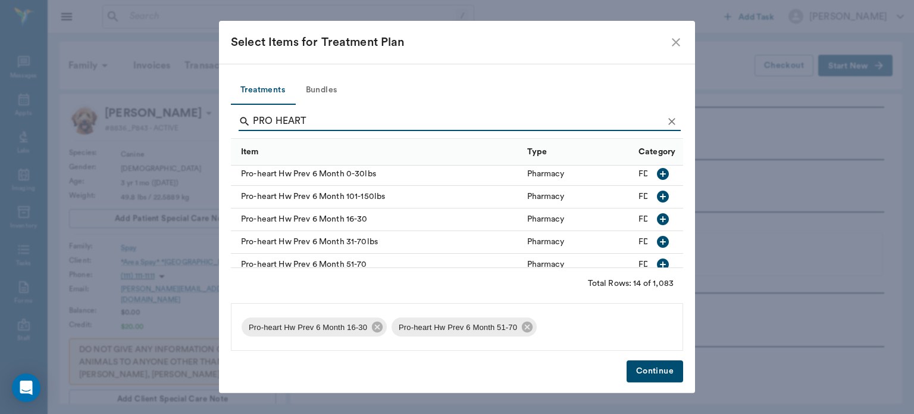
click at [654, 373] on button "Continue" at bounding box center [655, 371] width 57 height 22
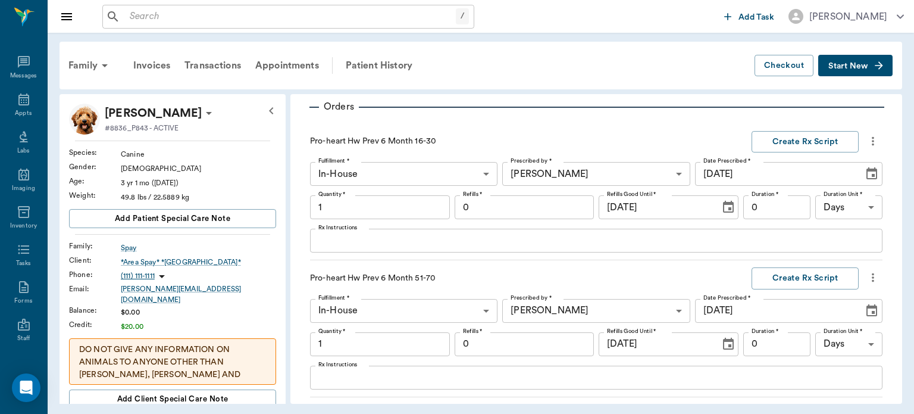
scroll to position [299, 0]
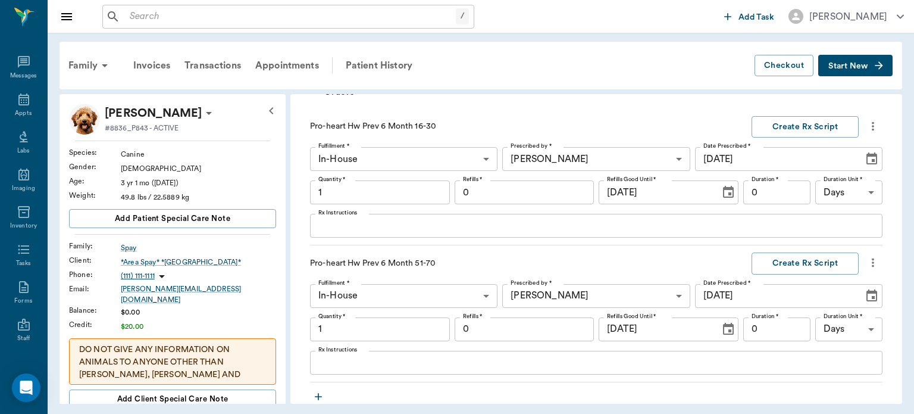
type input "1.00"
click at [872, 262] on icon "more" at bounding box center [873, 262] width 2 height 9
click at [788, 304] on span "Delete" at bounding box center [814, 304] width 100 height 12
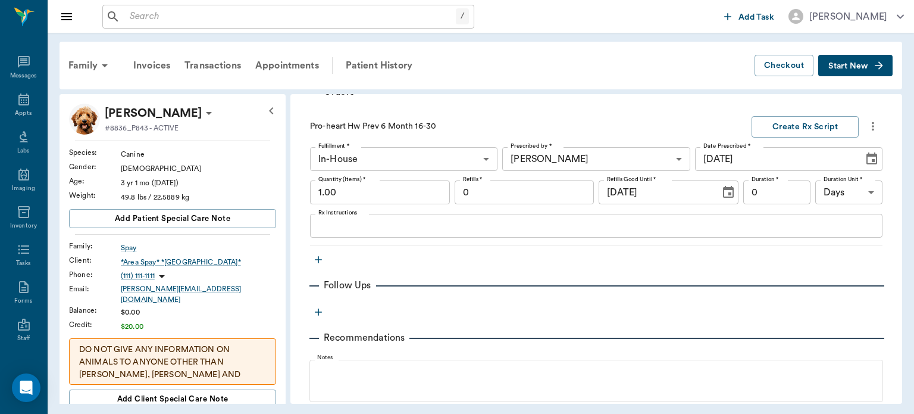
click at [872, 125] on icon "more" at bounding box center [873, 125] width 2 height 9
click at [789, 171] on span "Delete" at bounding box center [814, 168] width 100 height 12
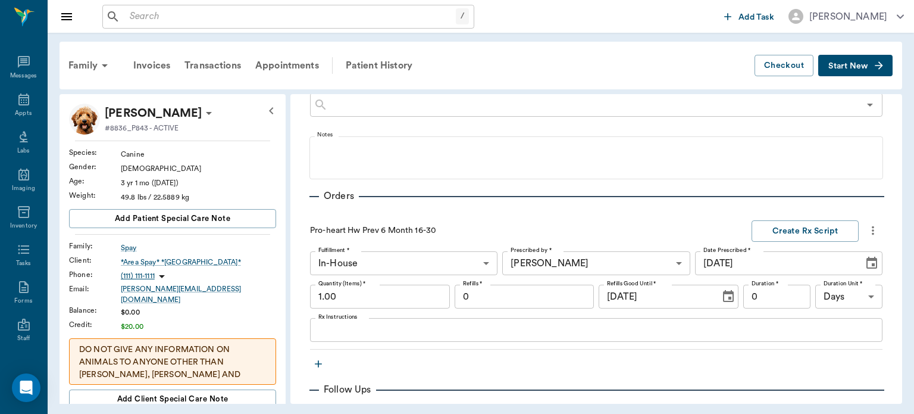
scroll to position [212, 0]
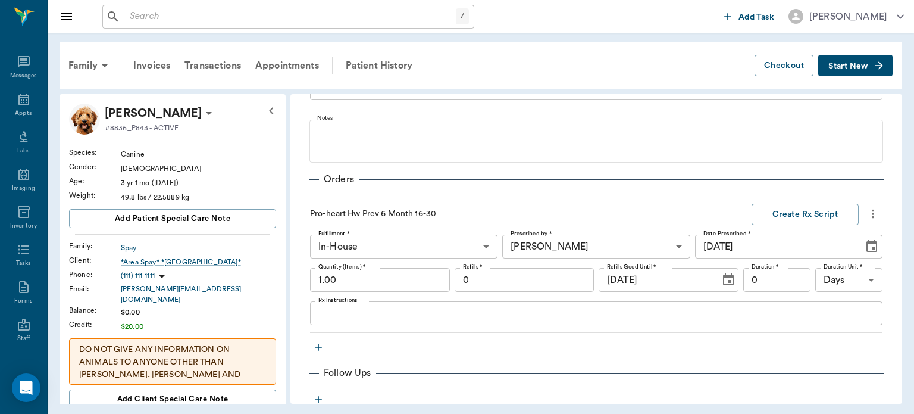
click at [867, 214] on icon "more" at bounding box center [873, 214] width 13 height 14
click at [783, 262] on li "Delete" at bounding box center [814, 256] width 119 height 22
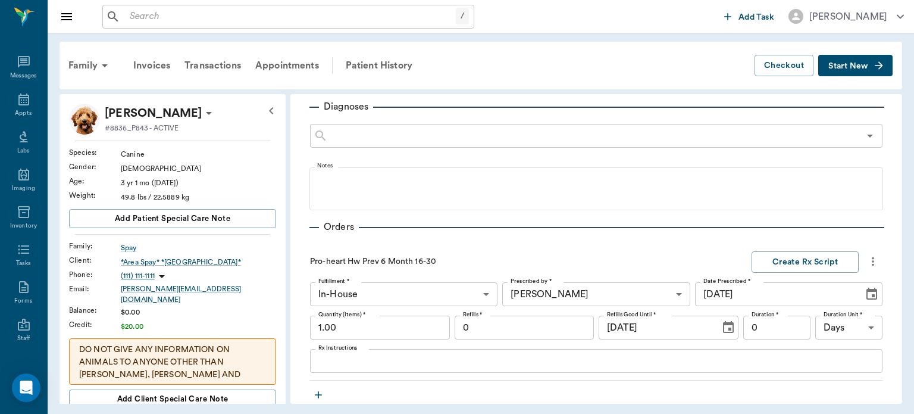
scroll to position [166, 0]
click at [872, 260] on icon "more" at bounding box center [873, 259] width 2 height 9
click at [780, 306] on span "Delete" at bounding box center [814, 301] width 100 height 12
click at [872, 259] on icon "more" at bounding box center [873, 259] width 2 height 9
click at [783, 302] on span "Delete" at bounding box center [814, 301] width 100 height 12
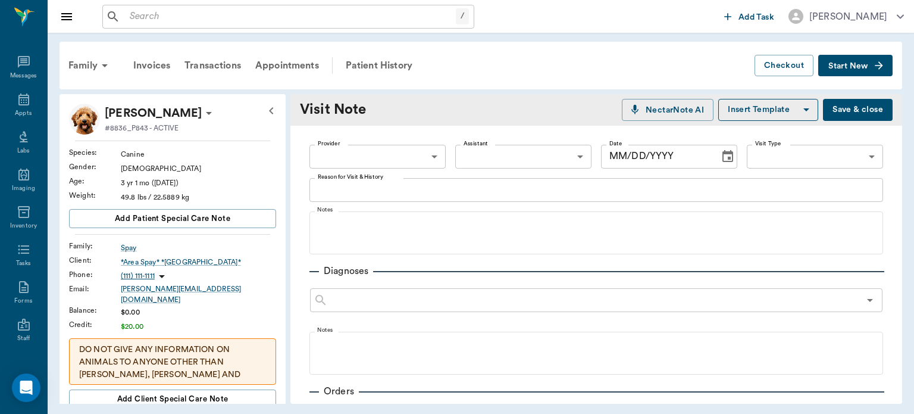
type input "63ec2f075fda476ae8351a4d"
type input "63ec2e7e52e12b0ba117b124"
type textarea "CAME TO BE SPAYED. ALREADY SPAYED STARTING [GEOGRAPHIC_DATA] TX"
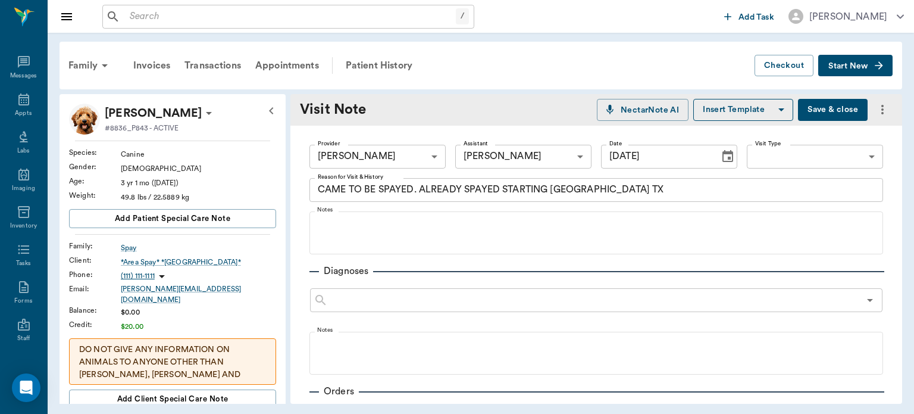
type input "[DATE]"
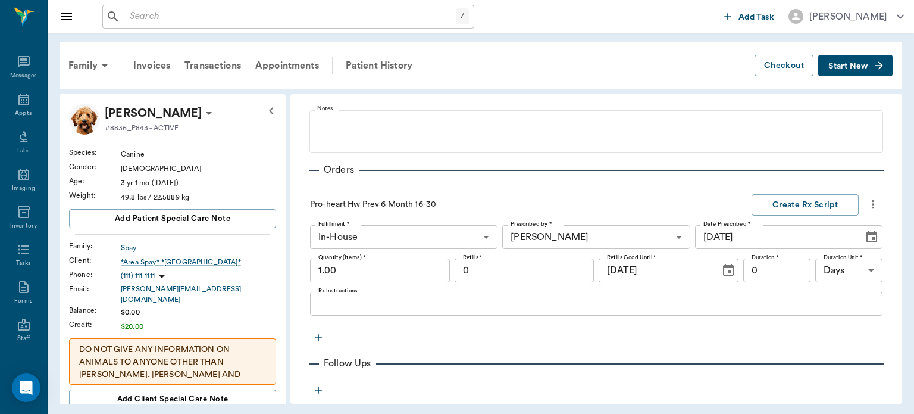
scroll to position [222, 0]
click at [872, 203] on icon "more" at bounding box center [873, 203] width 2 height 9
click at [795, 247] on span "Delete" at bounding box center [814, 245] width 100 height 12
click at [319, 333] on icon "button" at bounding box center [318, 337] width 12 height 12
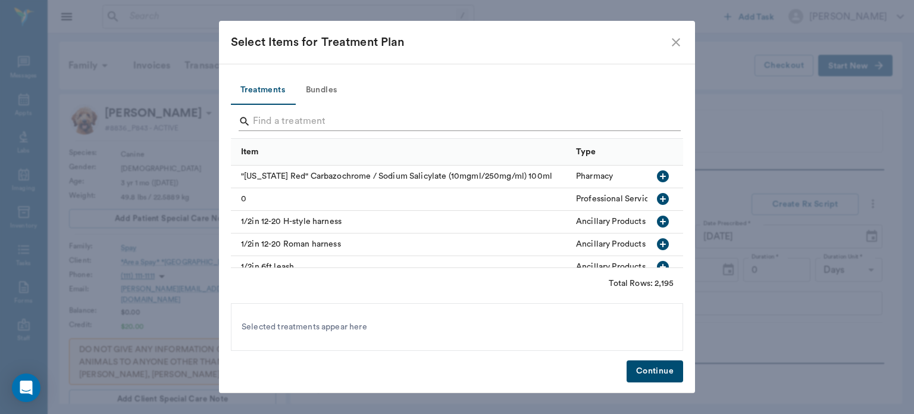
click at [295, 118] on input "Search" at bounding box center [458, 121] width 410 height 19
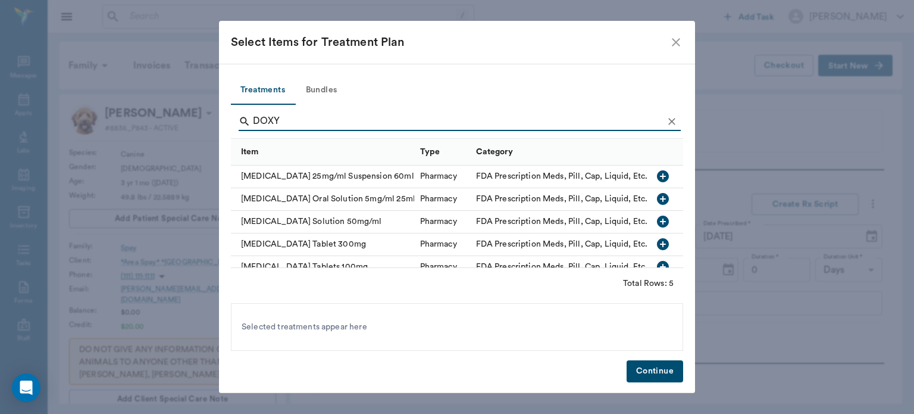
type input "DOXY"
click at [655, 252] on button "button" at bounding box center [663, 244] width 20 height 20
click at [664, 367] on button "Continue" at bounding box center [655, 371] width 57 height 22
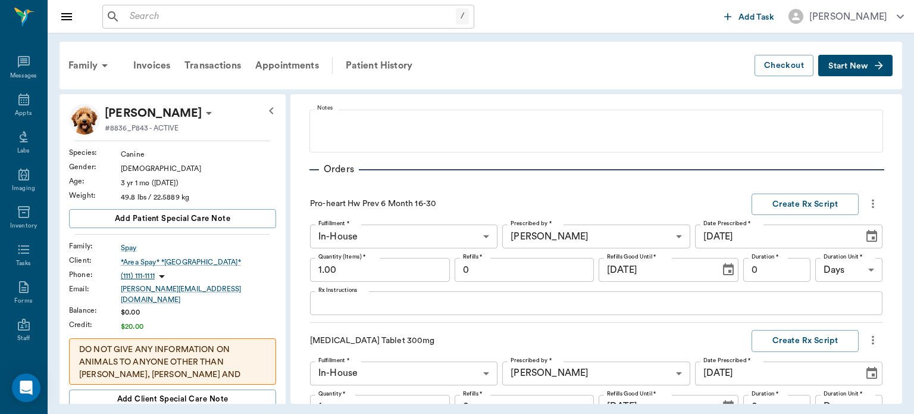
scroll to position [445, 0]
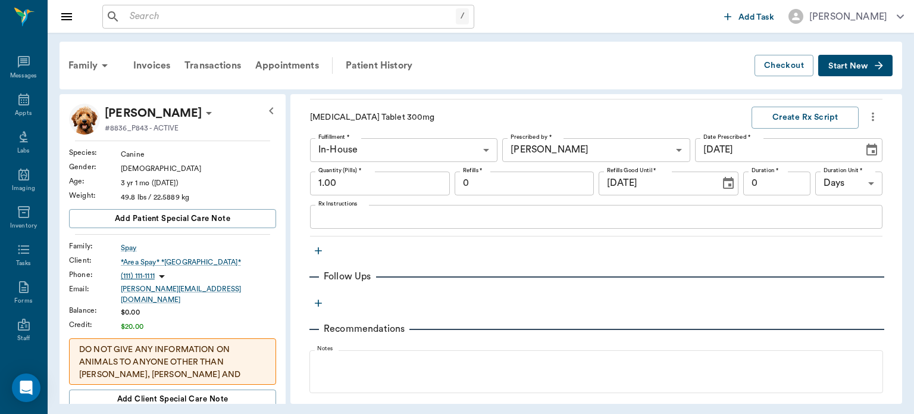
click at [389, 180] on input "1.00" at bounding box center [380, 183] width 140 height 24
type input "30.00"
click at [353, 212] on textarea "Rx Instructions" at bounding box center [596, 217] width 556 height 14
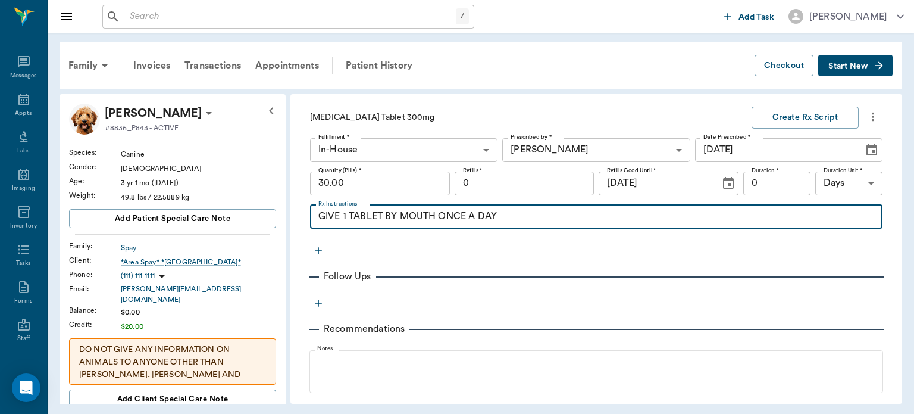
type textarea "GIVE 1 TABLET BY MOUTH ONCE A DAY"
click at [801, 96] on div "Pro-heart Hw Prev 6 Month 16-30 Create Rx Script Fulfillment * In-House In-Hous…" at bounding box center [596, 35] width 573 height 130
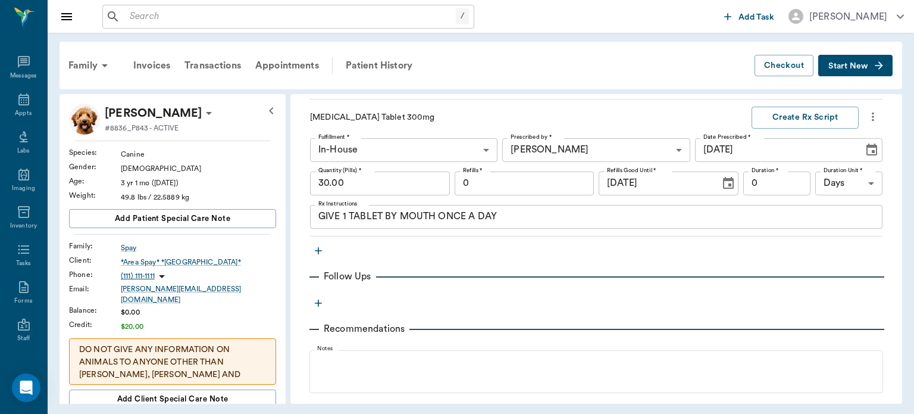
click at [548, 178] on input "0" at bounding box center [525, 183] width 140 height 24
type input "3"
click at [786, 114] on button "Create Rx Script" at bounding box center [805, 118] width 107 height 22
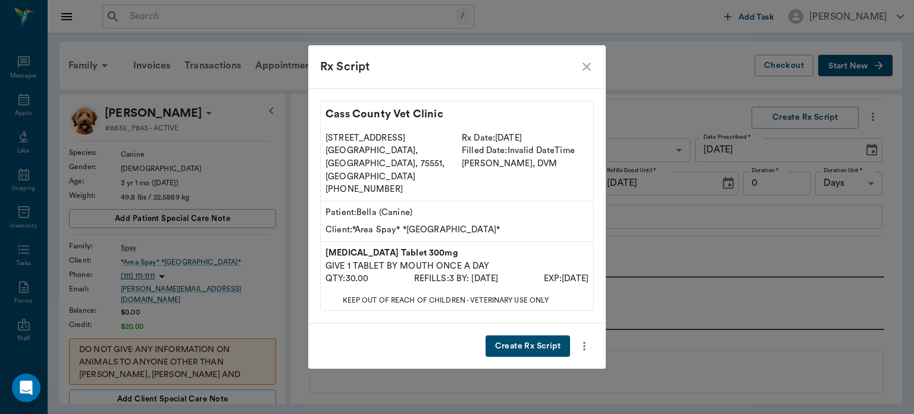
click at [536, 335] on button "Create Rx Script" at bounding box center [528, 346] width 85 height 22
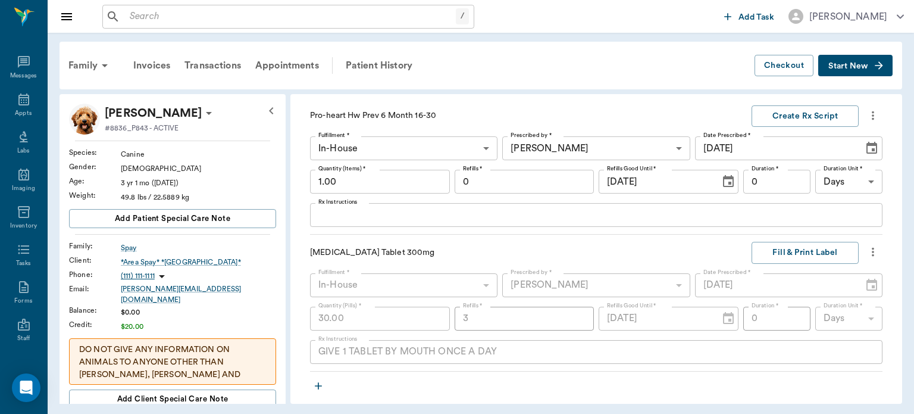
scroll to position [294, 0]
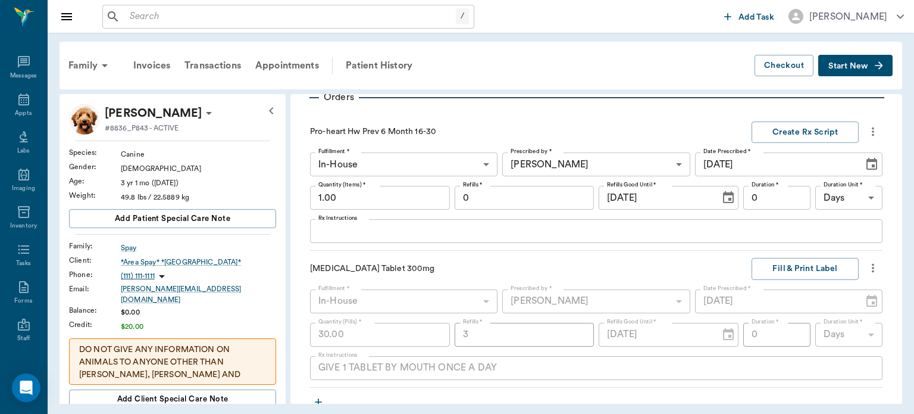
click at [872, 130] on icon "more" at bounding box center [873, 131] width 2 height 9
click at [777, 177] on span "Delete" at bounding box center [814, 173] width 100 height 12
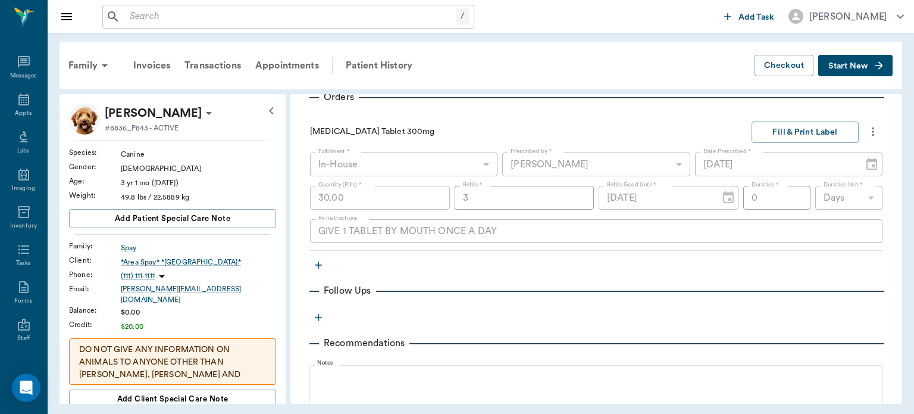
click at [318, 264] on icon "button" at bounding box center [318, 264] width 7 height 7
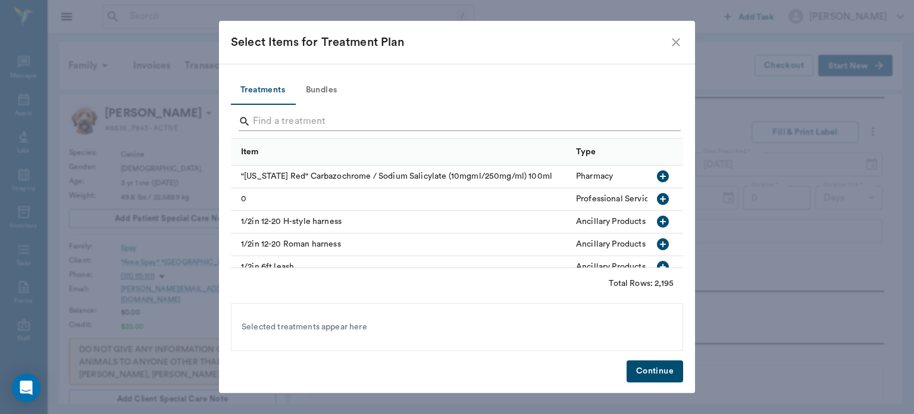
click at [283, 120] on input "Search" at bounding box center [458, 121] width 410 height 19
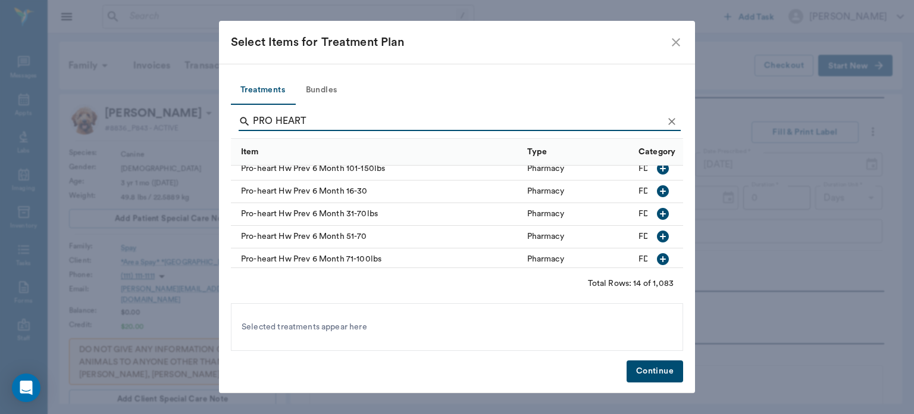
scroll to position [190, 0]
type input "PRO HEART"
click at [656, 212] on icon "button" at bounding box center [663, 212] width 14 height 14
click at [655, 373] on button "Continue" at bounding box center [655, 371] width 57 height 22
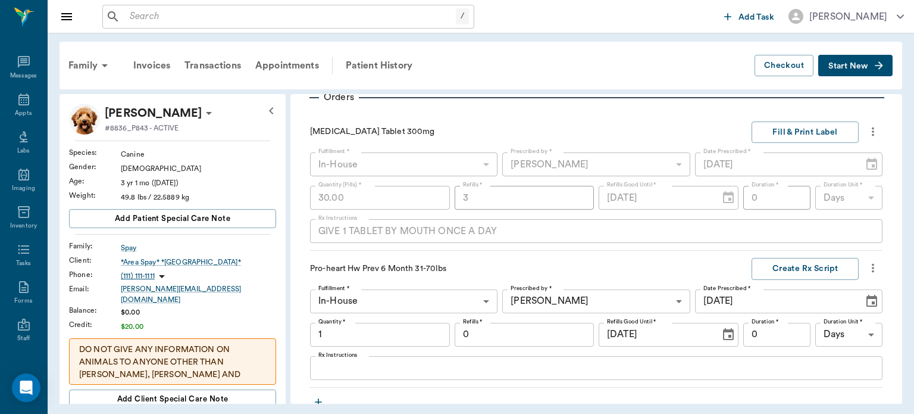
scroll to position [299, 0]
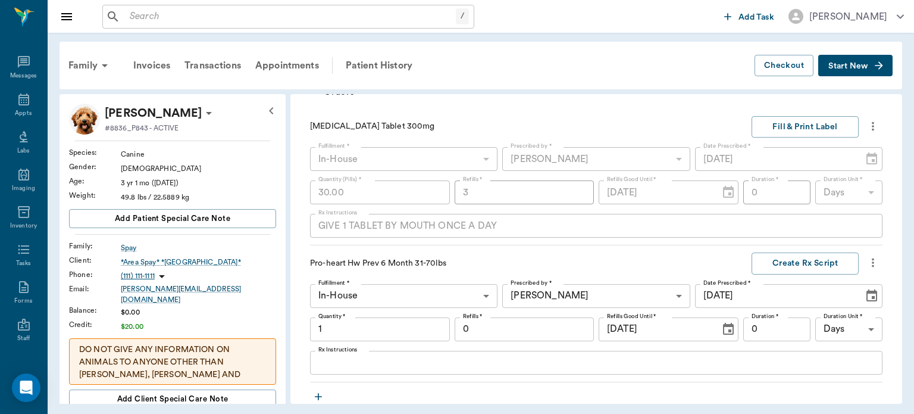
type input "1.00"
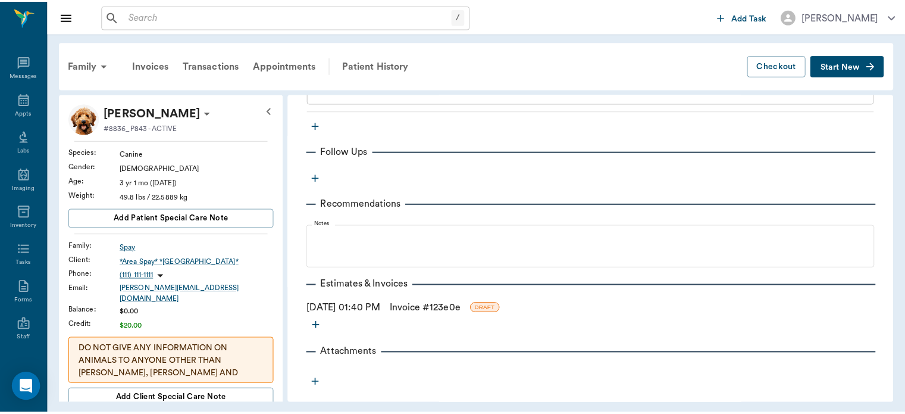
scroll to position [576, 0]
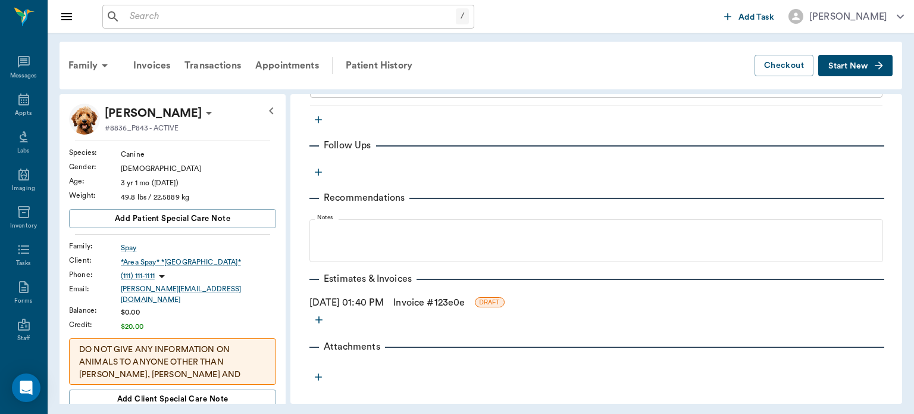
click at [465, 302] on link "Invoice # 123e0e" at bounding box center [428, 302] width 71 height 14
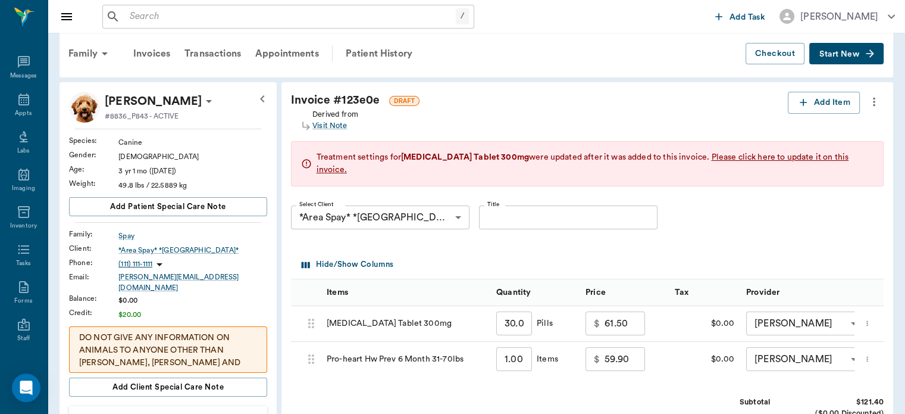
scroll to position [5, 0]
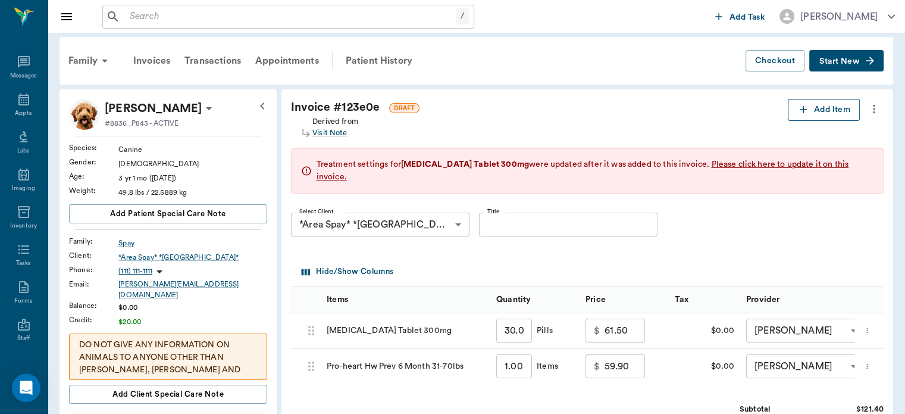
click at [818, 102] on button "Add Item" at bounding box center [824, 110] width 72 height 22
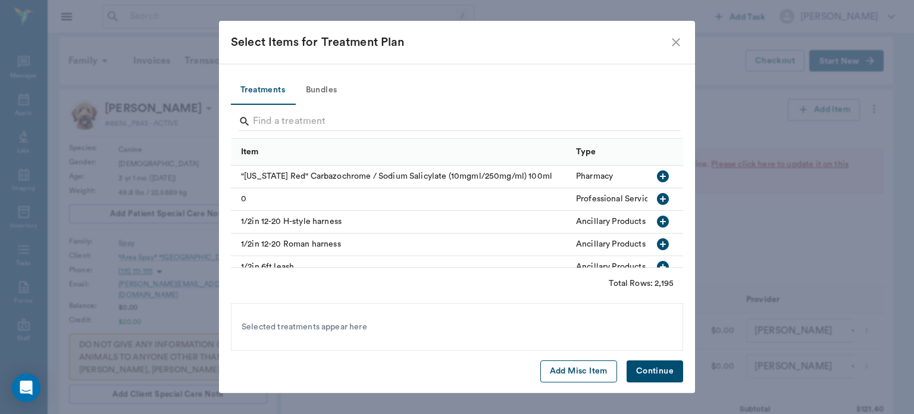
click at [578, 382] on button "Add Misc Item" at bounding box center [578, 371] width 77 height 22
click at [654, 374] on button "Continue" at bounding box center [655, 371] width 57 height 22
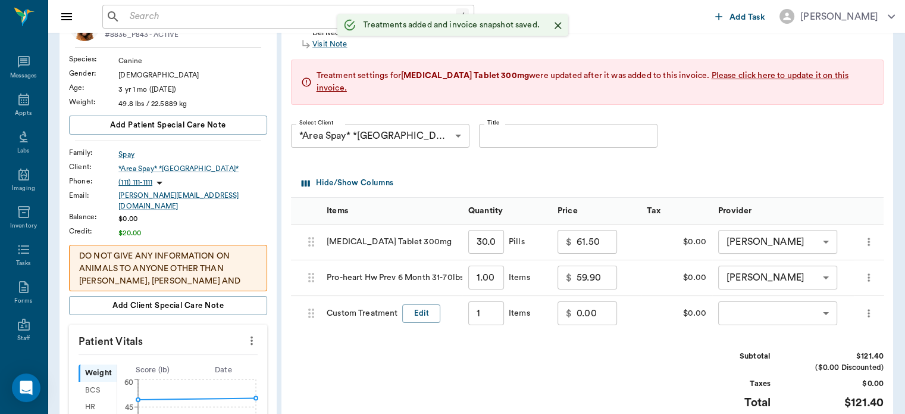
scroll to position [96, 0]
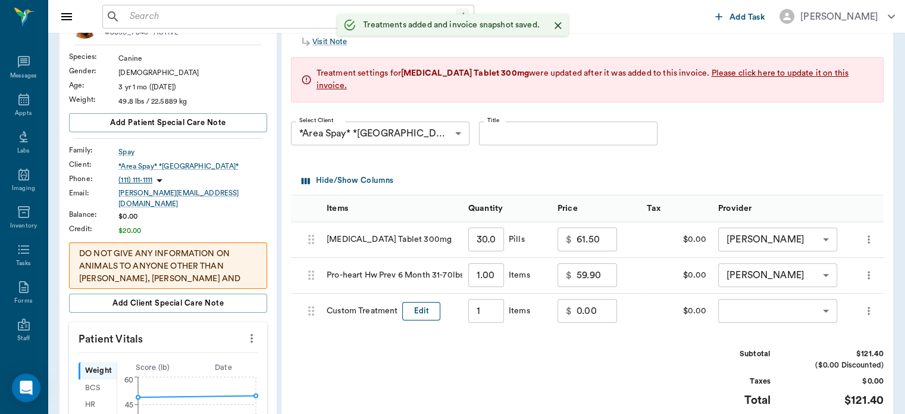
click at [426, 303] on button "Edit" at bounding box center [421, 311] width 38 height 18
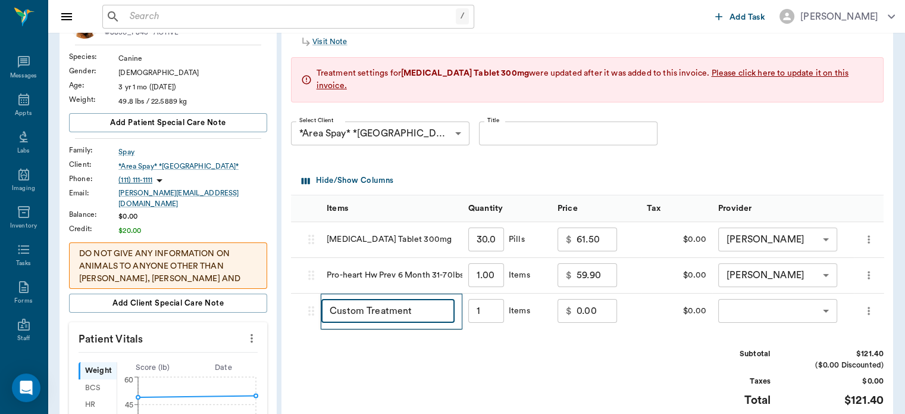
type input "1.00"
type input "C"
type input "DISCOUNT"
click at [577, 299] on input "0.00" at bounding box center [597, 311] width 40 height 24
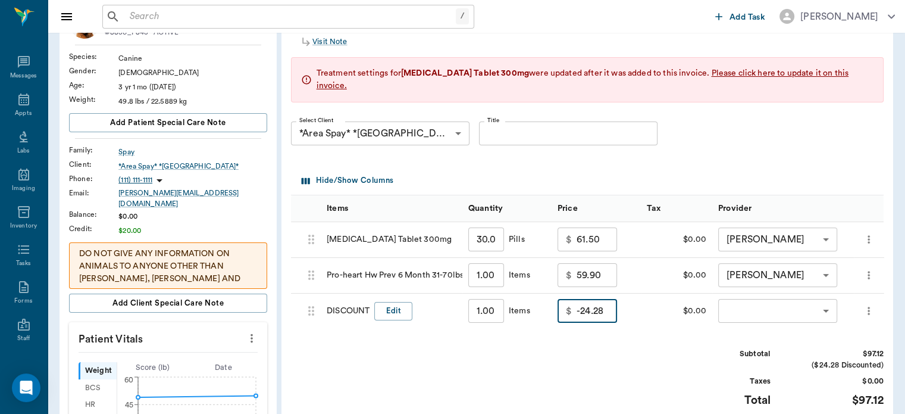
type input "-24.28"
click at [770, 292] on body "/ ​ Add Task Dr. Bert Ellsworth Nectar Messages Appts Labs Imaging Inventory Ta…" at bounding box center [452, 348] width 905 height 889
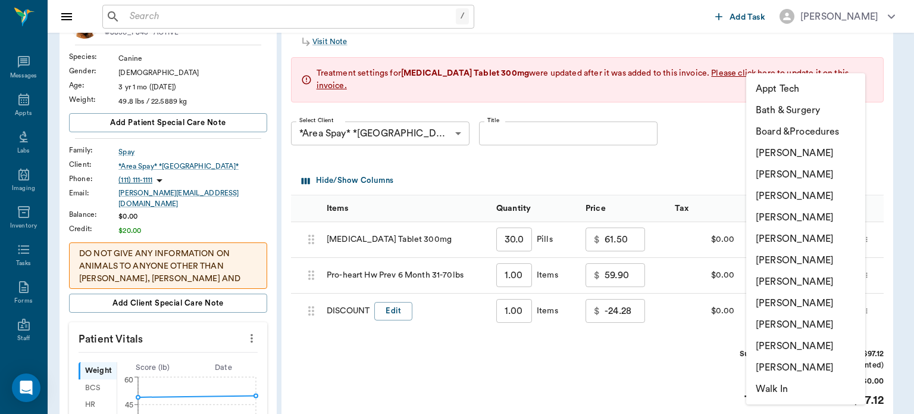
click at [814, 221] on li "[PERSON_NAME]" at bounding box center [805, 217] width 119 height 21
type input "none-63ec2f075fda476ae8351a4d"
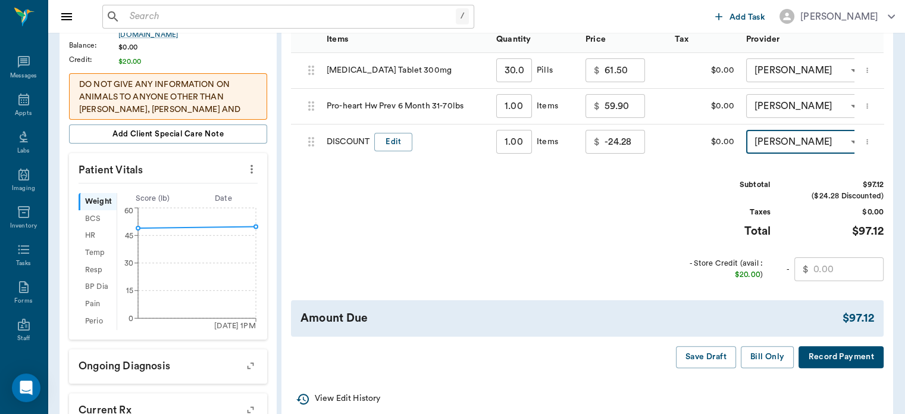
scroll to position [266, 0]
click at [769, 354] on button "Bill Only" at bounding box center [768, 356] width 54 height 22
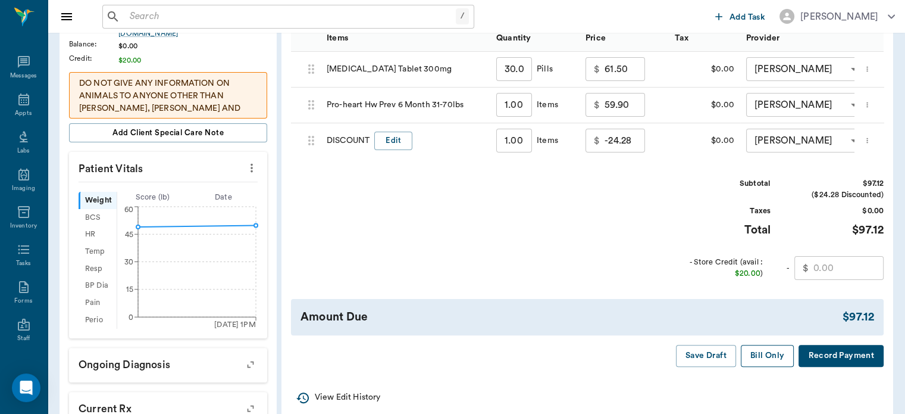
click at [758, 361] on button "Bill Only" at bounding box center [768, 356] width 54 height 22
click at [818, 261] on input "text" at bounding box center [849, 268] width 70 height 24
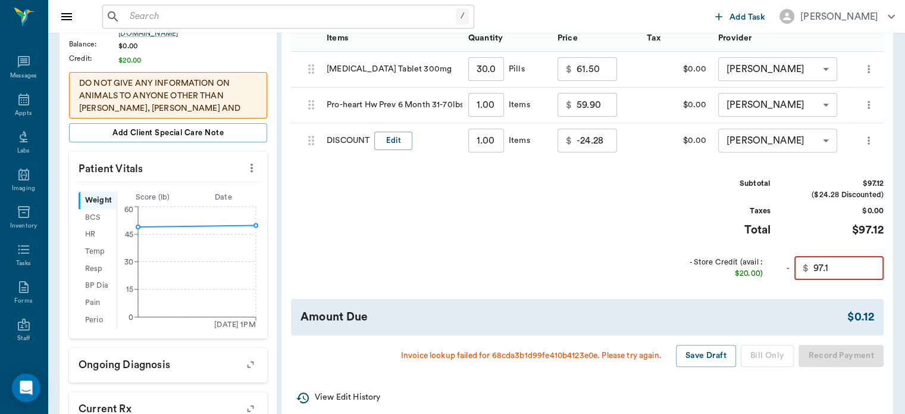
type input "97.12"
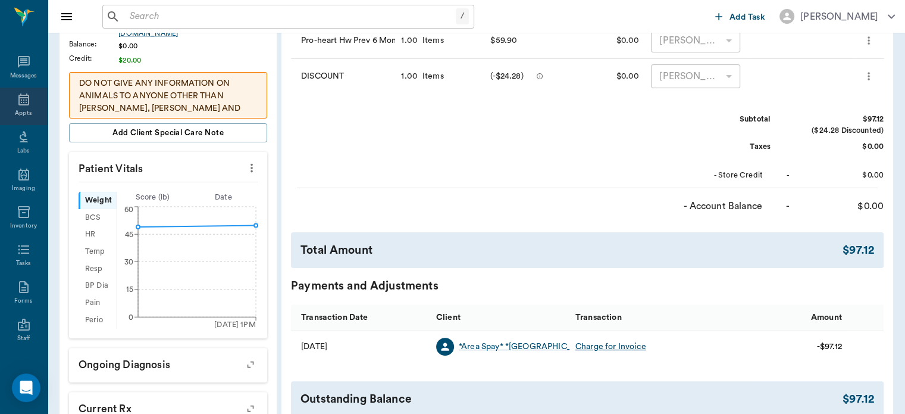
click at [18, 102] on icon at bounding box center [23, 99] width 11 height 12
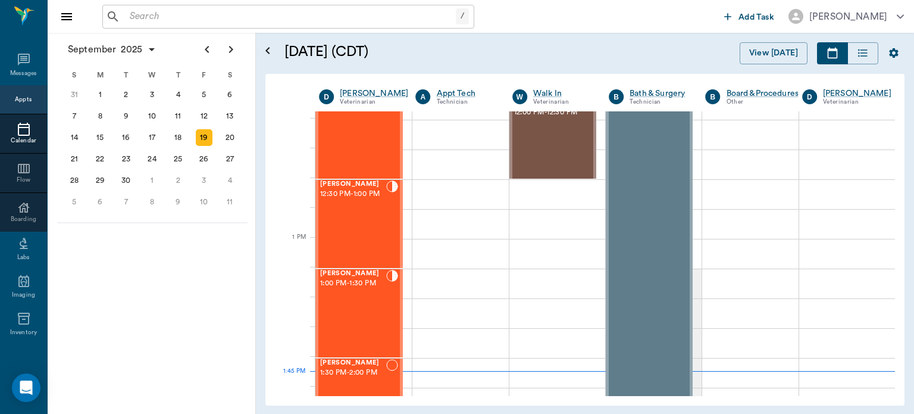
scroll to position [730, 0]
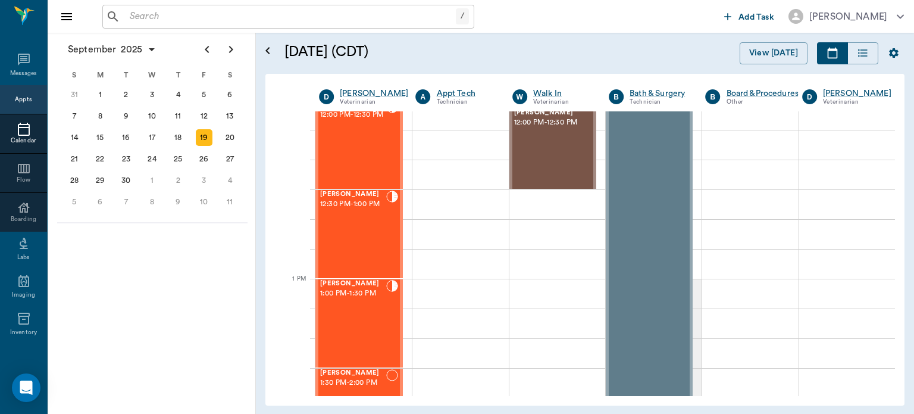
click at [347, 210] on span "12:30 PM - 1:00 PM" at bounding box center [353, 204] width 66 height 12
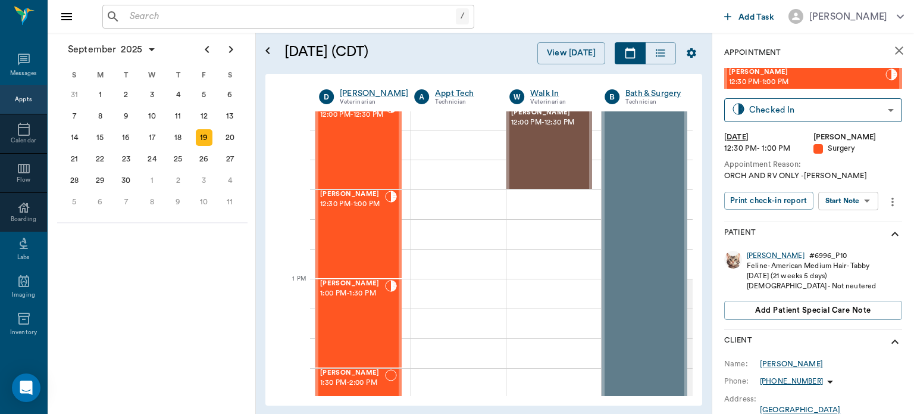
click at [859, 200] on body "/ ​ Add Task Dr. Bert Ellsworth Nectar Messages Appts Calendar Flow Boarding La…" at bounding box center [457, 207] width 914 height 414
click at [855, 245] on button "Start Surgery" at bounding box center [839, 244] width 49 height 14
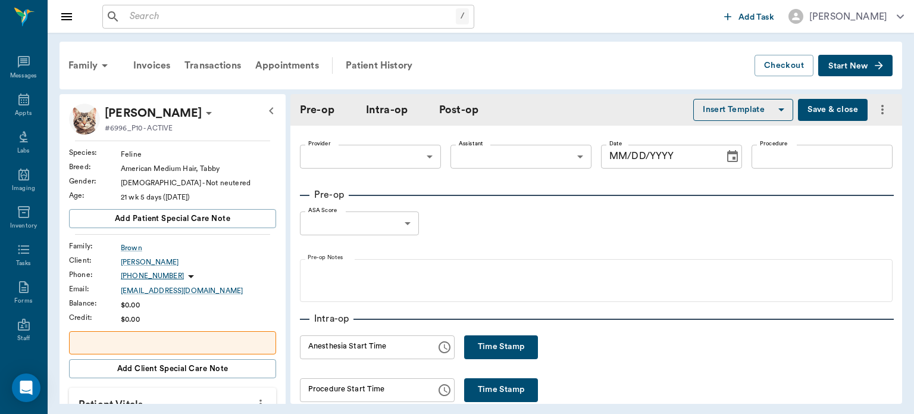
type input "63ec2f075fda476ae8351a4d"
type input "[DATE]"
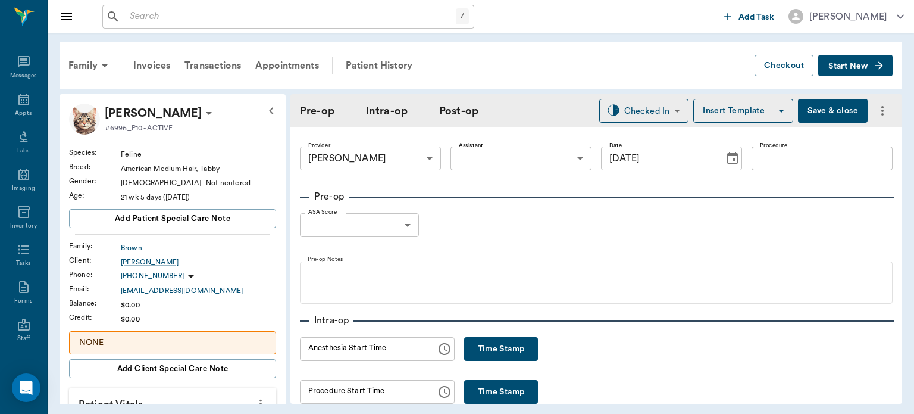
click at [497, 347] on button "Time Stamp" at bounding box center [501, 349] width 74 height 24
type input "01:45 PM"
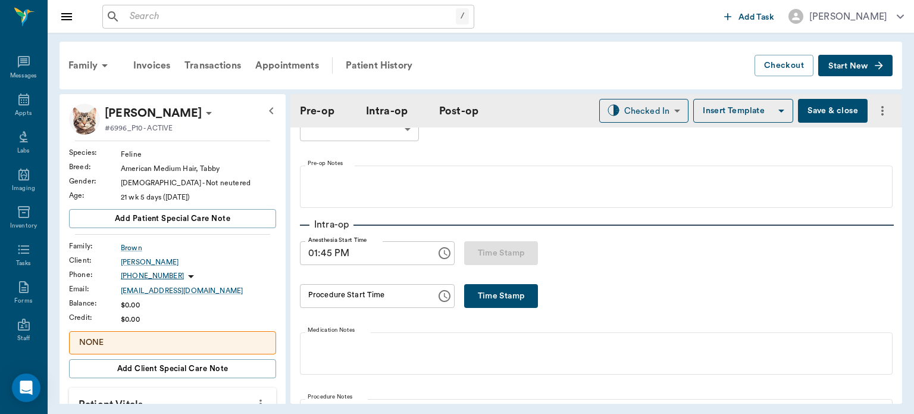
scroll to position [85, 0]
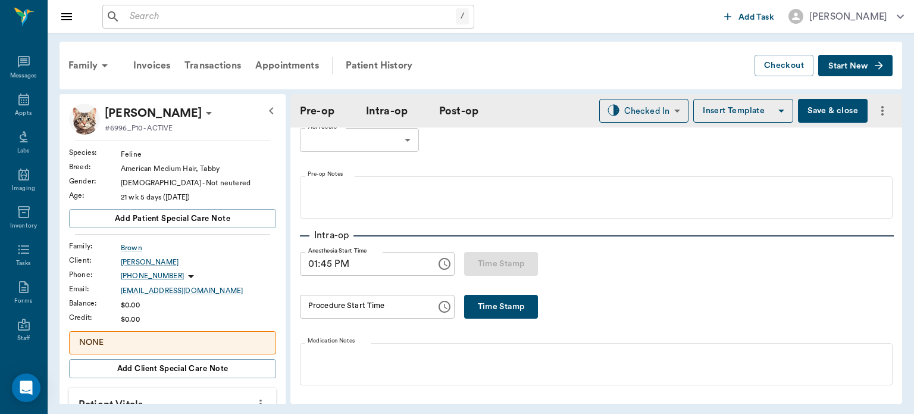
click at [496, 303] on button "Time Stamp" at bounding box center [501, 307] width 74 height 24
click at [328, 304] on input "01:54 PM" at bounding box center [364, 307] width 128 height 24
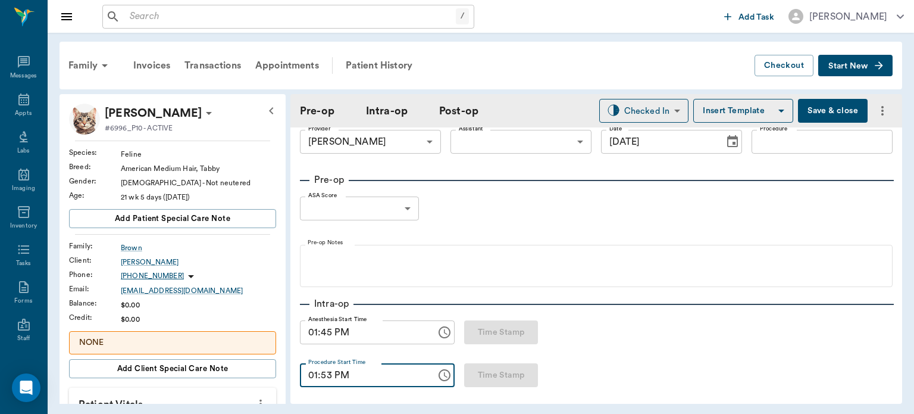
scroll to position [0, 0]
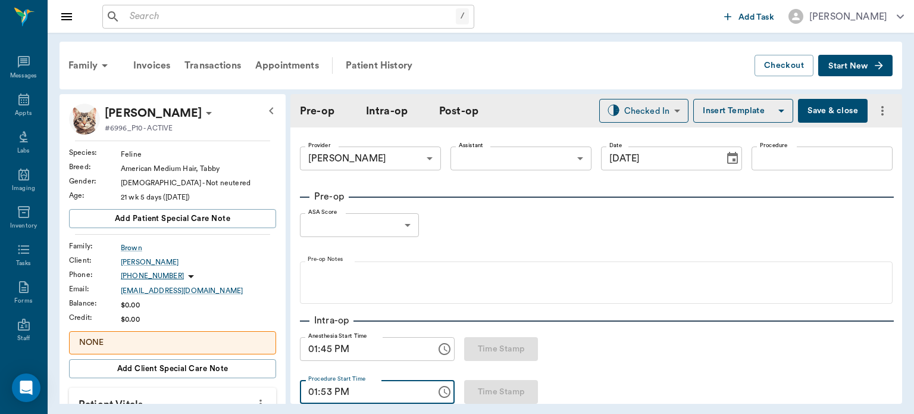
type input "01:53 PM"
click at [529, 160] on body "/ ​ Add Task Dr. Bert Ellsworth Nectar Messages Appts Labs Imaging Inventory Ta…" at bounding box center [457, 207] width 914 height 414
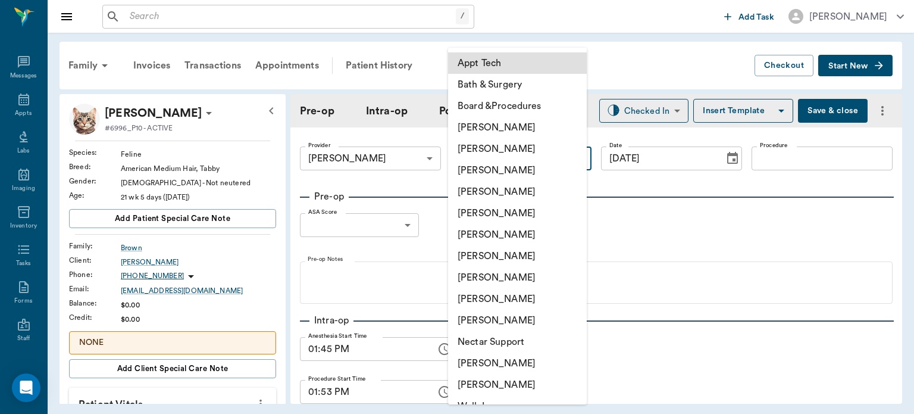
click at [517, 367] on li "[PERSON_NAME]" at bounding box center [517, 362] width 139 height 21
type input "6740bf97de10e07744acf1eb"
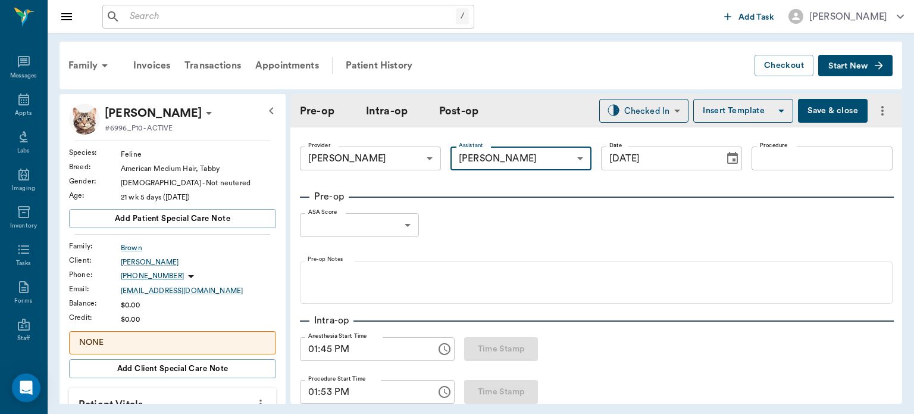
click at [785, 160] on input "Procedure" at bounding box center [822, 158] width 141 height 24
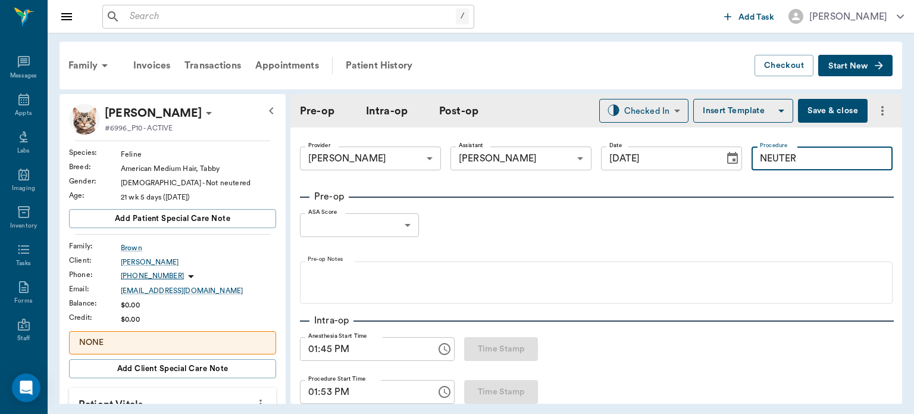
type input "NEUTER"
click at [740, 111] on button "Insert Template" at bounding box center [743, 111] width 100 height 24
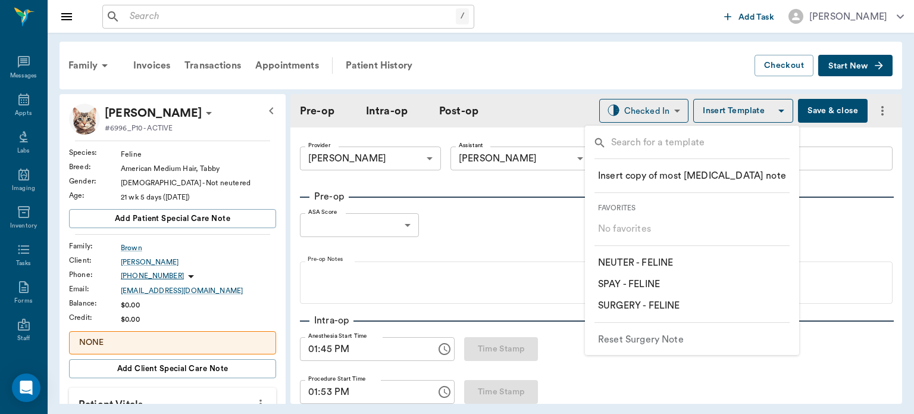
click at [656, 260] on p "​ NEUTER - FELINE" at bounding box center [635, 262] width 75 height 14
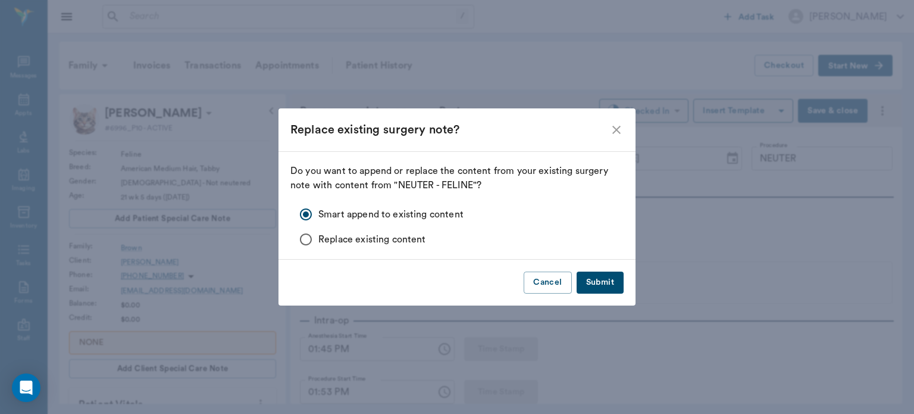
click at [600, 284] on button "Submit" at bounding box center [600, 282] width 47 height 22
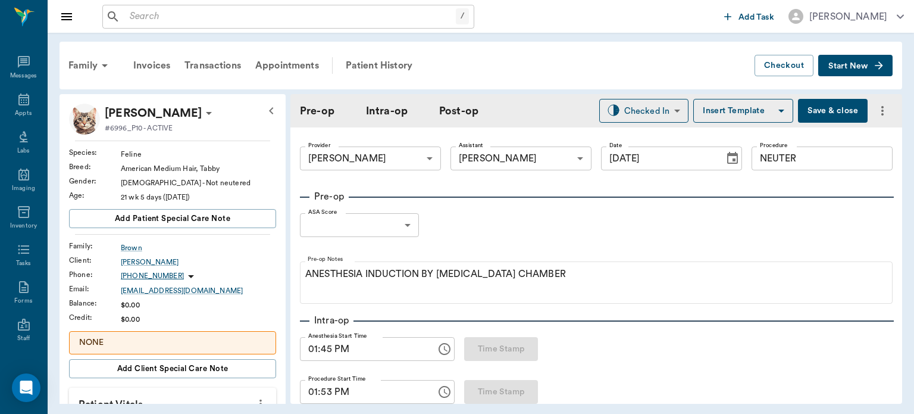
click at [393, 227] on body "/ ​ Add Task Dr. Bert Ellsworth Nectar Messages Appts Labs Imaging Inventory Ta…" at bounding box center [457, 207] width 914 height 414
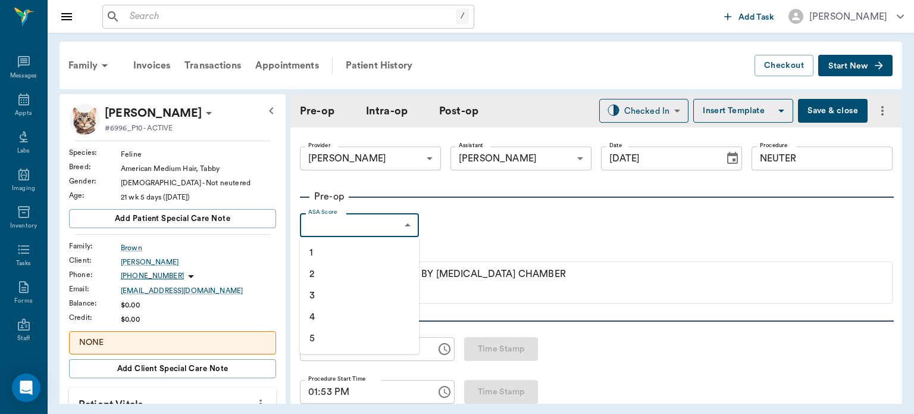
click at [334, 250] on li "1" at bounding box center [359, 252] width 119 height 21
type input "1"
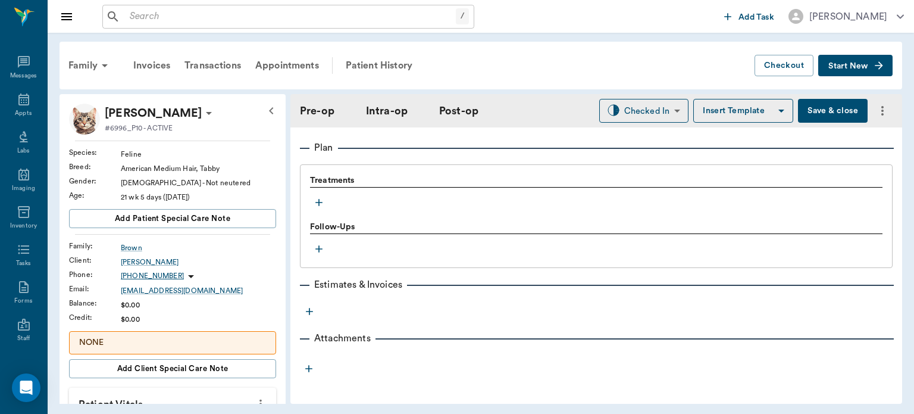
scroll to position [976, 0]
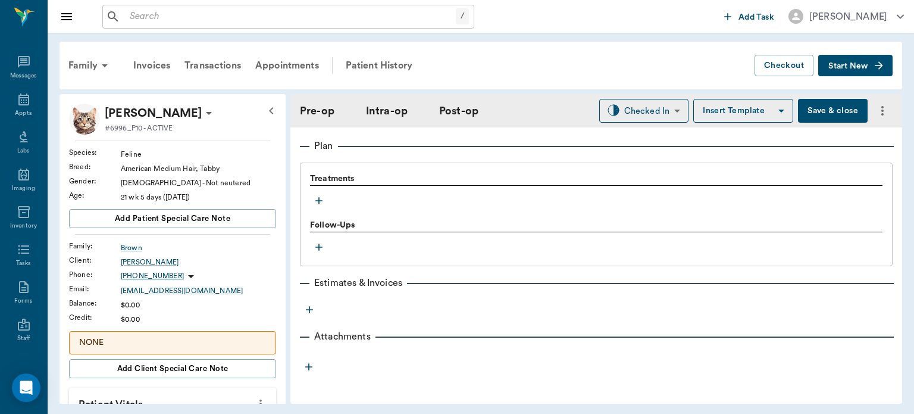
click at [320, 201] on icon "button" at bounding box center [319, 201] width 12 height 12
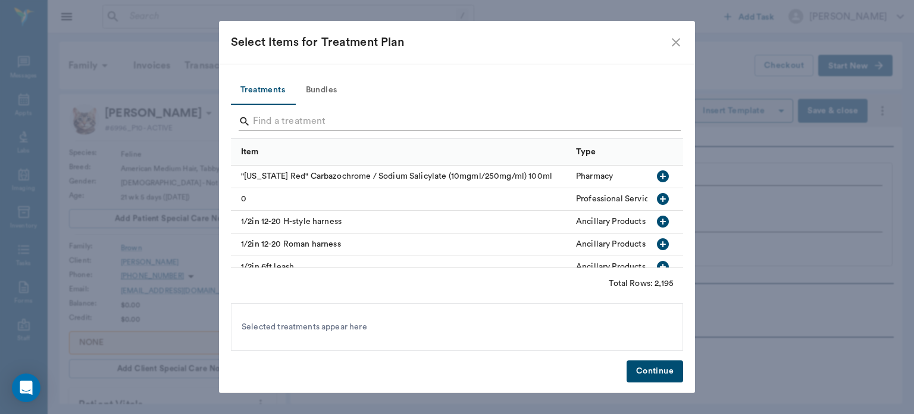
click at [283, 124] on input "Search" at bounding box center [458, 121] width 410 height 19
click at [322, 92] on button "Bundles" at bounding box center [322, 90] width 54 height 29
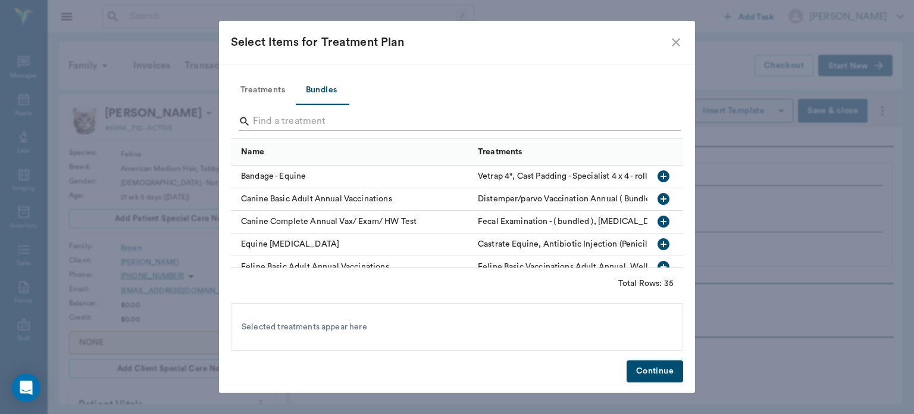
click at [274, 123] on input "Search" at bounding box center [458, 121] width 410 height 19
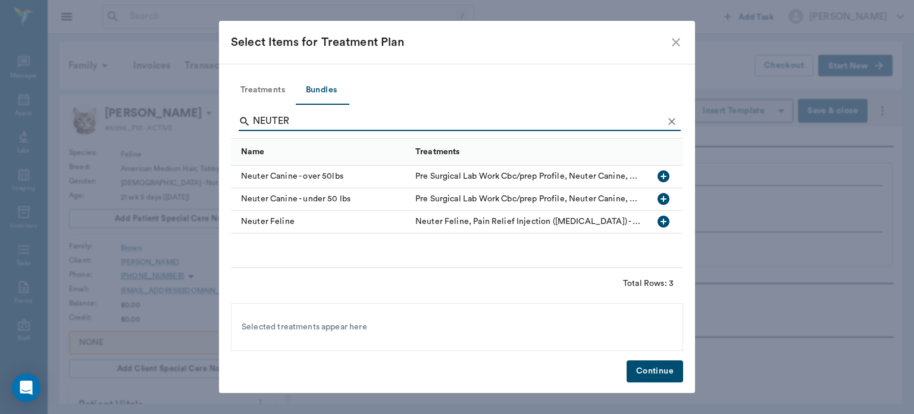
type input "NEUTER"
click at [668, 222] on icon "button" at bounding box center [664, 221] width 12 height 12
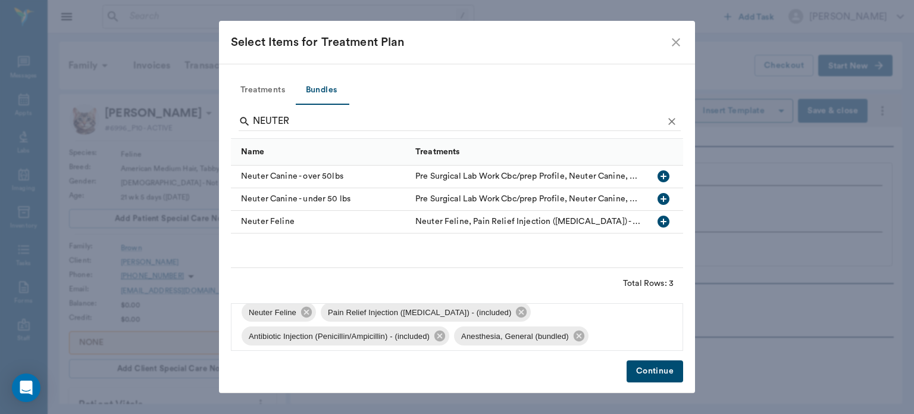
scroll to position [7, 0]
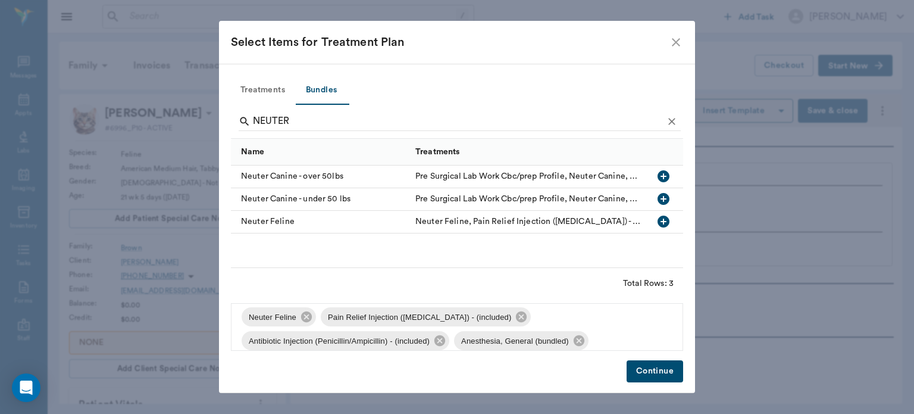
click at [644, 368] on button "Continue" at bounding box center [655, 371] width 57 height 22
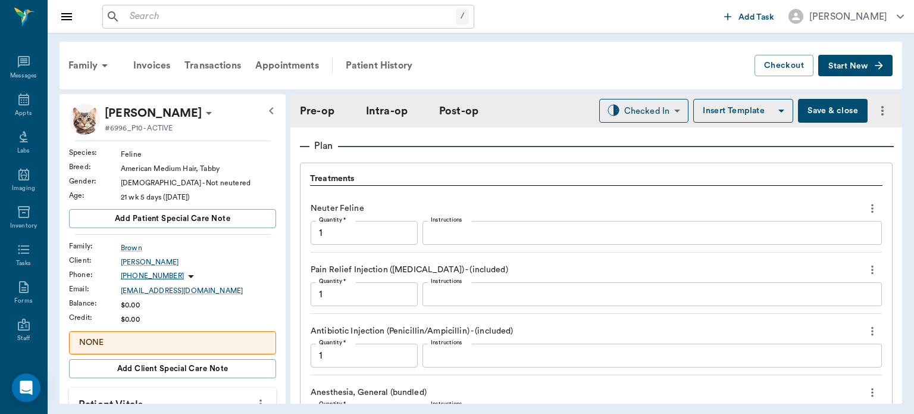
scroll to position [1176, 0]
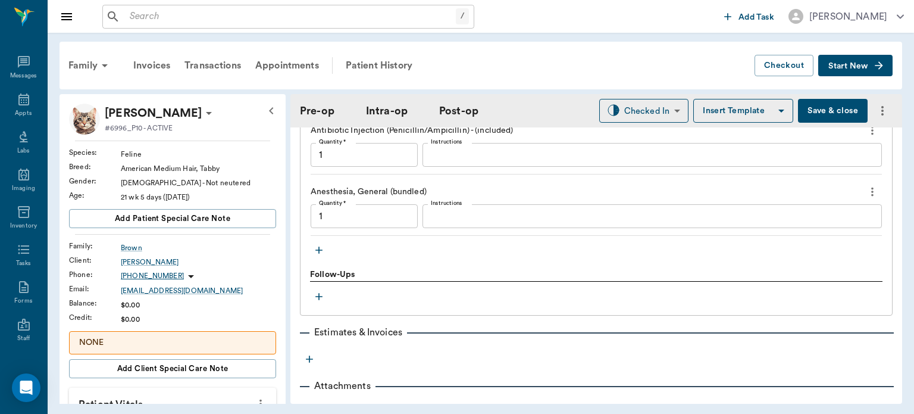
click at [318, 233] on div "Anesthesia, General (bundled) Quantity * 1 Quantity * Instructions x Instructio…" at bounding box center [596, 209] width 571 height 54
click at [320, 249] on icon "button" at bounding box center [318, 250] width 7 height 7
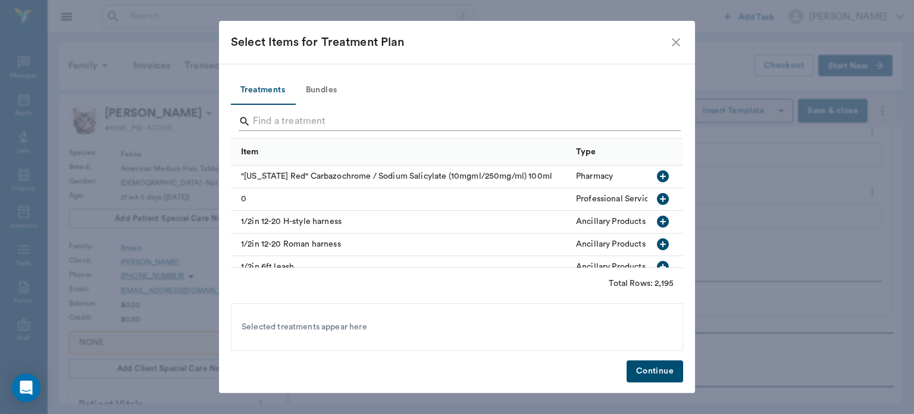
click at [305, 116] on input "Search" at bounding box center [458, 121] width 410 height 19
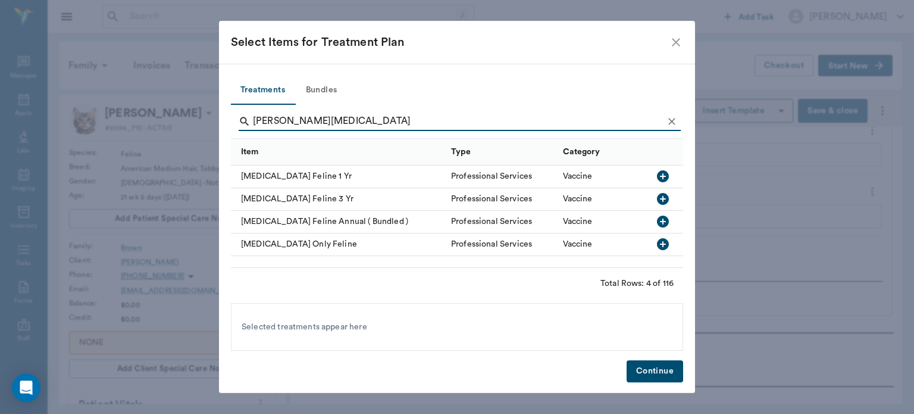
type input "FELINE RABIES"
click at [662, 179] on icon "button" at bounding box center [663, 176] width 12 height 12
click at [650, 379] on button "Continue" at bounding box center [655, 371] width 57 height 22
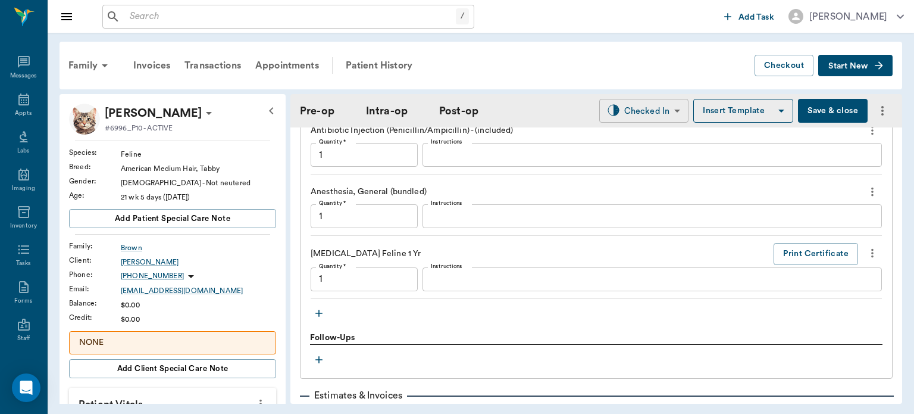
click at [657, 110] on body "/ ​ Add Task Dr. Bert Ellsworth Nectar Messages Appts Labs Imaging Inventory Ta…" at bounding box center [457, 207] width 914 height 414
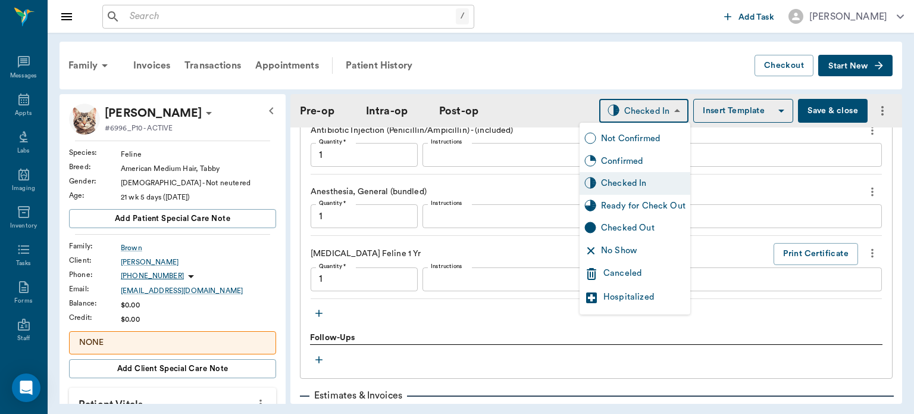
click at [655, 208] on div "Ready for Check Out" at bounding box center [643, 205] width 85 height 13
type input "READY_TO_CHECKOUT"
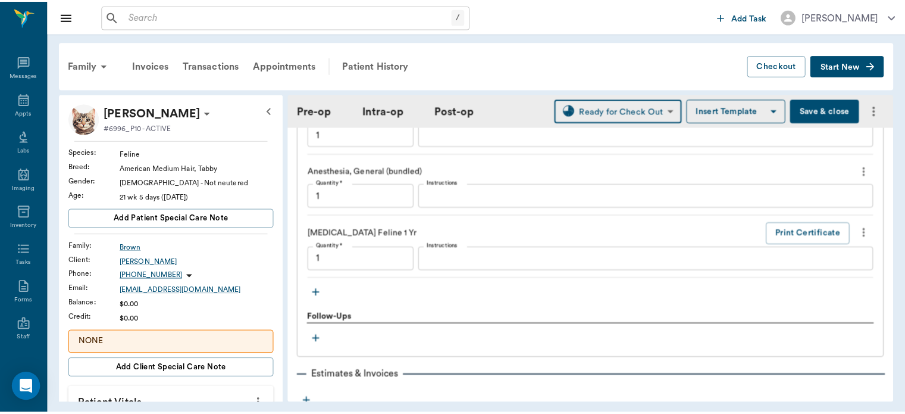
scroll to position [1287, 0]
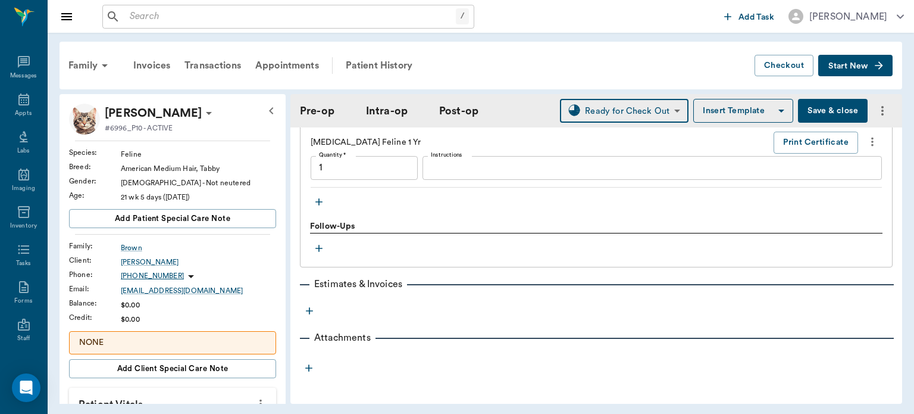
click at [309, 311] on icon "more" at bounding box center [309, 310] width 7 height 7
click at [314, 359] on li "Invoice" at bounding box center [309, 351] width 119 height 22
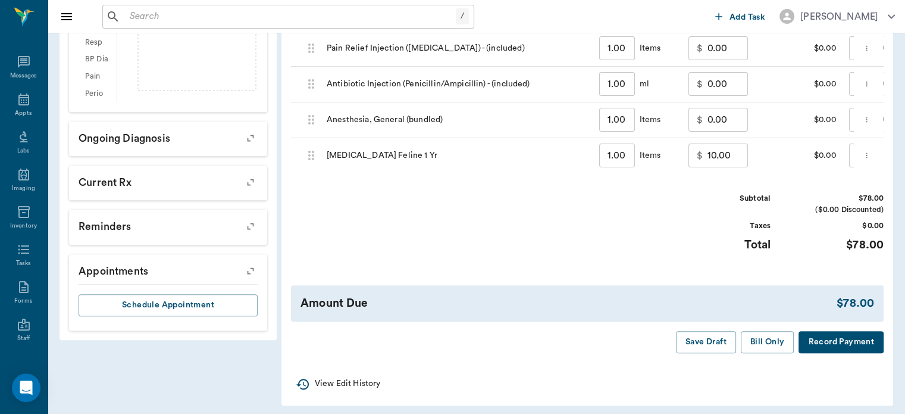
scroll to position [487, 0]
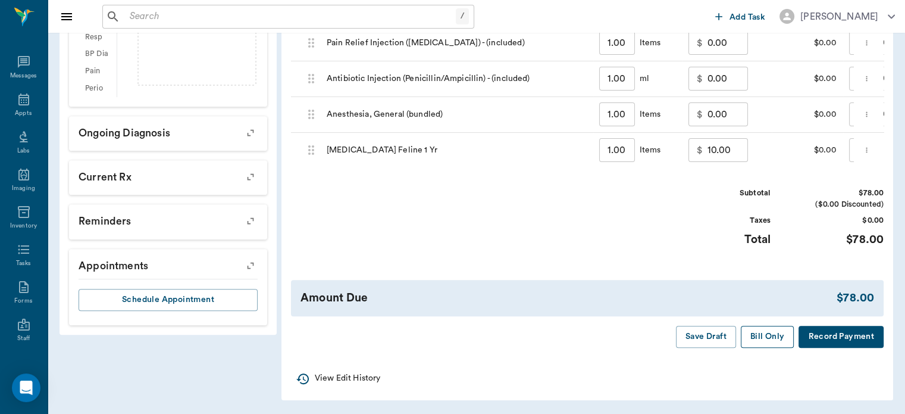
click at [773, 338] on button "Bill Only" at bounding box center [768, 337] width 54 height 22
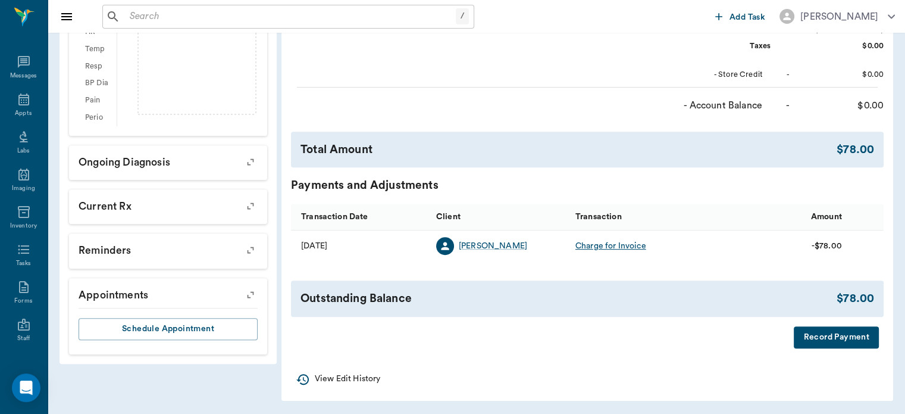
scroll to position [447, 0]
click at [25, 112] on div "Appts" at bounding box center [23, 113] width 17 height 9
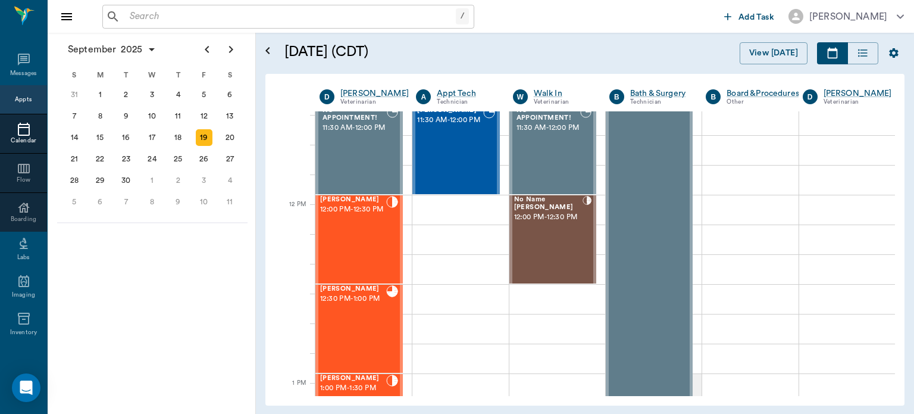
scroll to position [642, 0]
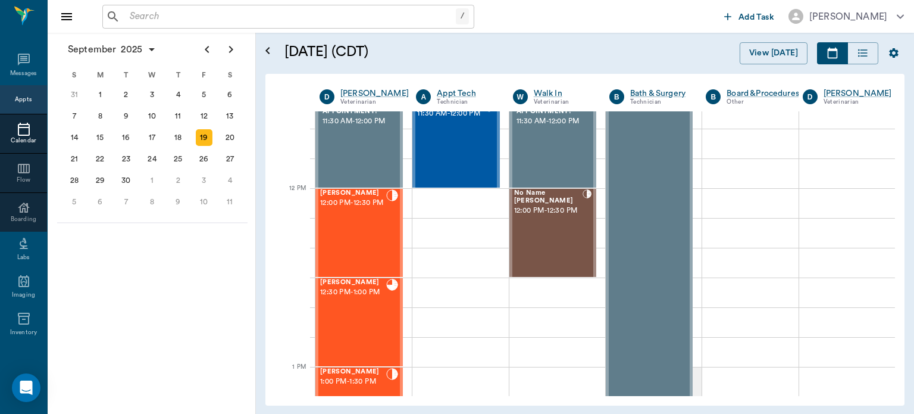
click at [538, 217] on span "12:00 PM - 12:30 PM" at bounding box center [548, 211] width 69 height 12
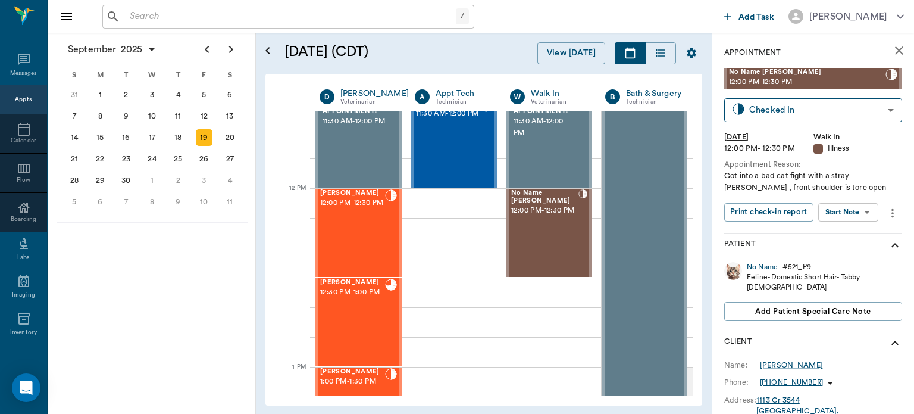
click at [843, 218] on body "/ ​ Add Task Dr. Bert Ellsworth Nectar Messages Appts Calendar Flow Boarding La…" at bounding box center [457, 207] width 914 height 414
click at [854, 255] on button "Start Surgery" at bounding box center [839, 256] width 49 height 14
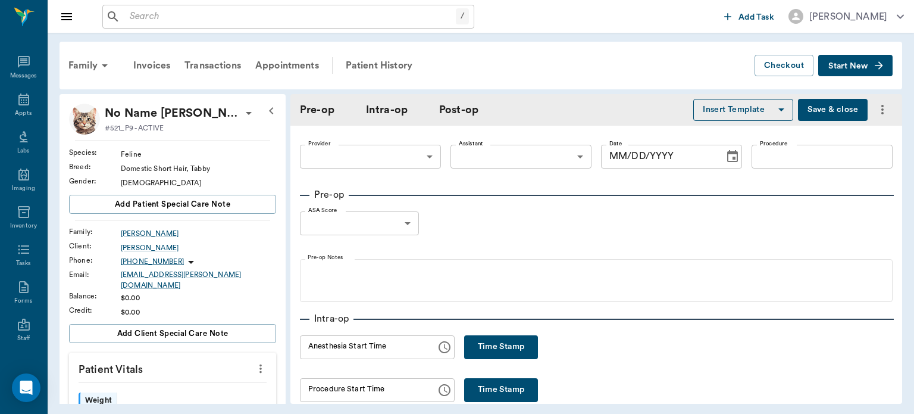
type input "63ee68728bdb516679580557"
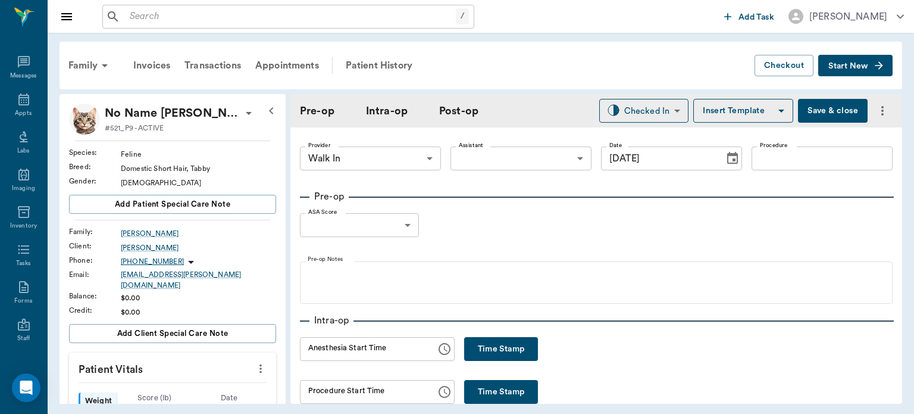
type input "[DATE]"
click at [509, 356] on button "Time Stamp" at bounding box center [501, 349] width 74 height 24
type input "01:59 PM"
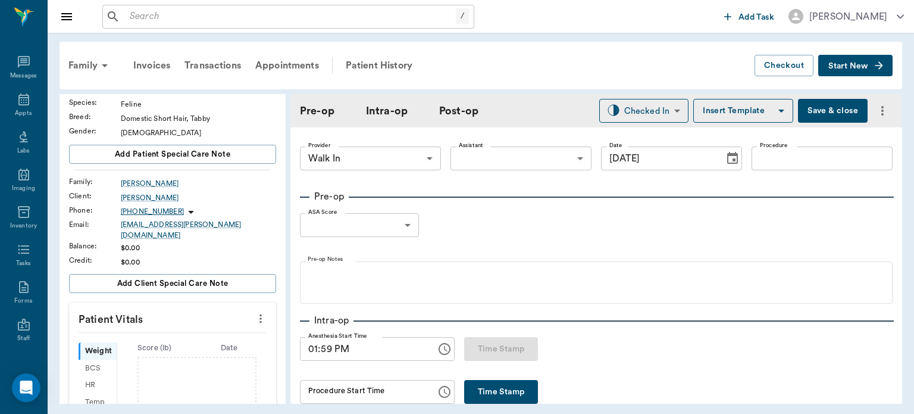
scroll to position [69, 0]
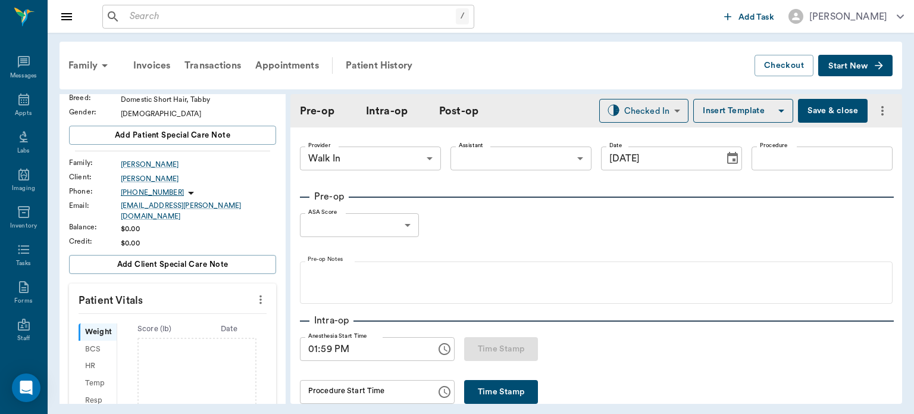
click at [381, 160] on body "/ ​ Add Task Dr. Bert Ellsworth Nectar Messages Appts Labs Imaging Inventory Ta…" at bounding box center [457, 207] width 914 height 414
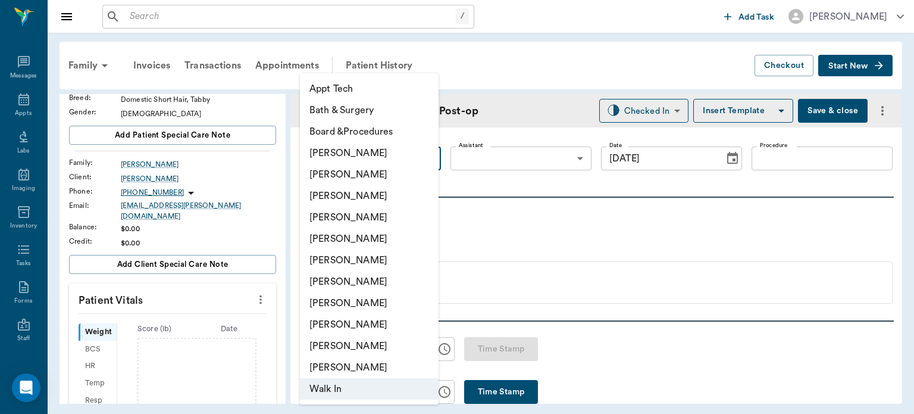
click at [379, 218] on li "[PERSON_NAME]" at bounding box center [369, 217] width 139 height 21
type input "63ec2f075fda476ae8351a4d"
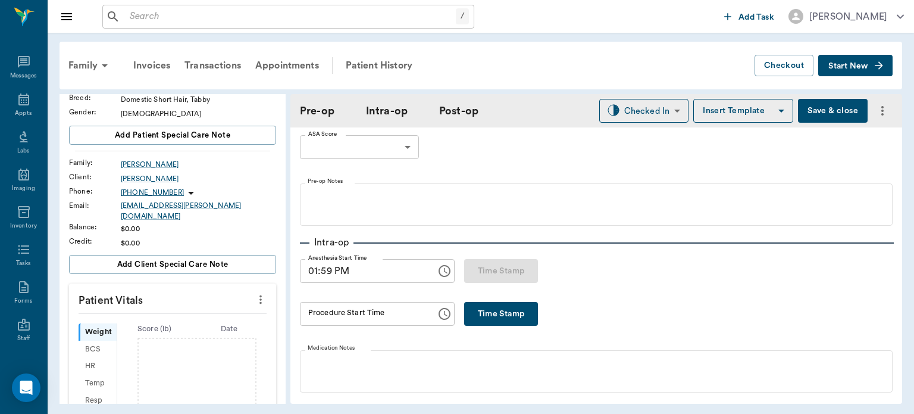
scroll to position [76, 0]
click at [488, 307] on button "Time Stamp" at bounding box center [501, 316] width 74 height 24
click at [334, 304] on label "Procedure Start Time" at bounding box center [336, 302] width 57 height 8
click at [334, 304] on input "02:16 PM" at bounding box center [364, 316] width 128 height 24
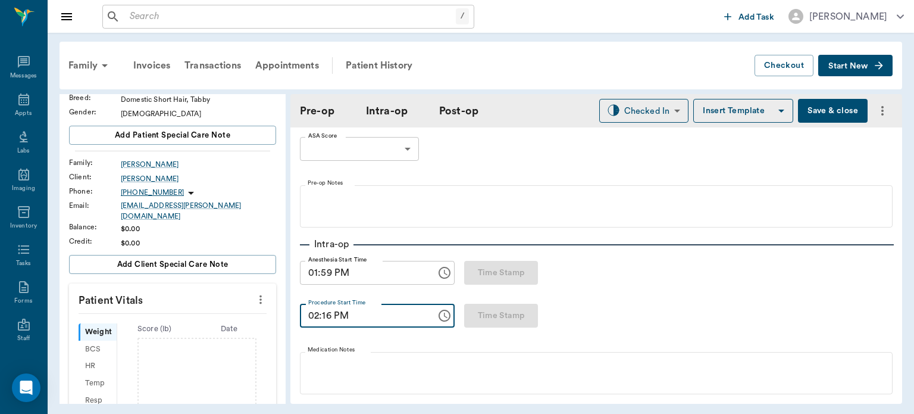
click at [326, 317] on input "02:16 PM" at bounding box center [364, 316] width 128 height 24
click at [328, 318] on input "02:10 PM" at bounding box center [364, 316] width 128 height 24
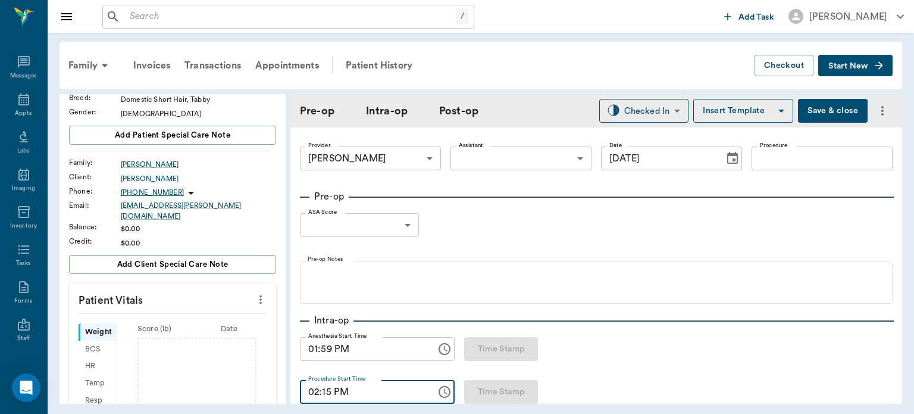
type input "02:15 PM"
click at [533, 159] on body "/ ​ Add Task Dr. Bert Ellsworth Nectar Messages Appts Labs Imaging Inventory Ta…" at bounding box center [457, 207] width 914 height 414
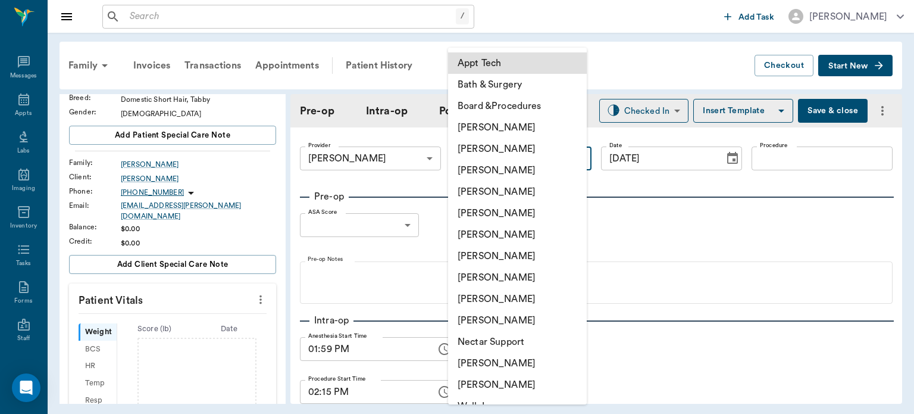
click at [521, 364] on li "[PERSON_NAME]" at bounding box center [517, 362] width 139 height 21
type input "6740bf97de10e07744acf1eb"
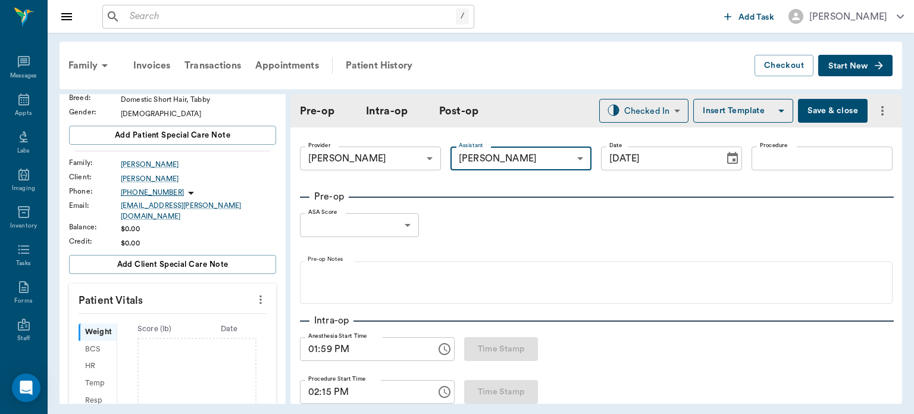
click at [795, 158] on input "Procedure" at bounding box center [822, 158] width 141 height 24
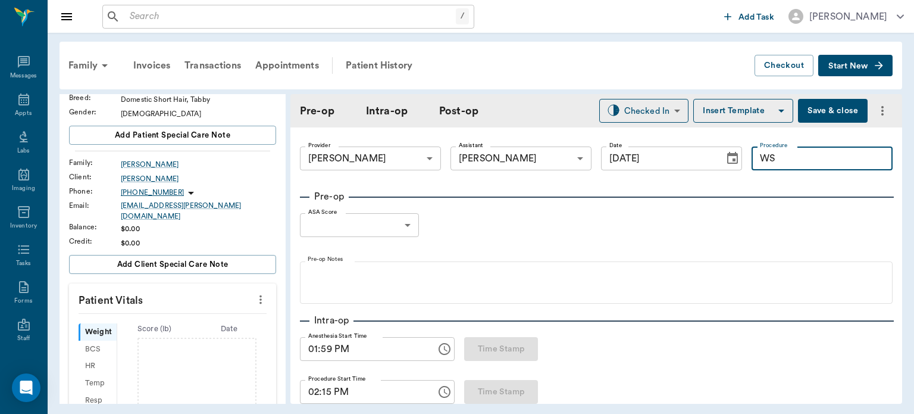
type input "W"
type input "SUTURE/LEG"
click at [745, 115] on button "Insert Template" at bounding box center [743, 111] width 100 height 24
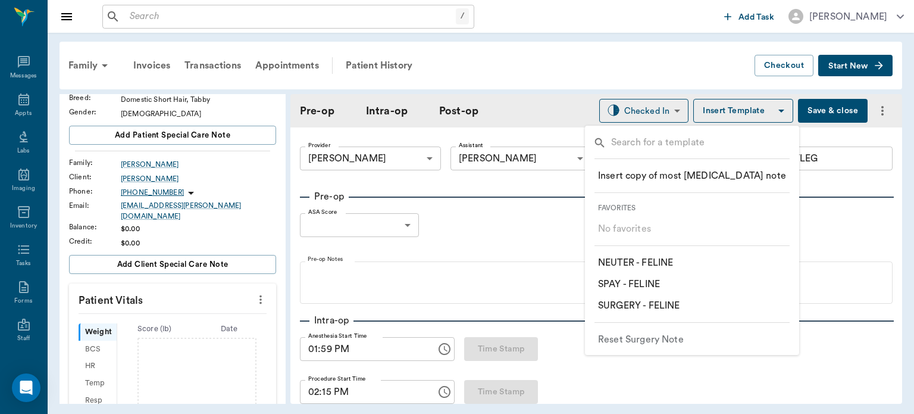
click at [676, 304] on p "​ SURGERY - FELINE" at bounding box center [639, 305] width 82 height 14
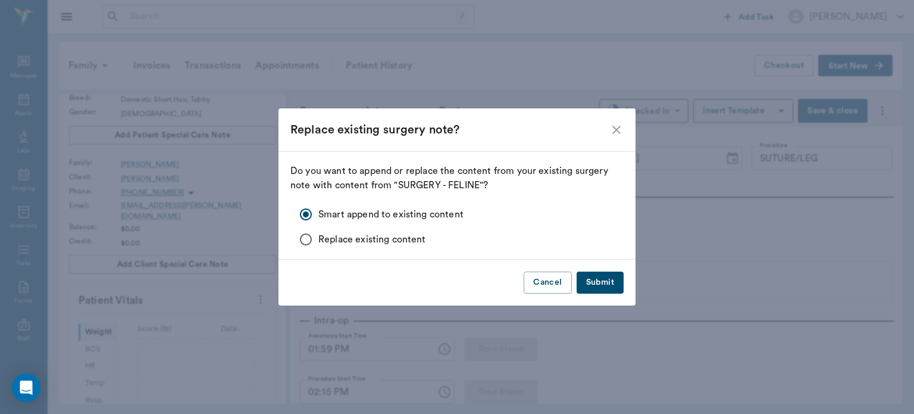
click at [614, 284] on button "Submit" at bounding box center [600, 282] width 47 height 22
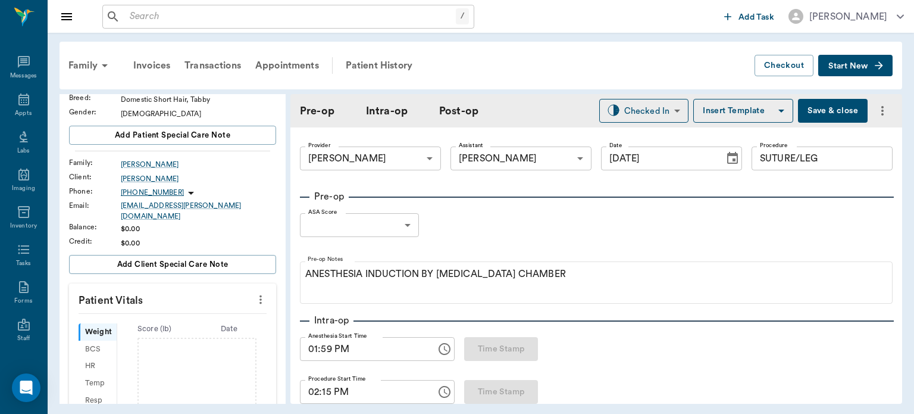
click at [404, 222] on body "/ ​ Add Task Dr. Bert Ellsworth Nectar Messages Appts Labs Imaging Inventory Ta…" at bounding box center [457, 207] width 914 height 414
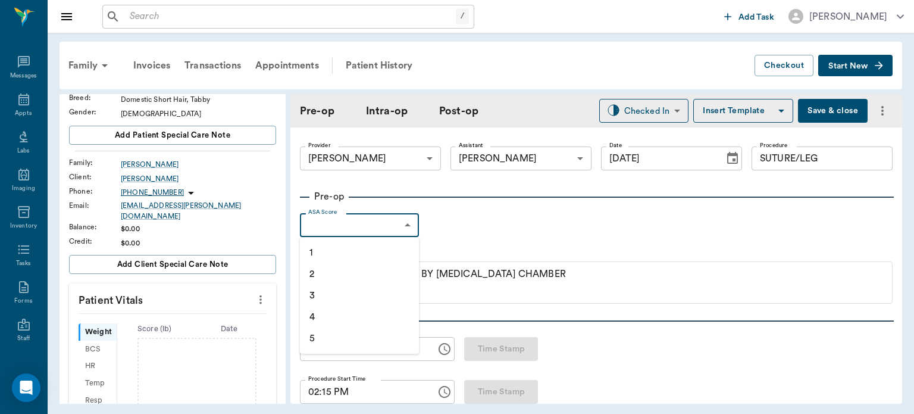
click at [346, 252] on li "1" at bounding box center [359, 252] width 119 height 21
type input "1"
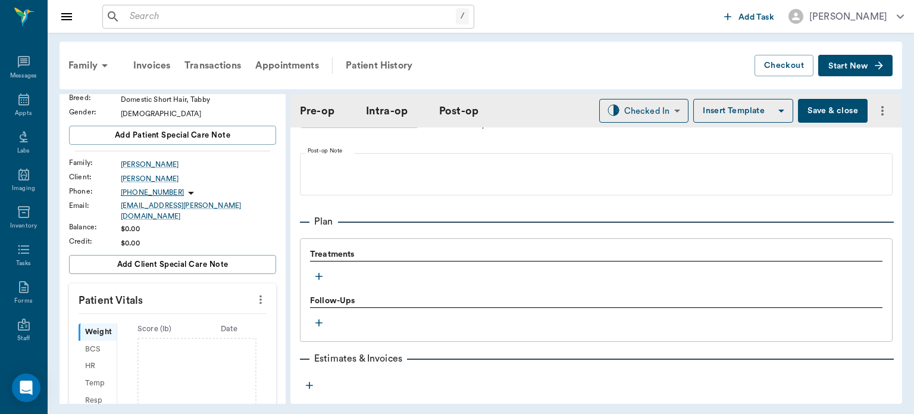
scroll to position [899, 0]
click at [320, 278] on icon "button" at bounding box center [319, 277] width 12 height 12
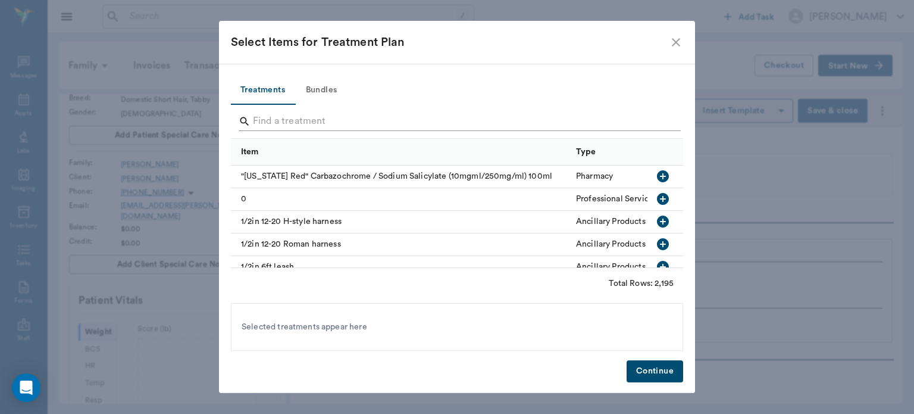
click at [301, 118] on input "Search" at bounding box center [458, 121] width 410 height 19
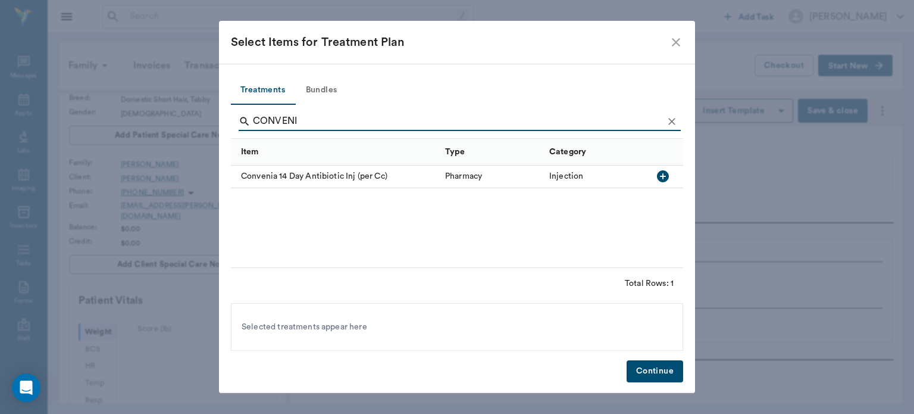
type input "CONVENI"
click at [668, 174] on icon "button" at bounding box center [663, 176] width 12 height 12
click at [660, 371] on button "Continue" at bounding box center [655, 371] width 57 height 22
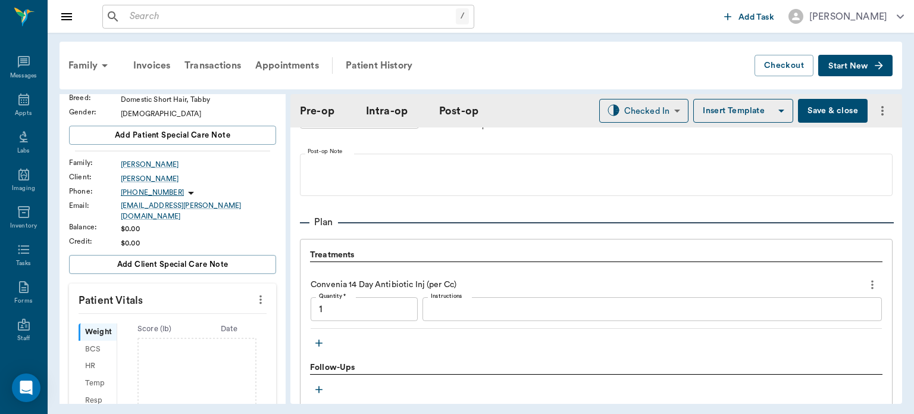
click at [326, 311] on input "1" at bounding box center [364, 309] width 107 height 24
type input ".7"
click at [446, 311] on textarea "Instructions" at bounding box center [652, 309] width 443 height 14
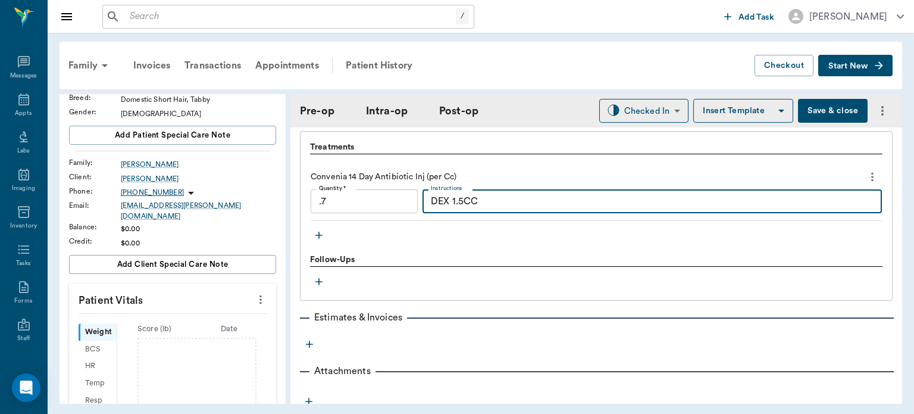
scroll to position [1042, 0]
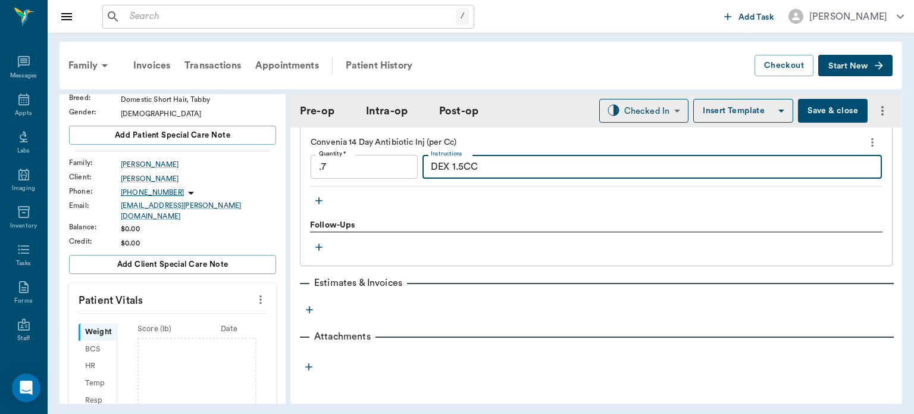
type textarea "DEX 1.5CC"
click at [257, 293] on icon "more" at bounding box center [260, 299] width 13 height 14
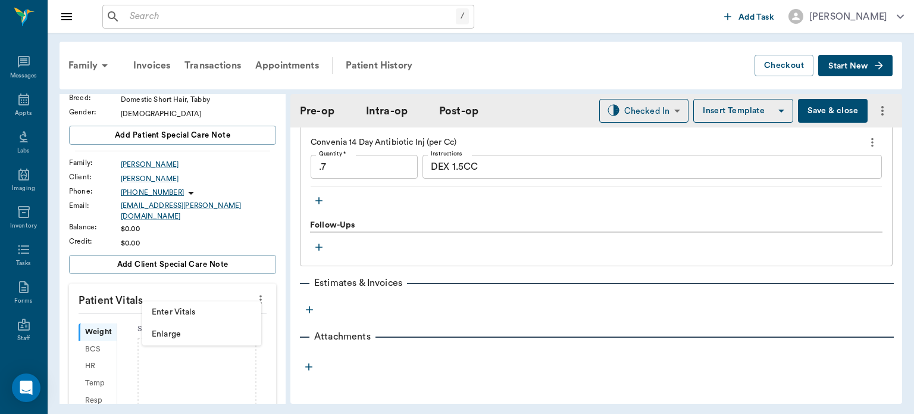
click at [180, 312] on span "Enter Vitals" at bounding box center [202, 312] width 100 height 12
click at [153, 330] on input "text" at bounding box center [172, 335] width 104 height 24
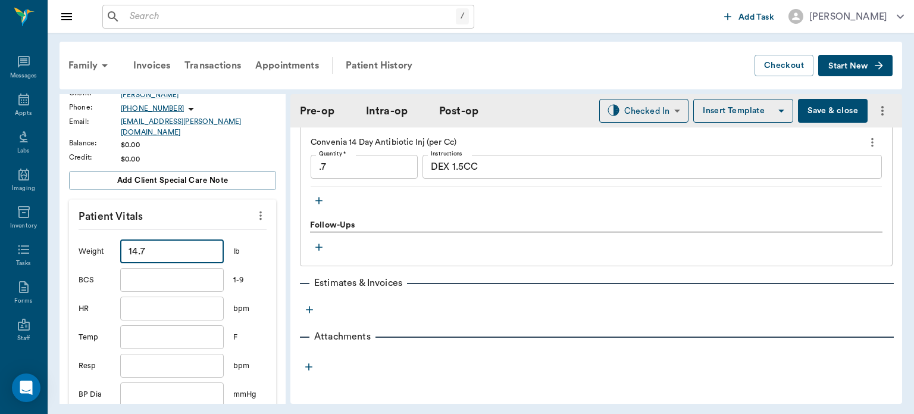
scroll to position [155, 0]
type input "14.7"
click at [189, 326] on input "text" at bounding box center [172, 335] width 104 height 24
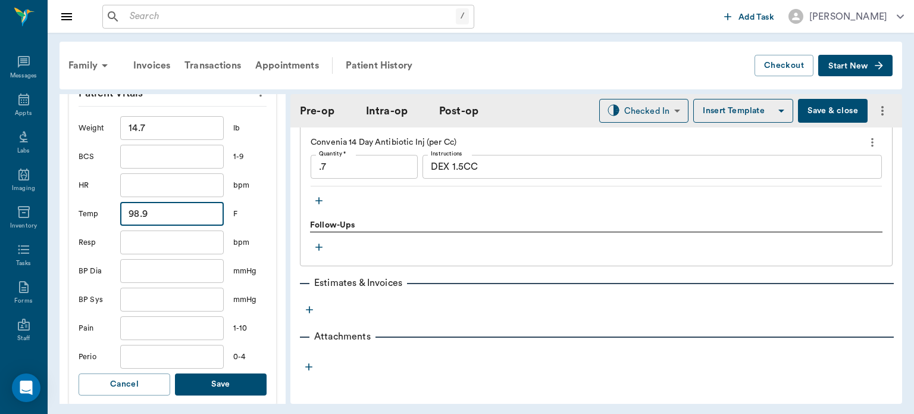
scroll to position [307, 0]
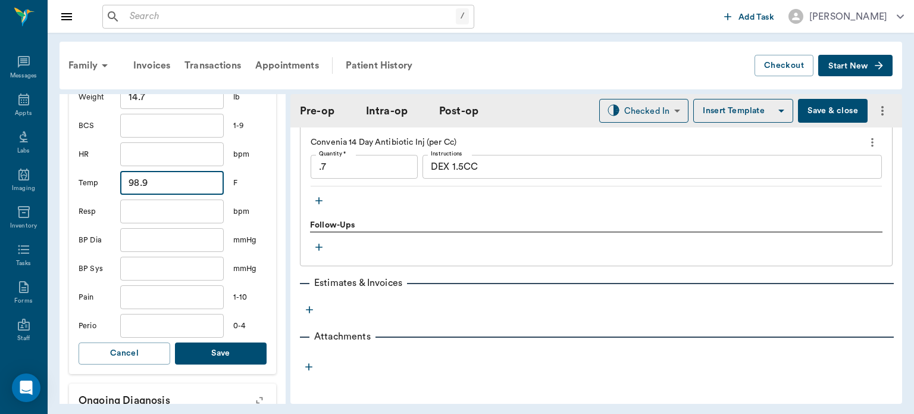
type input "98.9"
click at [238, 342] on button "Save" at bounding box center [221, 353] width 92 height 22
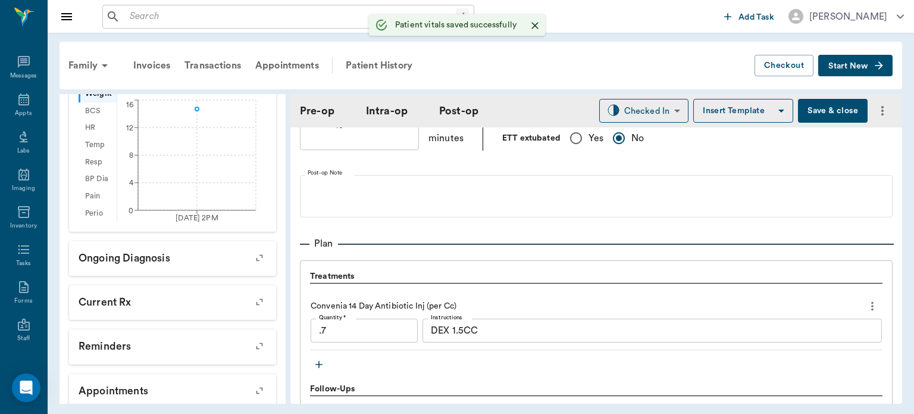
scroll to position [871, 0]
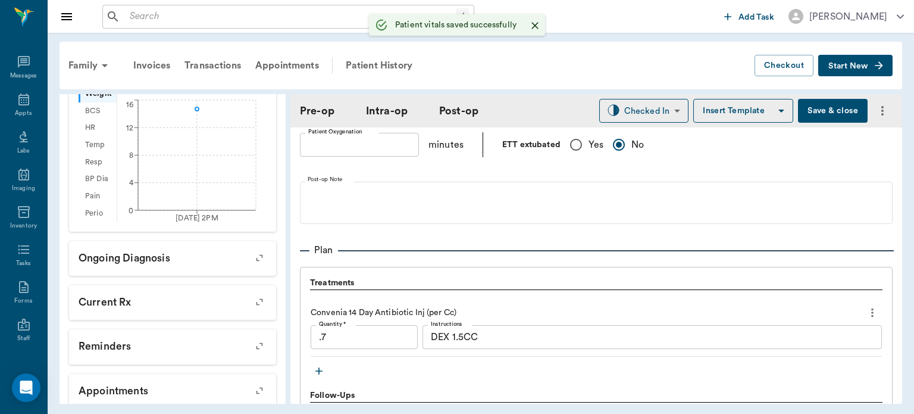
click at [319, 370] on icon "button" at bounding box center [318, 371] width 7 height 7
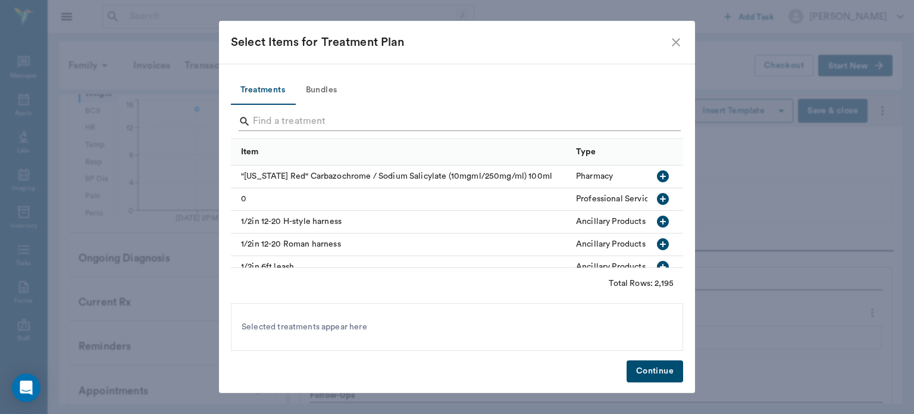
click at [304, 124] on input "Search" at bounding box center [458, 121] width 410 height 19
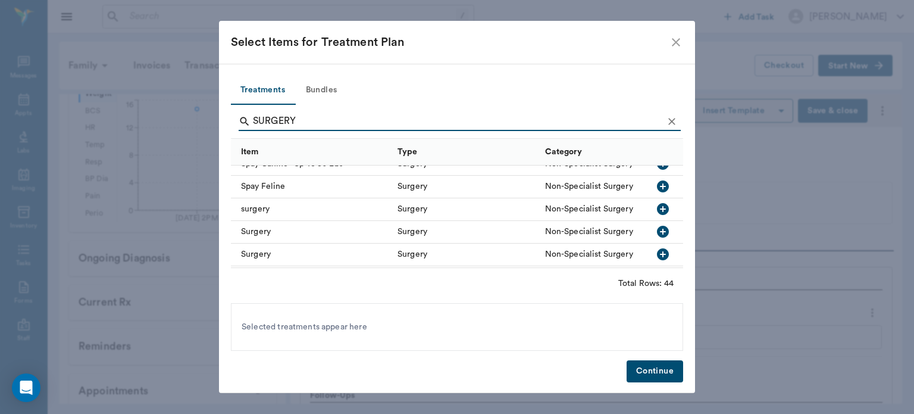
scroll to position [736, 0]
type input "SURGERY"
click at [657, 211] on icon "button" at bounding box center [663, 210] width 12 height 12
click at [652, 374] on button "Continue" at bounding box center [655, 371] width 57 height 22
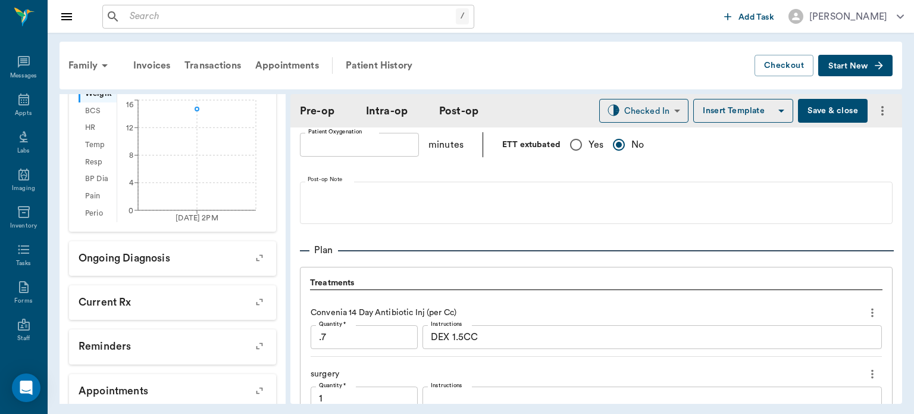
scroll to position [1053, 0]
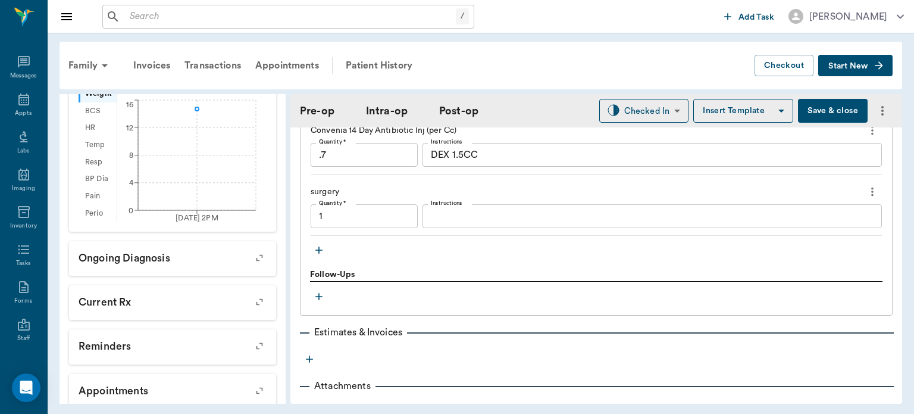
click at [321, 251] on icon "button" at bounding box center [319, 250] width 12 height 12
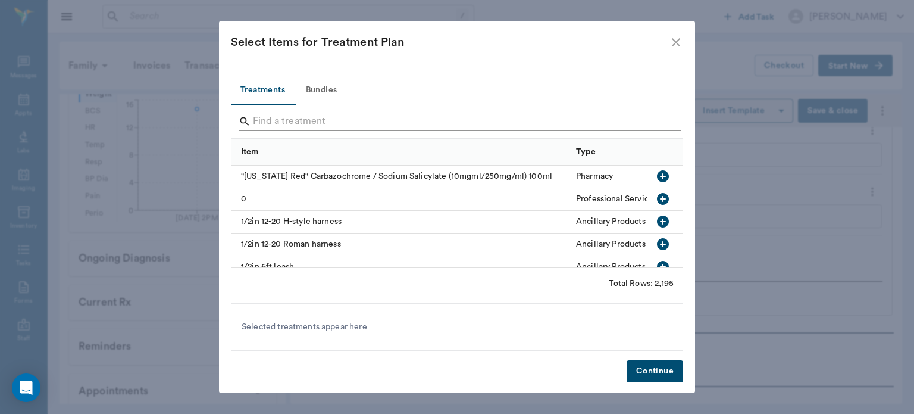
click at [293, 124] on input "Search" at bounding box center [458, 121] width 410 height 19
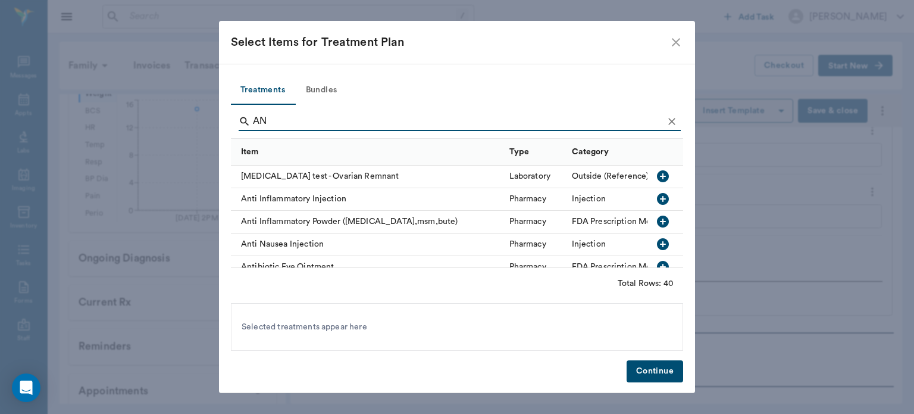
type input "A"
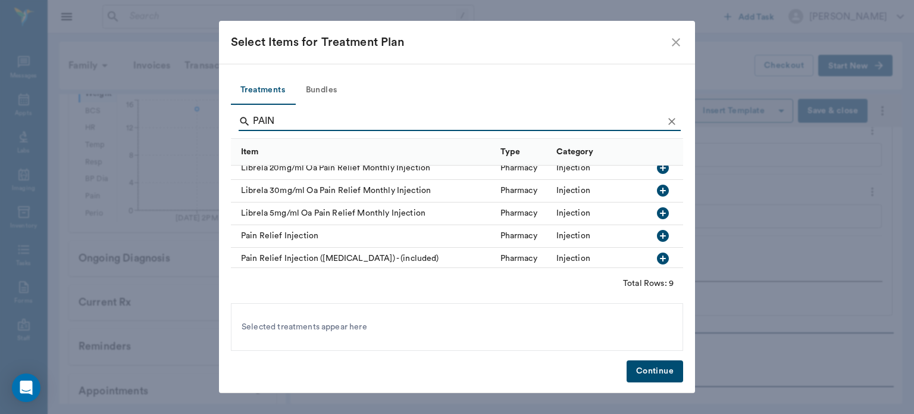
scroll to position [98, 0]
type input "PAIN"
click at [656, 238] on icon "button" at bounding box center [663, 237] width 14 height 14
click at [664, 372] on button "Continue" at bounding box center [655, 371] width 57 height 22
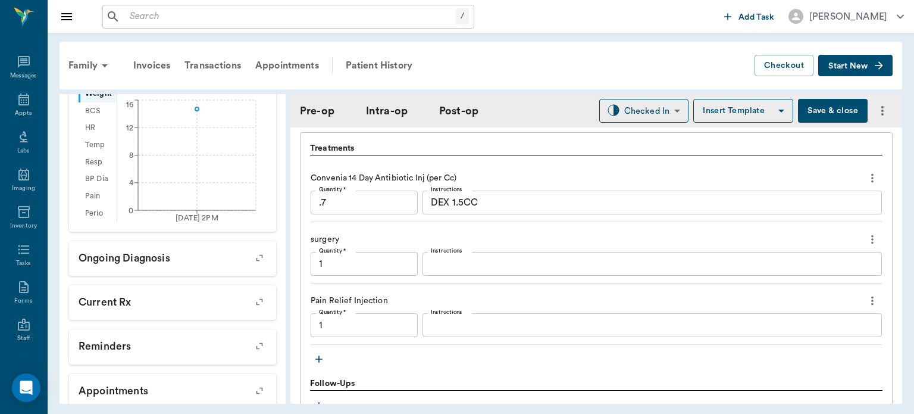
scroll to position [1004, 0]
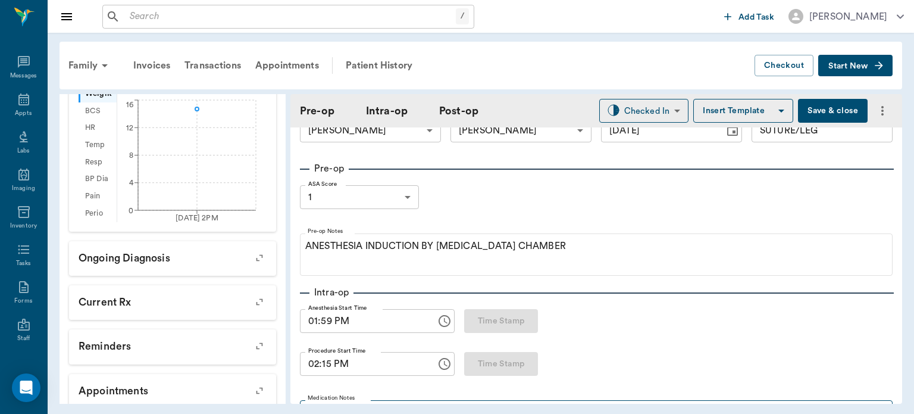
click at [580, 395] on fieldset "Medication Notes PENICILLIN INJ .1ML/LB SQ MELOXICAM INJ .09 MG/LB ANESTHESIA M…" at bounding box center [596, 422] width 593 height 54
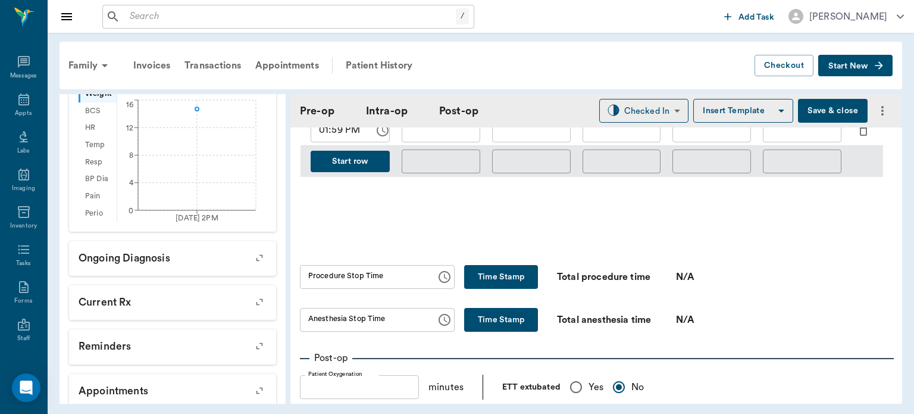
scroll to position [627, 0]
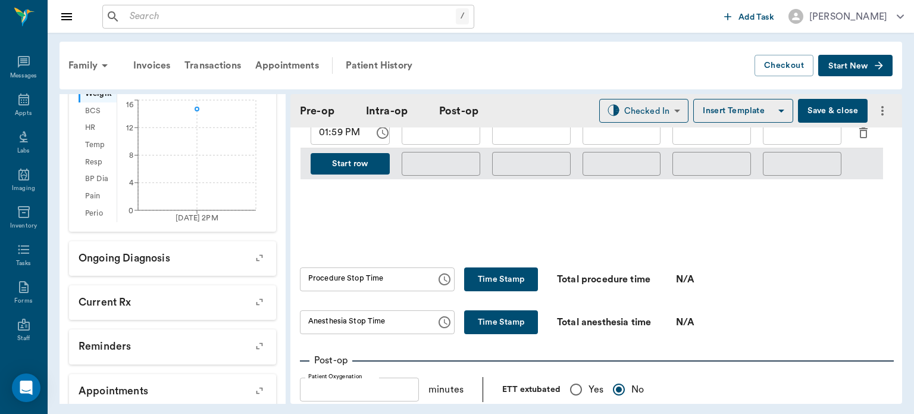
click at [499, 267] on button "Time Stamp" at bounding box center [501, 279] width 74 height 24
type input "02:27 PM"
click at [505, 325] on button "Time Stamp" at bounding box center [501, 322] width 74 height 24
type input "02:27 PM"
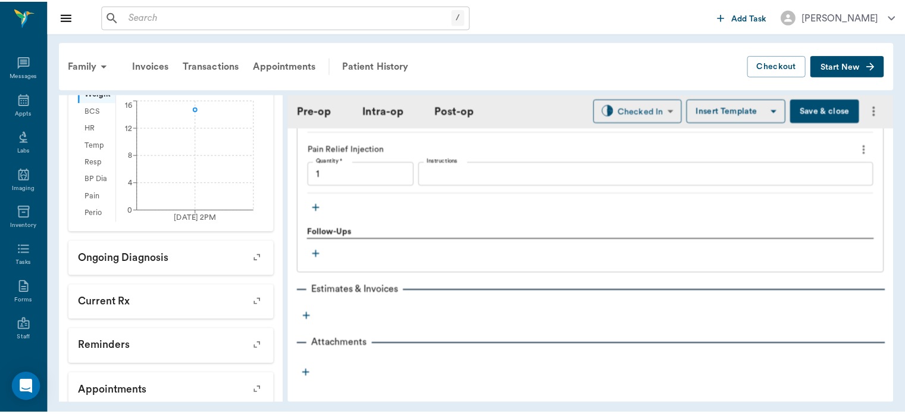
scroll to position [1164, 0]
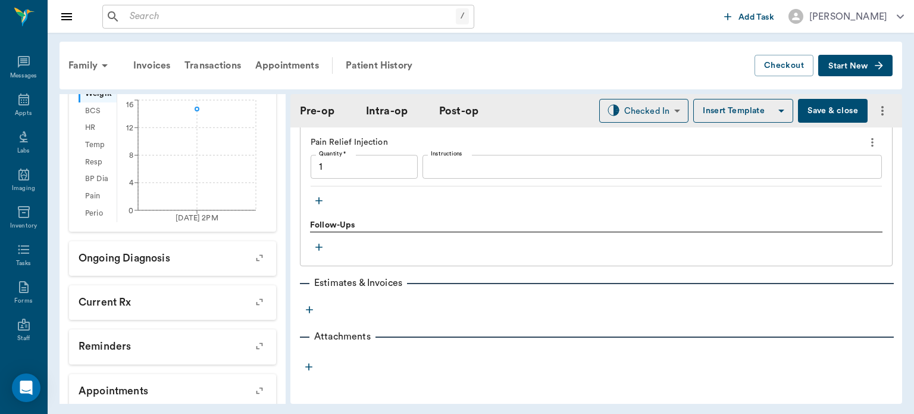
click at [312, 306] on icon "more" at bounding box center [310, 310] width 12 height 12
click at [292, 350] on span "Invoice" at bounding box center [310, 351] width 100 height 12
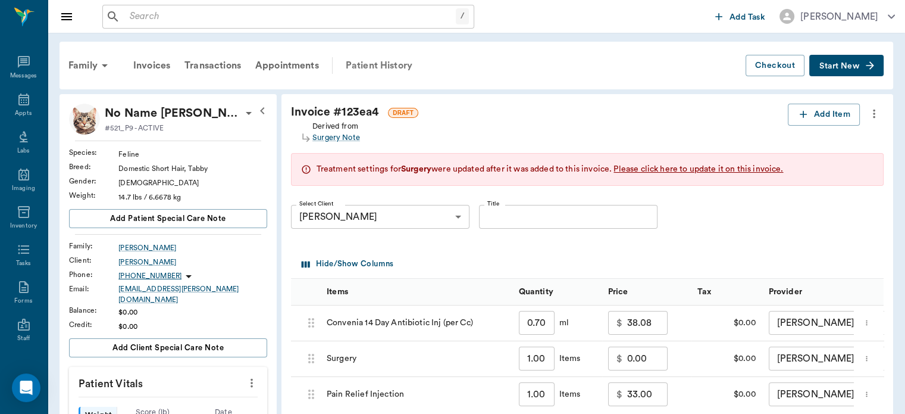
click at [384, 61] on div "Patient History" at bounding box center [379, 65] width 81 height 29
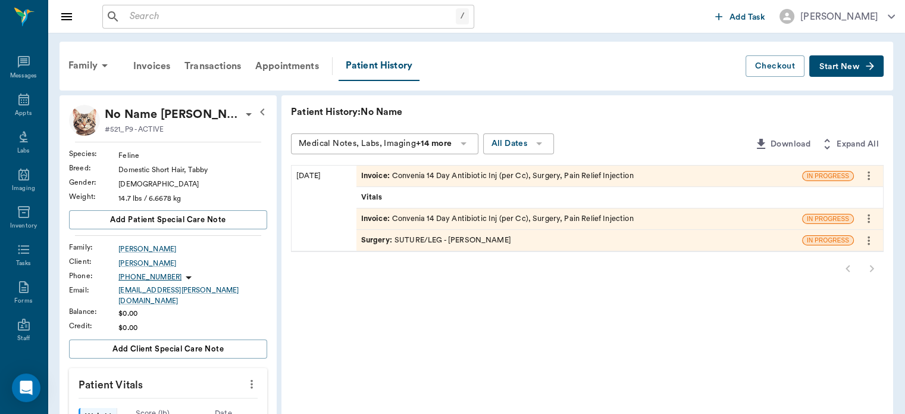
click at [378, 242] on span "Surgery :" at bounding box center [377, 240] width 33 height 11
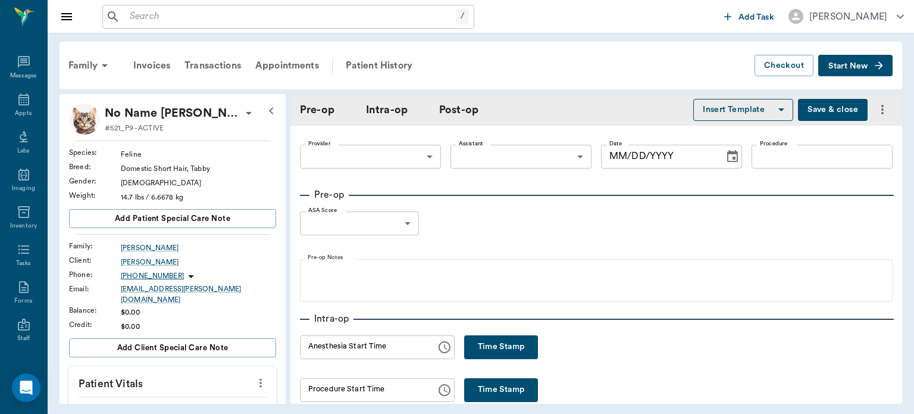
type input "63ec2f075fda476ae8351a4d"
type input "6740bf97de10e07744acf1eb"
type input "SUTURE/LEG"
type input "1"
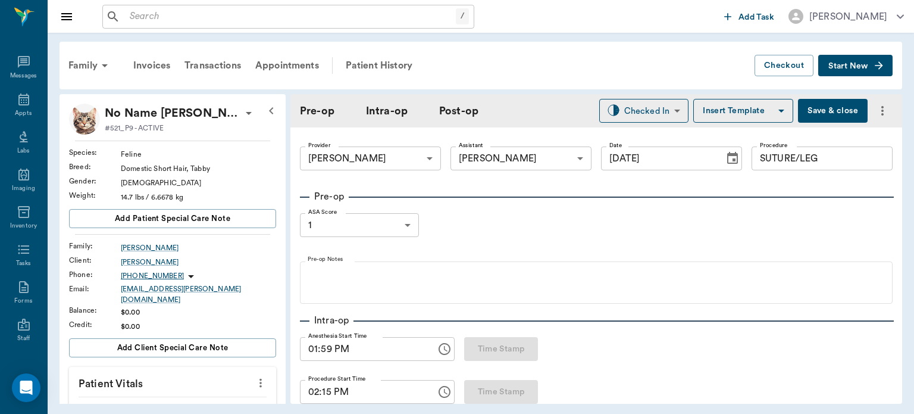
type input "[DATE]"
type input "01:59 PM"
type input "02:15 PM"
type input "02:27 PM"
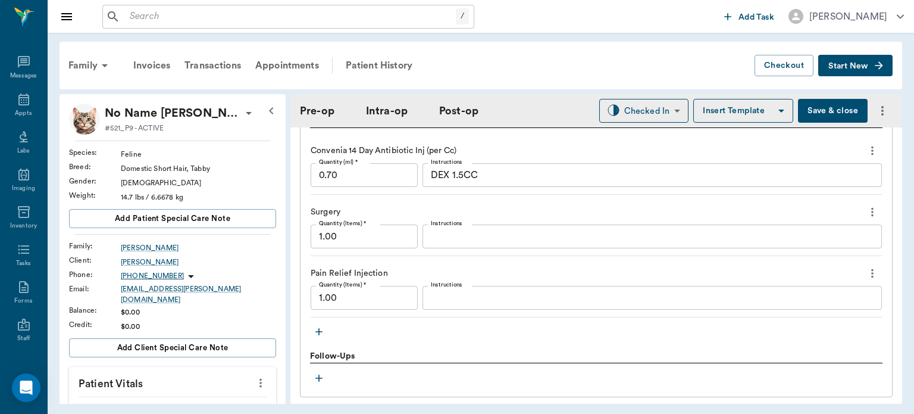
scroll to position [1023, 0]
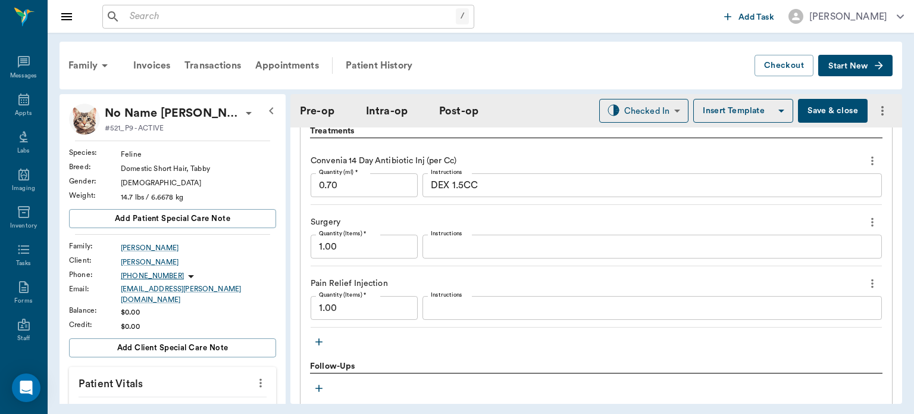
click at [866, 281] on icon "more" at bounding box center [872, 283] width 13 height 14
click at [789, 329] on span "Delete" at bounding box center [814, 325] width 100 height 12
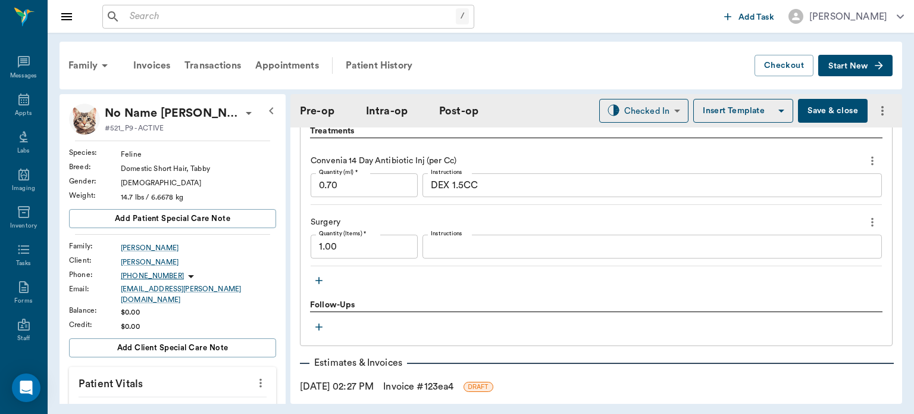
click at [321, 283] on icon "button" at bounding box center [319, 280] width 12 height 12
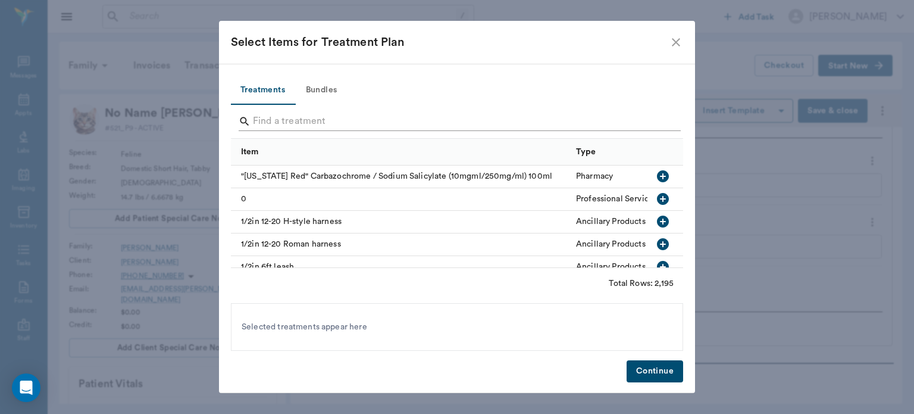
click at [287, 118] on input "Search" at bounding box center [458, 121] width 410 height 19
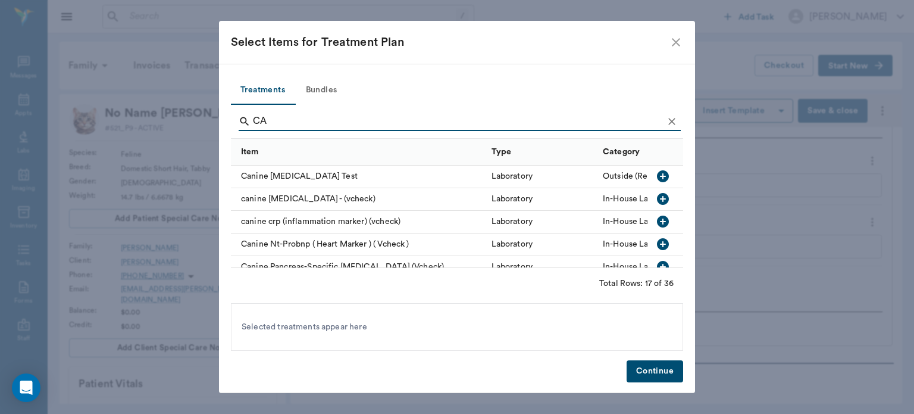
type input "C"
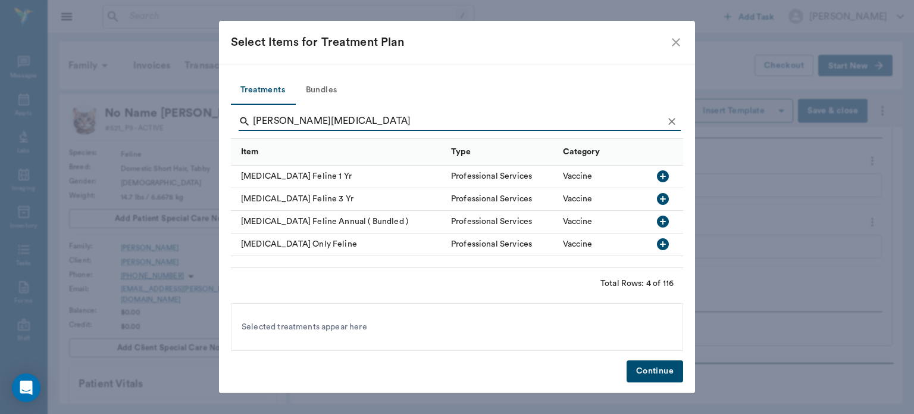
type input "FELINE RABIES"
click at [665, 175] on icon "button" at bounding box center [663, 176] width 12 height 12
click at [651, 376] on button "Continue" at bounding box center [655, 371] width 57 height 22
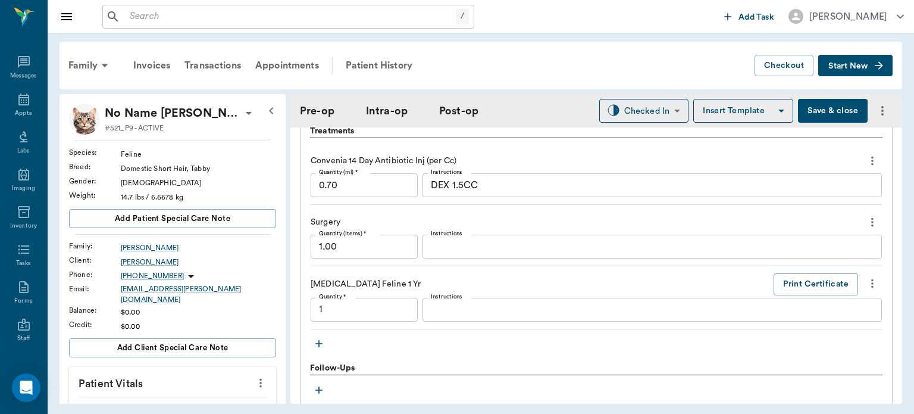
click at [317, 343] on icon "button" at bounding box center [319, 343] width 12 height 12
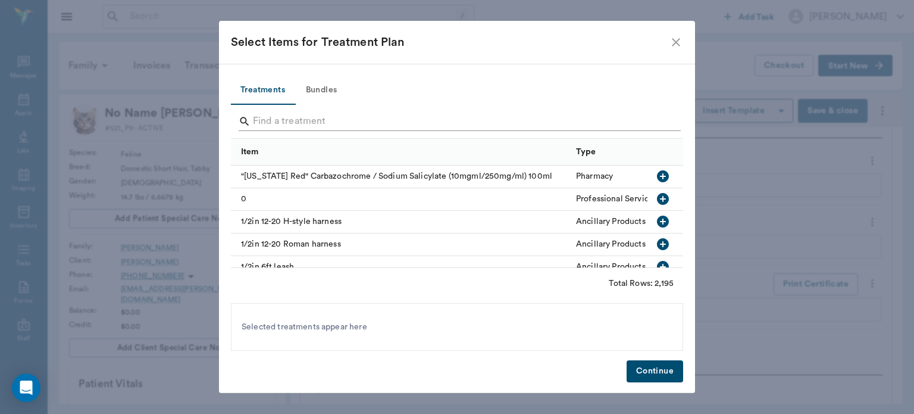
click at [283, 121] on input "Search" at bounding box center [458, 121] width 410 height 19
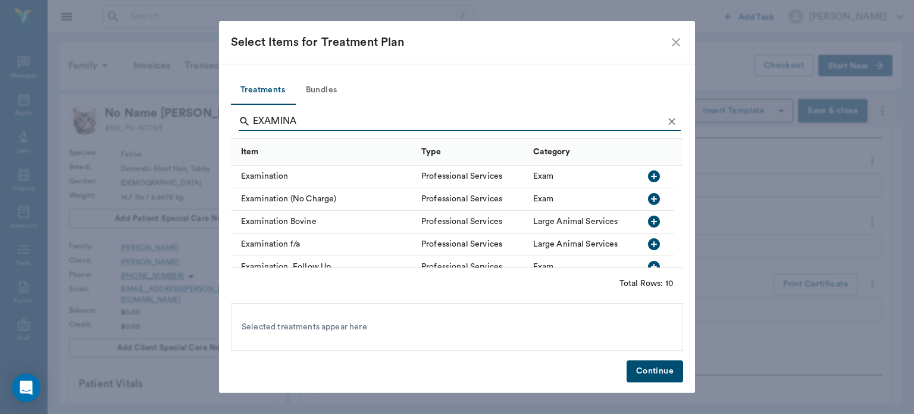
type input "EXAMINA"
click at [655, 177] on icon "button" at bounding box center [654, 176] width 12 height 12
click at [656, 372] on button "Continue" at bounding box center [655, 371] width 57 height 22
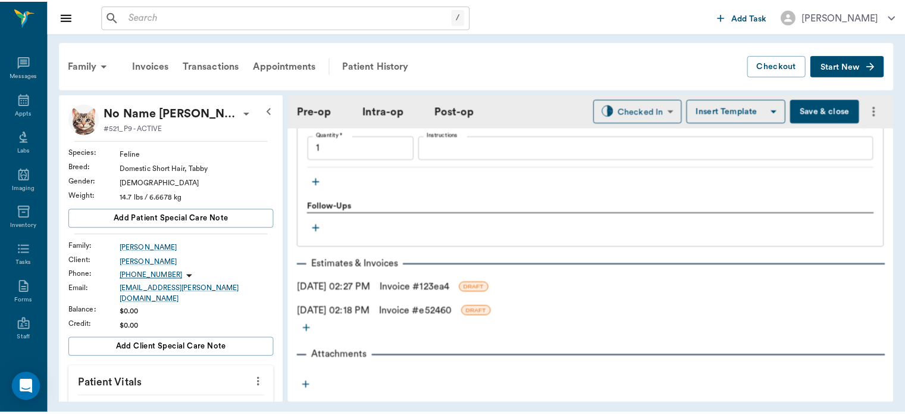
scroll to position [1264, 0]
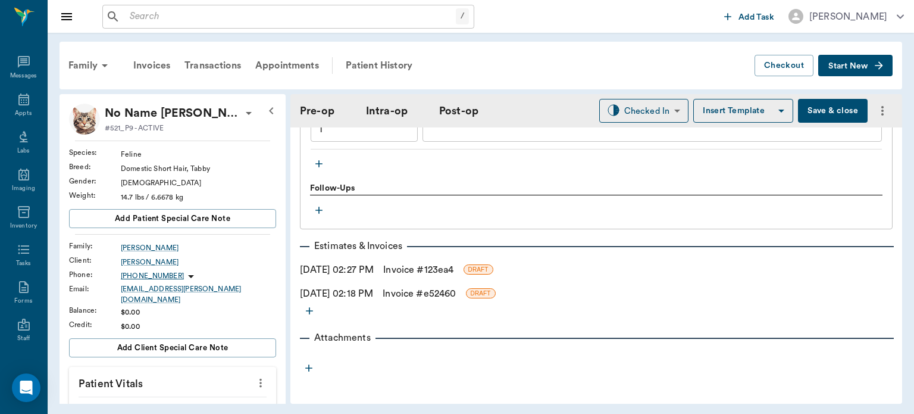
click at [456, 293] on link "Invoice # e52460" at bounding box center [419, 293] width 73 height 14
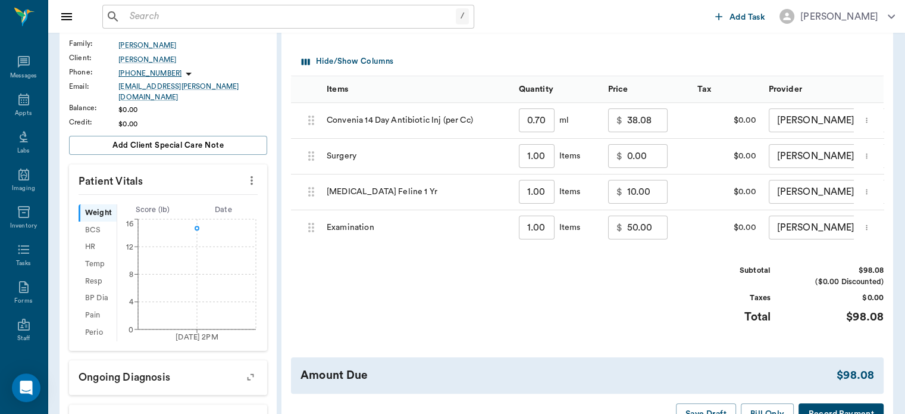
scroll to position [206, 0]
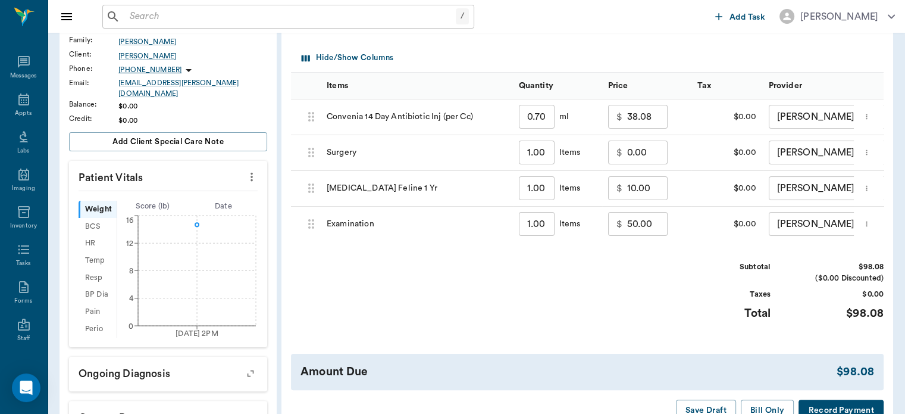
click at [636, 151] on input "0.00" at bounding box center [647, 152] width 40 height 24
type input "0"
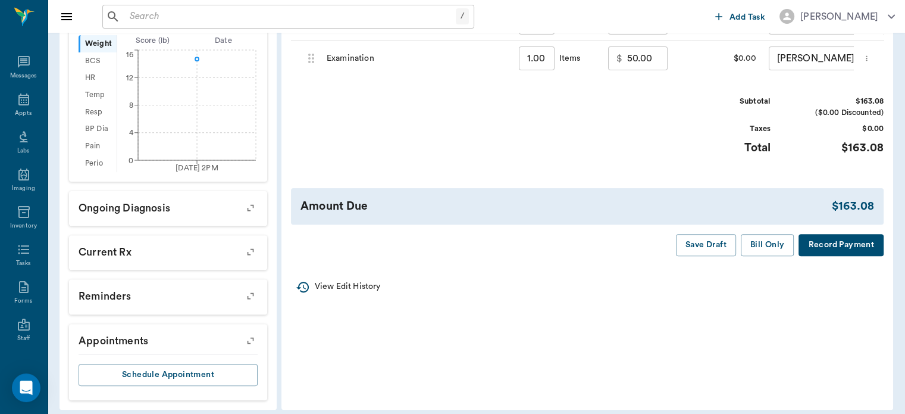
scroll to position [372, 0]
type input "65.00"
click at [767, 255] on button "Bill Only" at bounding box center [768, 244] width 54 height 22
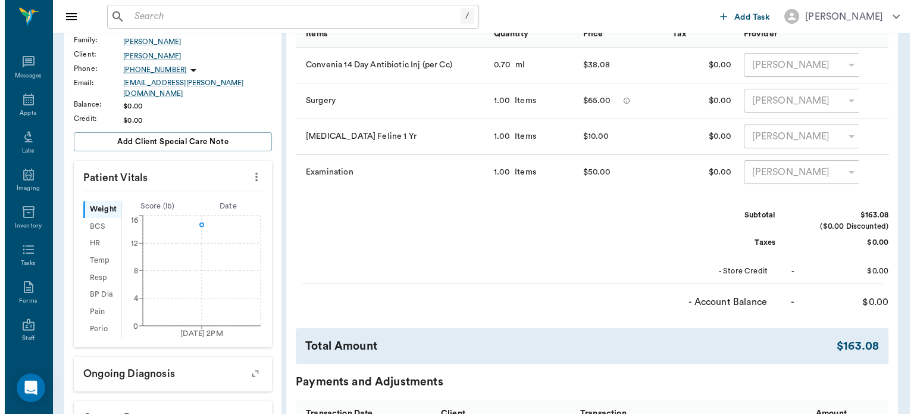
scroll to position [0, 0]
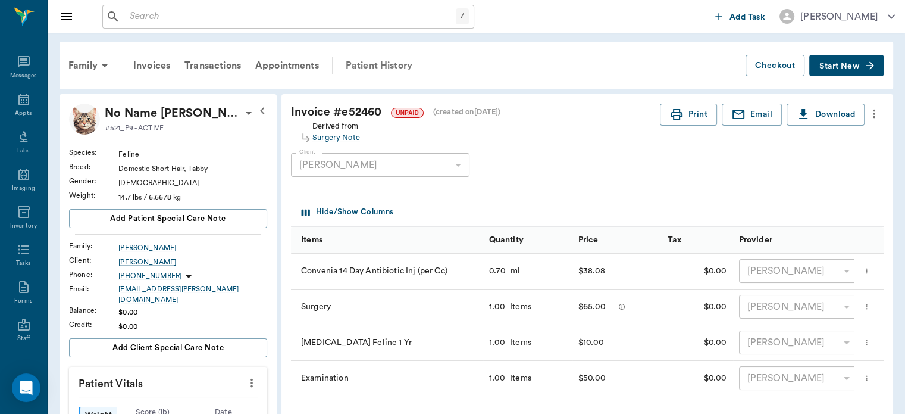
click at [391, 65] on div "Patient History" at bounding box center [379, 65] width 81 height 29
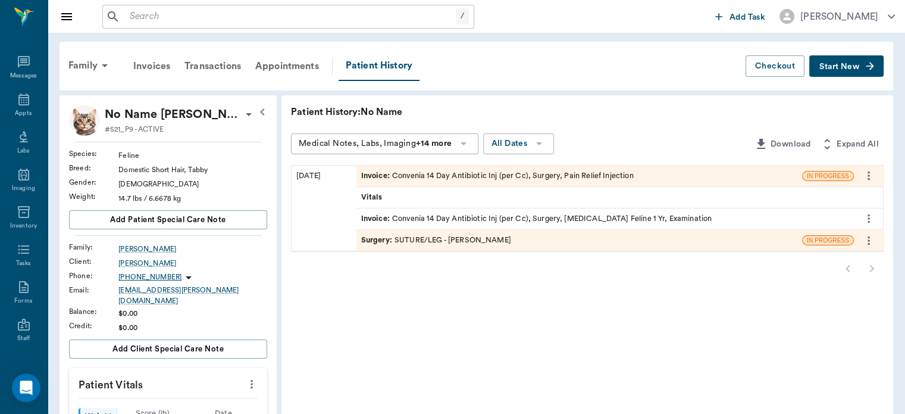
click at [381, 239] on span "Surgery :" at bounding box center [377, 240] width 33 height 11
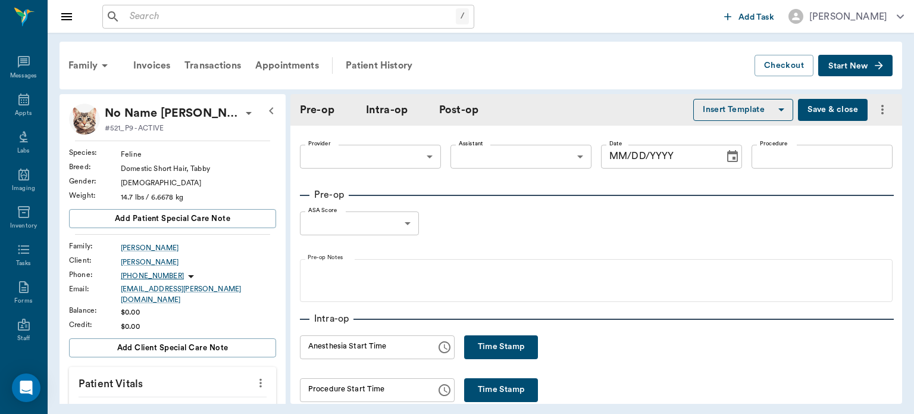
type input "63ec2f075fda476ae8351a4d"
type input "6740bf97de10e07744acf1eb"
type input "SUTURE/LEG"
type input "1"
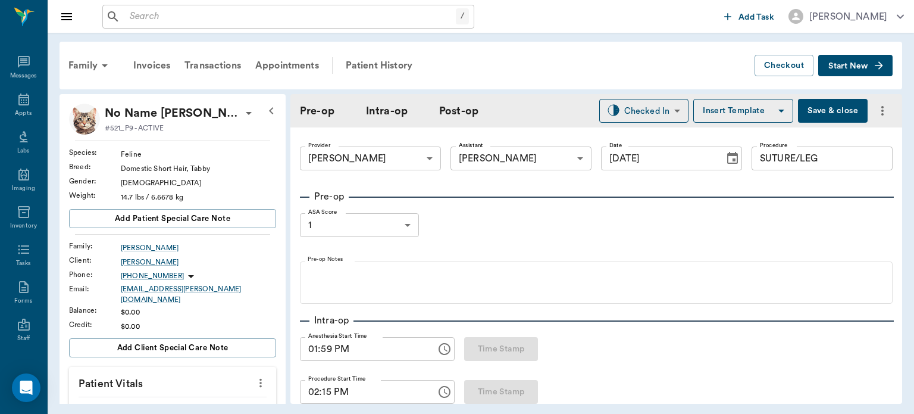
type input "[DATE]"
type input "01:59 PM"
type input "02:15 PM"
type input "02:27 PM"
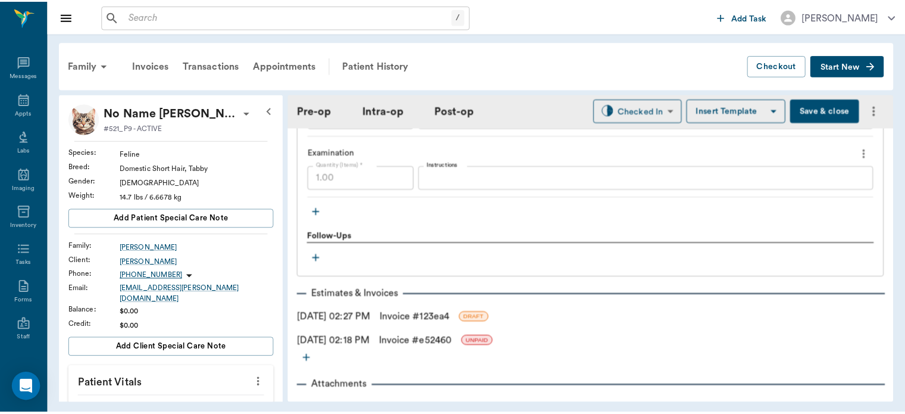
scroll to position [1264, 0]
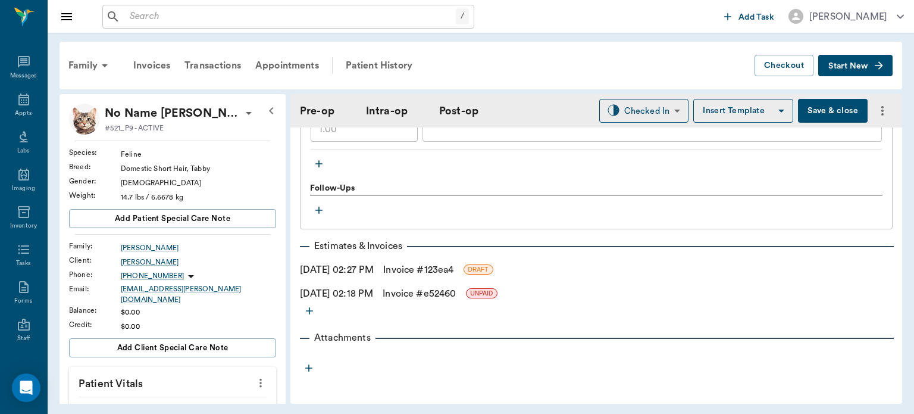
click at [454, 264] on link "Invoice # 123ea4" at bounding box center [418, 269] width 70 height 14
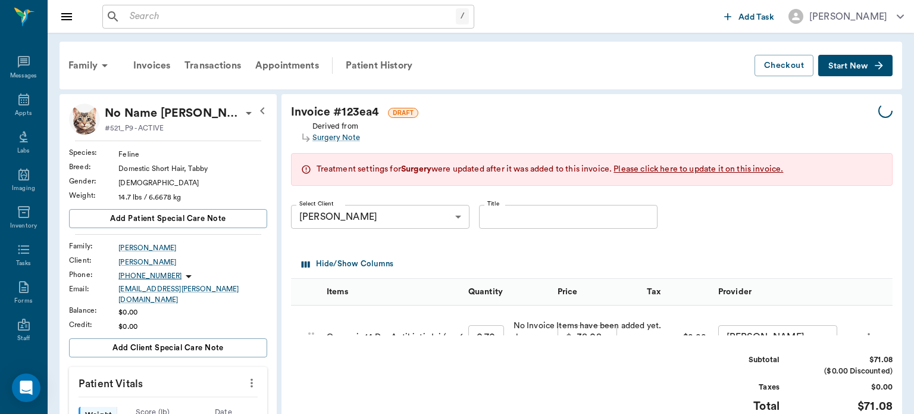
click at [436, 269] on div "Hide/Show Columns" at bounding box center [448, 264] width 298 height 18
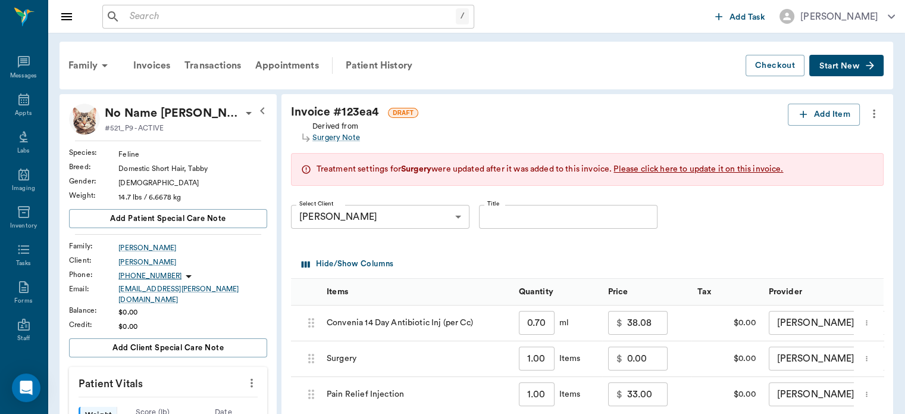
click at [874, 109] on icon "more" at bounding box center [874, 114] width 13 height 14
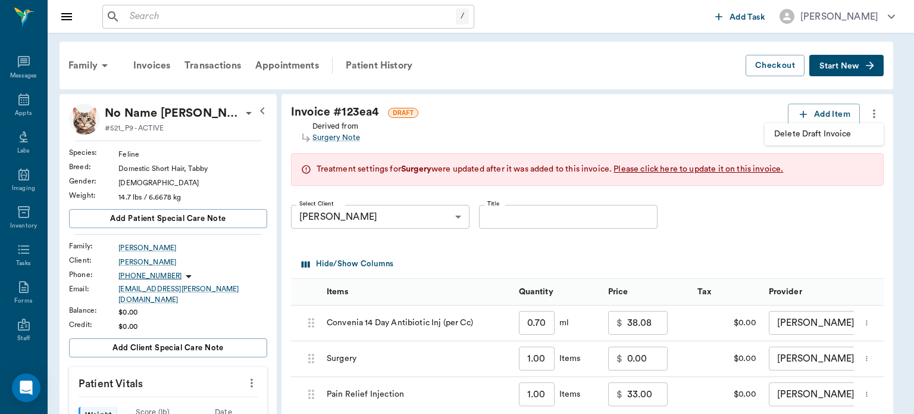
click at [790, 135] on span "Delete Draft Invoice" at bounding box center [824, 134] width 100 height 12
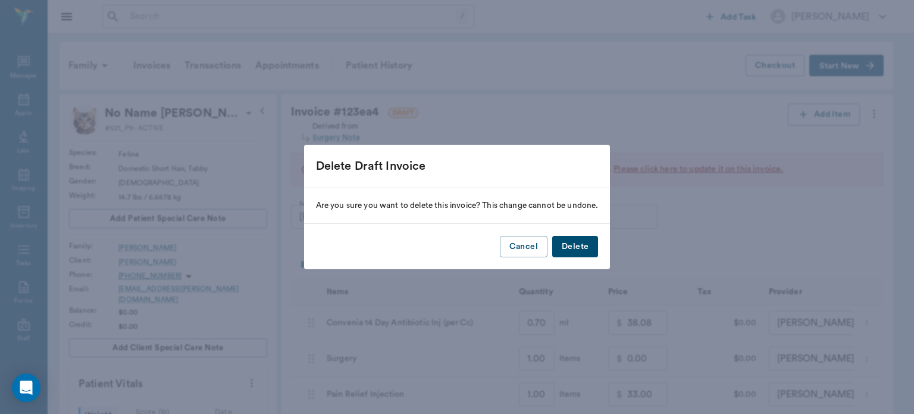
click at [581, 246] on button "Delete" at bounding box center [575, 247] width 46 height 22
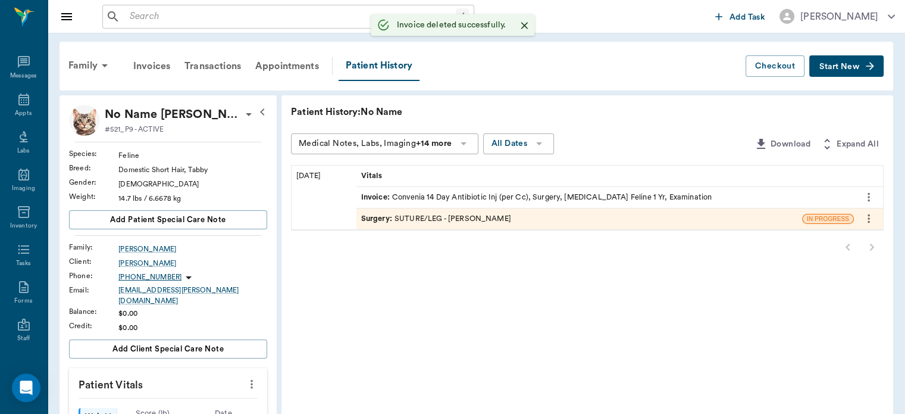
click at [376, 220] on span "Surgery :" at bounding box center [377, 218] width 33 height 11
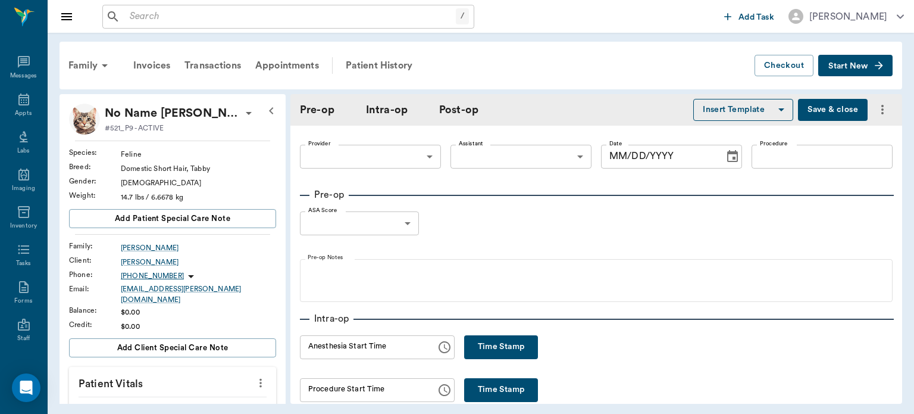
type input "63ec2f075fda476ae8351a4d"
type input "6740bf97de10e07744acf1eb"
type input "SUTURE/LEG"
type input "1"
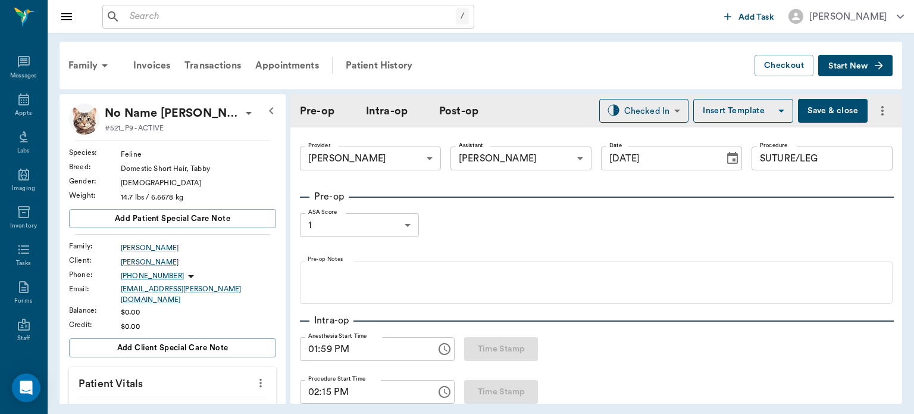
type input "[DATE]"
type input "01:59 PM"
type input "02:15 PM"
type input "02:27 PM"
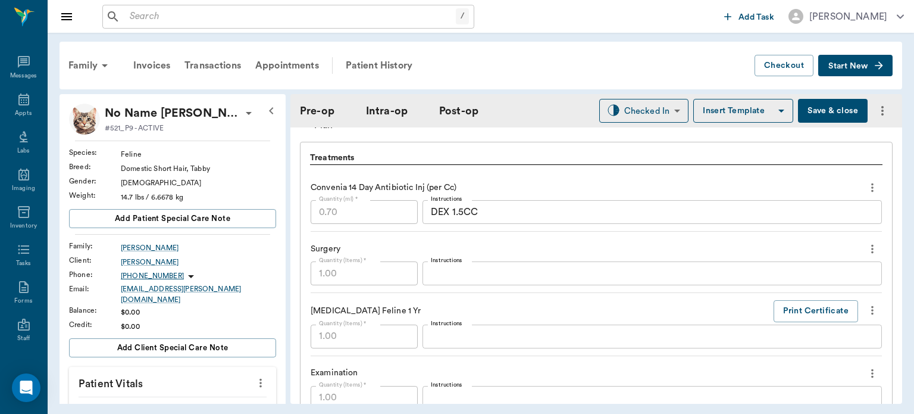
scroll to position [1009, 0]
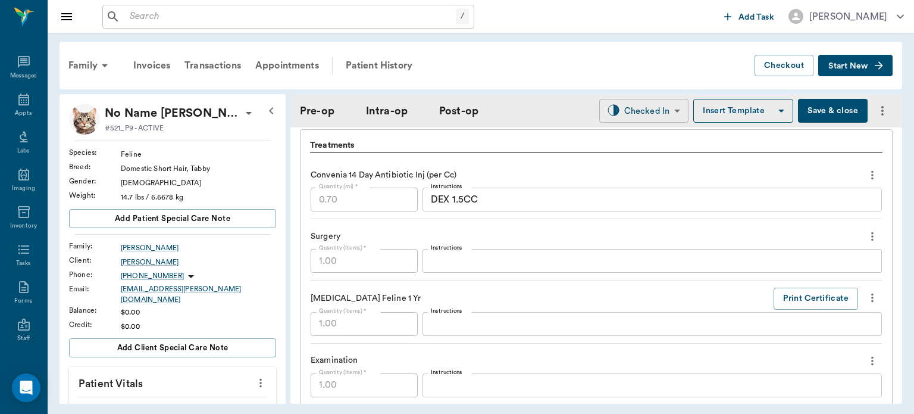
click at [645, 111] on body "/ ​ Add Task Dr. Bert Ellsworth Nectar Messages Appts Labs Imaging Inventory Ta…" at bounding box center [457, 207] width 914 height 414
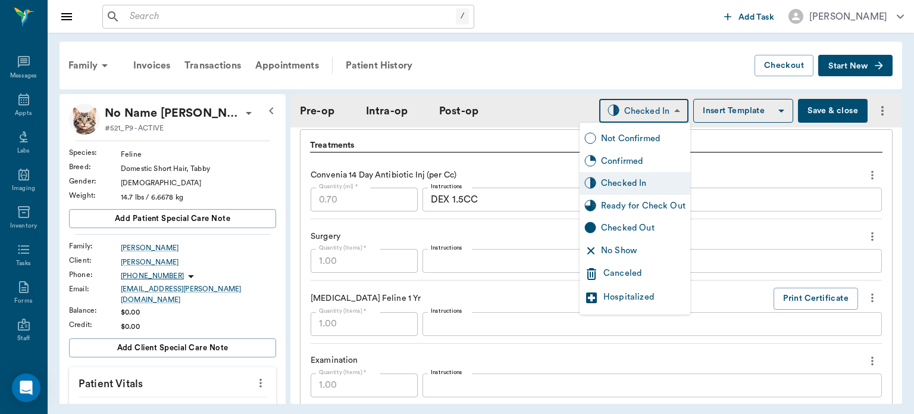
click at [636, 204] on div "Ready for Check Out" at bounding box center [643, 205] width 85 height 13
type input "READY_TO_CHECKOUT"
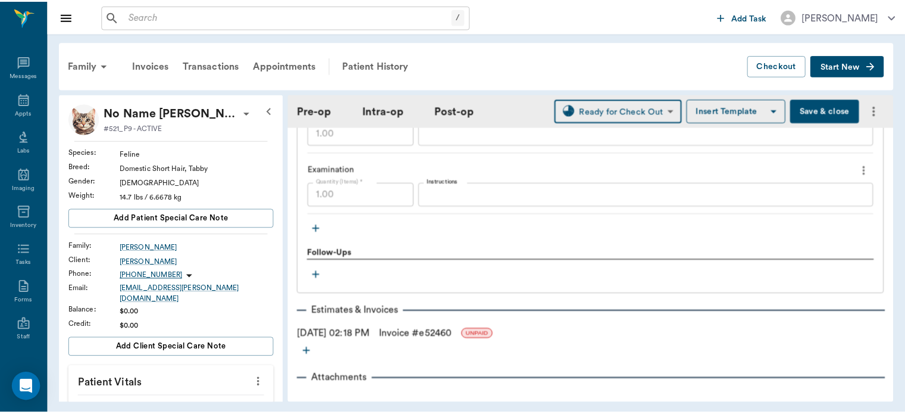
scroll to position [1240, 0]
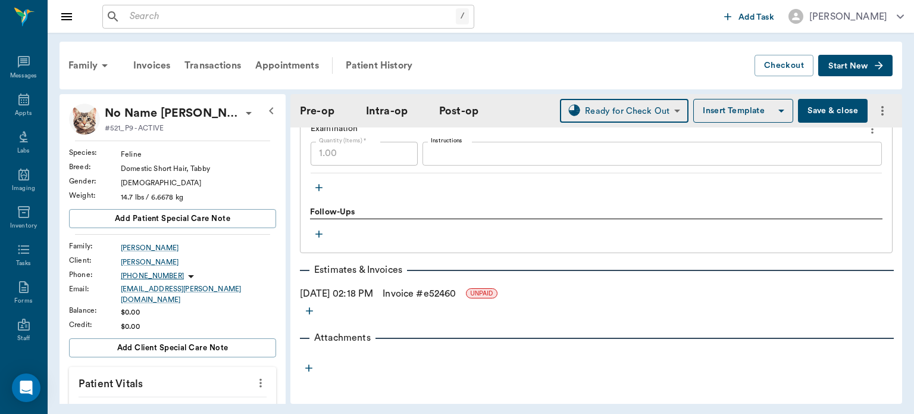
click at [455, 288] on link "Invoice # e52460" at bounding box center [419, 293] width 73 height 14
